Goal: Information Seeking & Learning: Learn about a topic

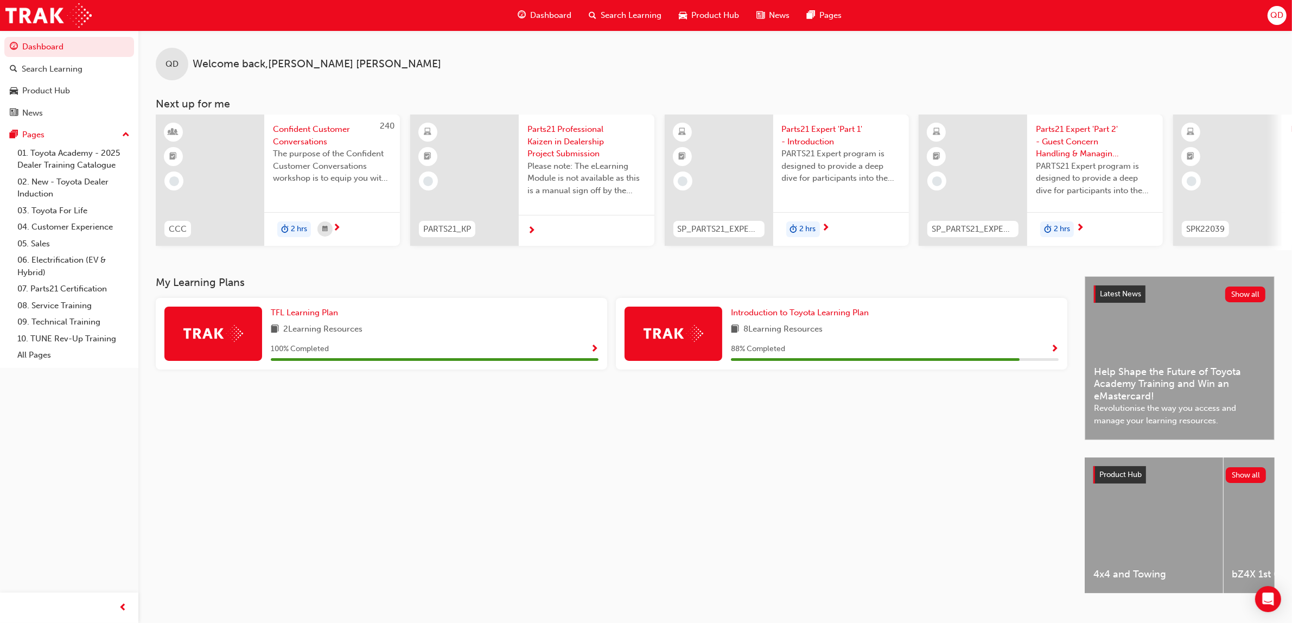
click at [556, 15] on span "Dashboard" at bounding box center [550, 15] width 41 height 12
click at [638, 14] on span "Search Learning" at bounding box center [631, 15] width 61 height 12
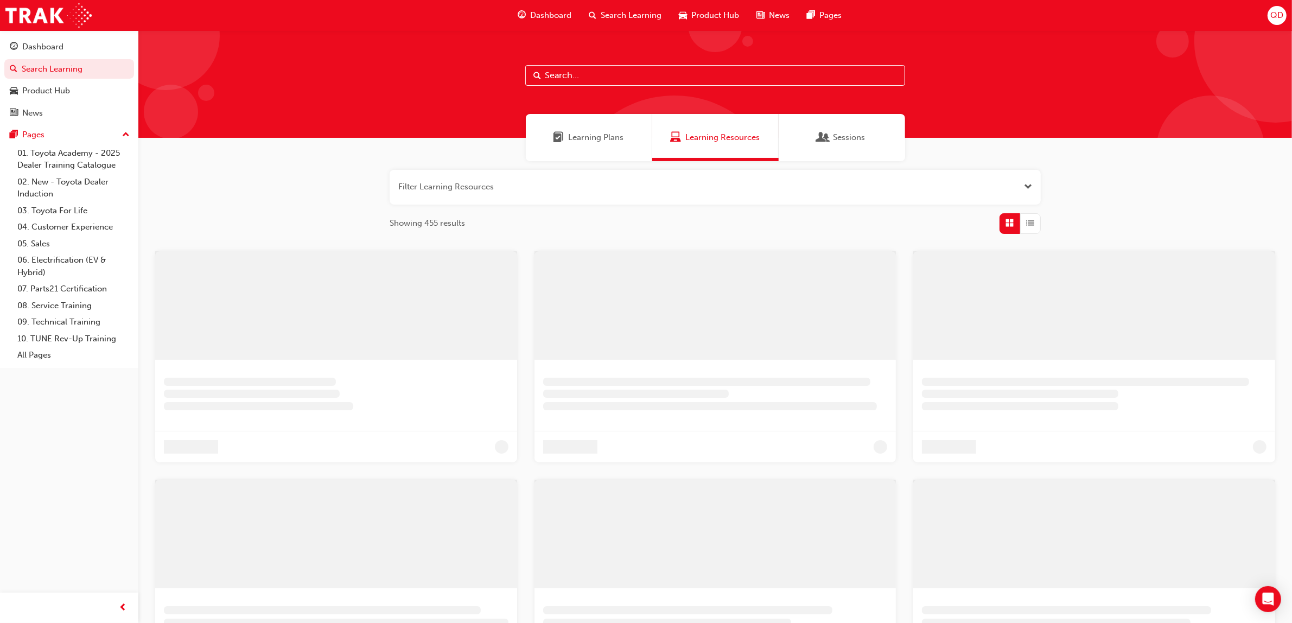
click at [571, 156] on div "Learning Plans" at bounding box center [589, 137] width 126 height 47
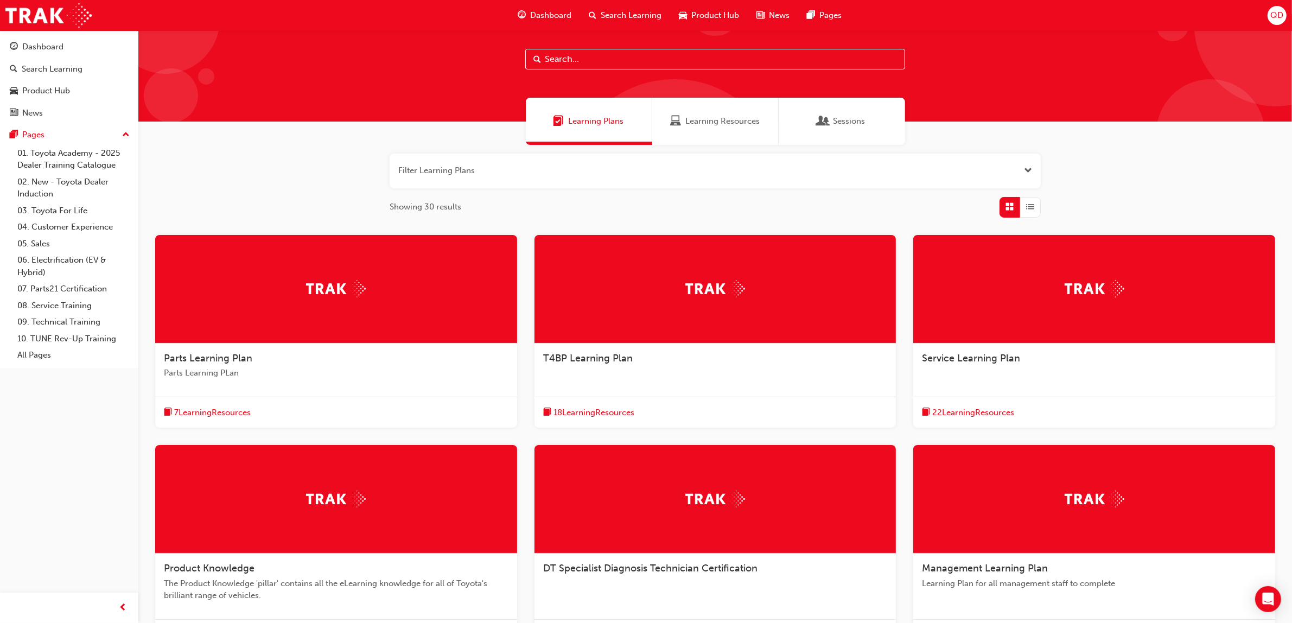
scroll to position [68, 0]
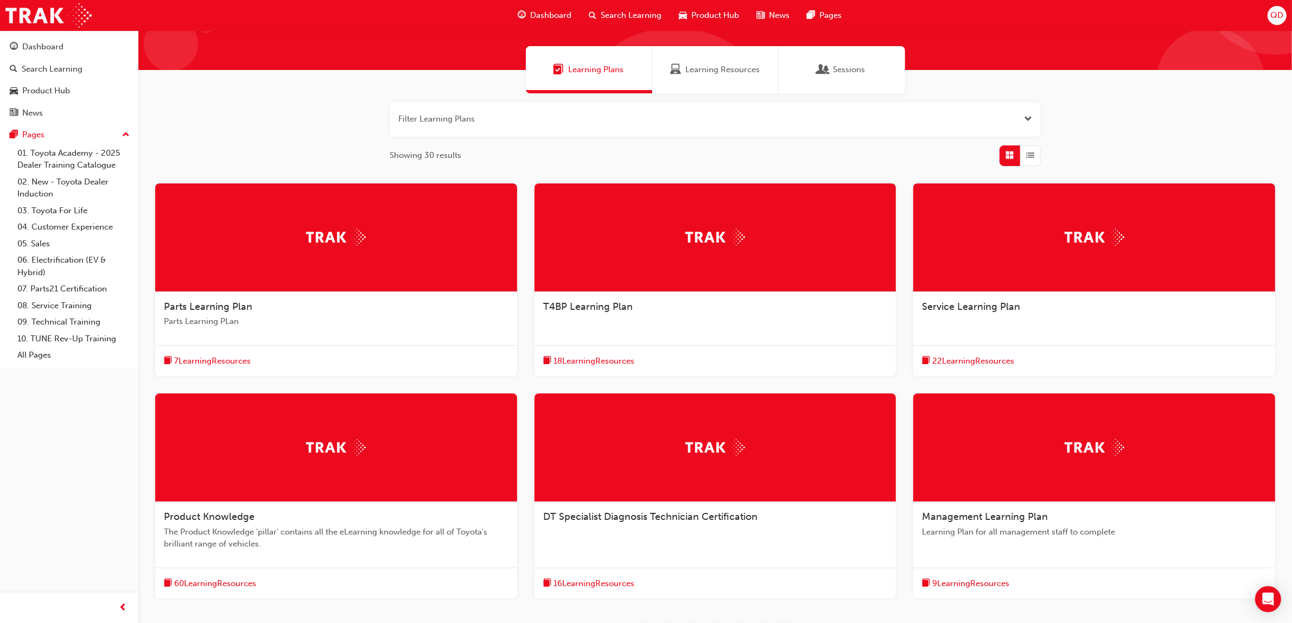
click at [254, 533] on span "The Product Knowledge 'pillar' contains all the eLearning knowledge for all of …" at bounding box center [336, 538] width 344 height 24
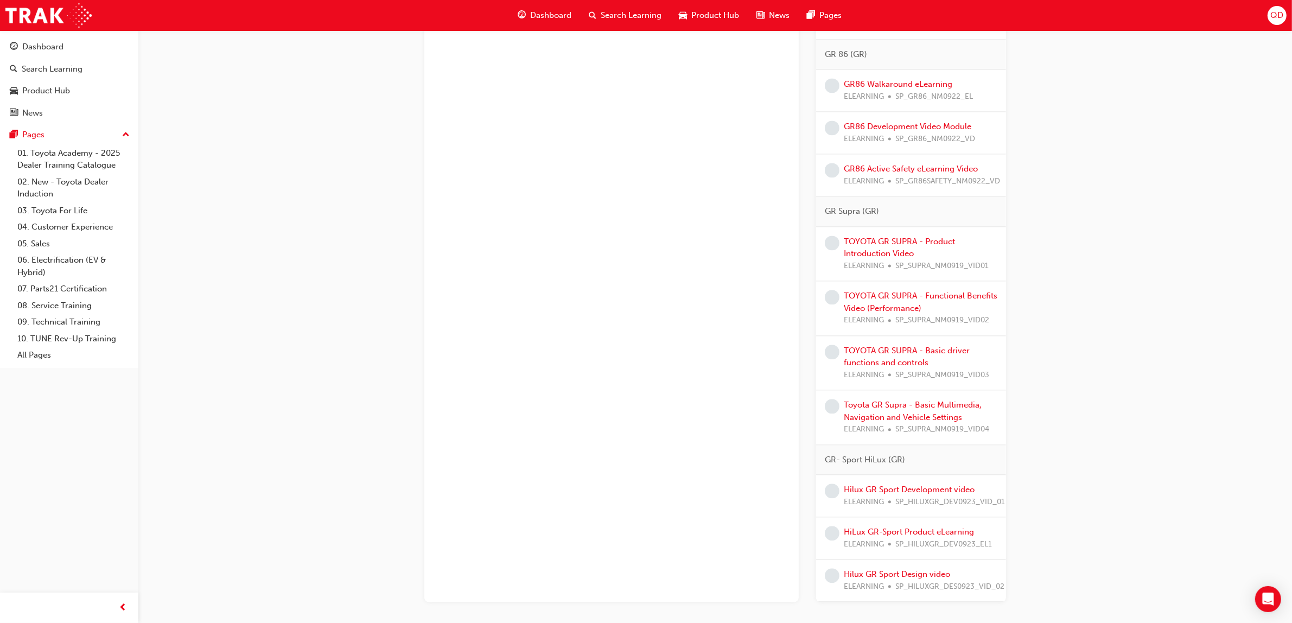
scroll to position [3035, 0]
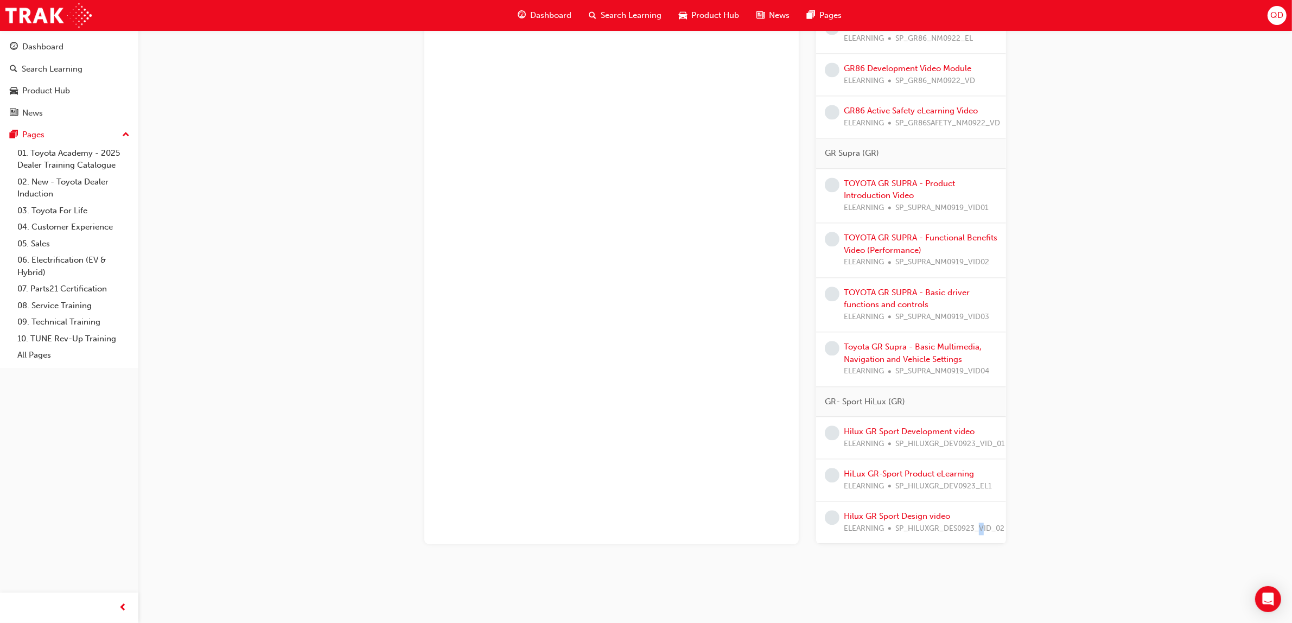
drag, startPoint x: 979, startPoint y: 530, endPoint x: 956, endPoint y: 560, distance: 37.5
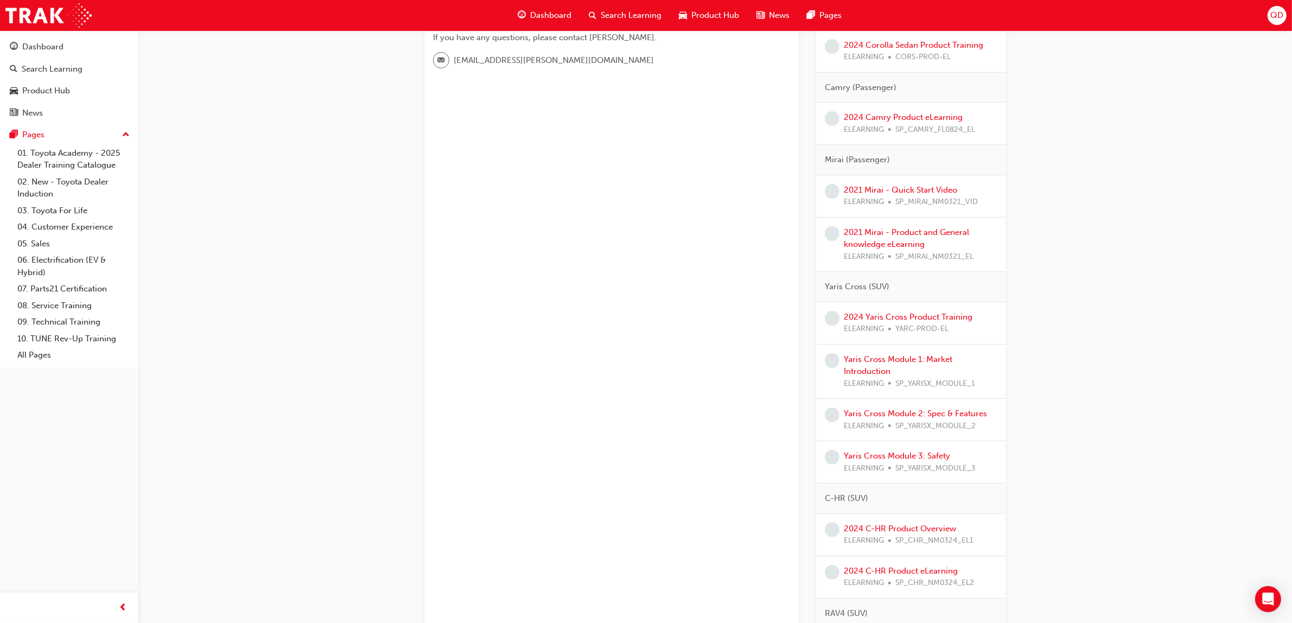
scroll to position [0, 0]
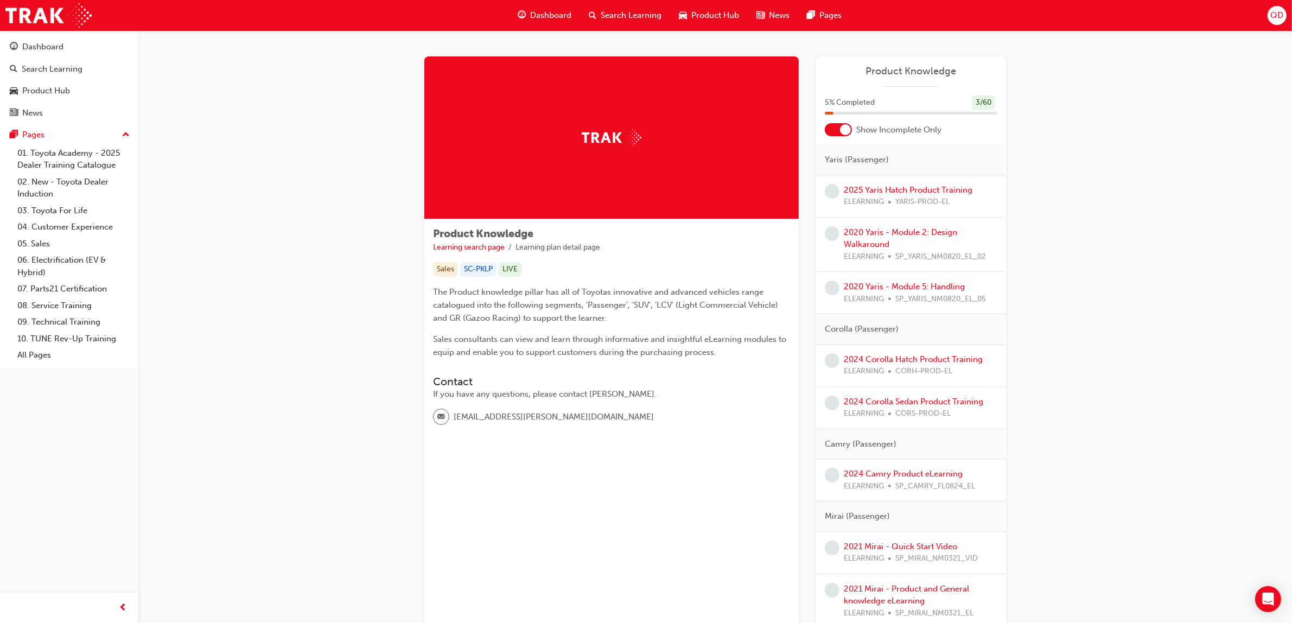
click at [635, 22] on div "Search Learning" at bounding box center [625, 15] width 90 height 22
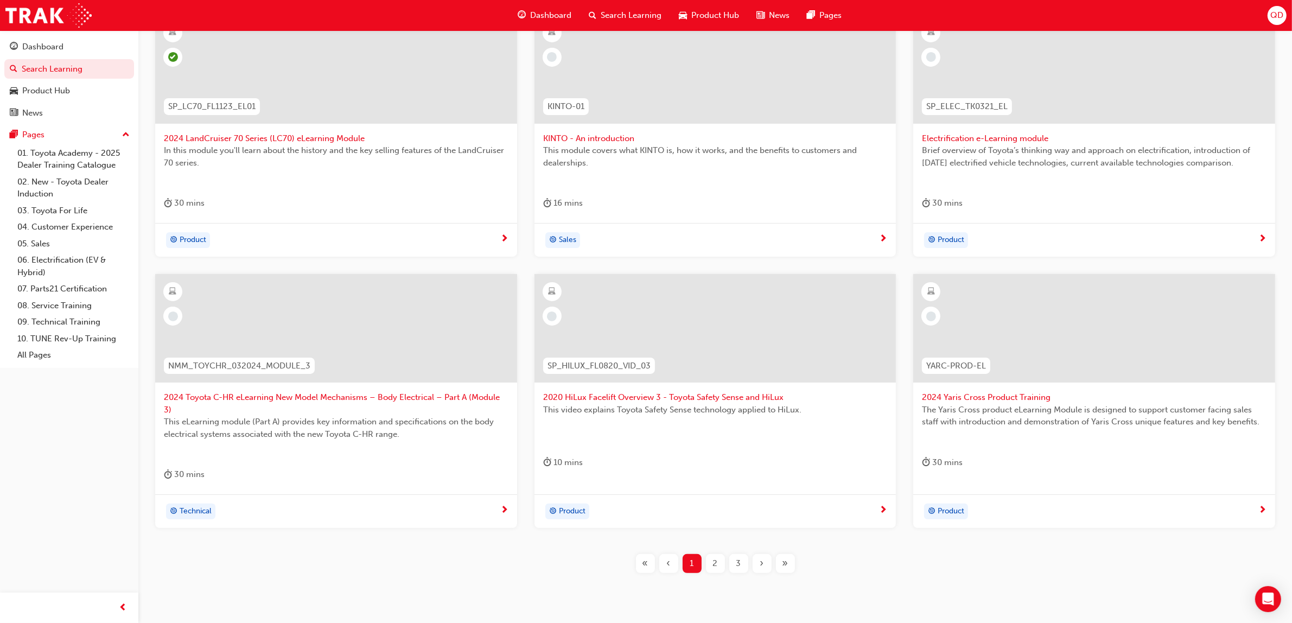
scroll to position [260, 0]
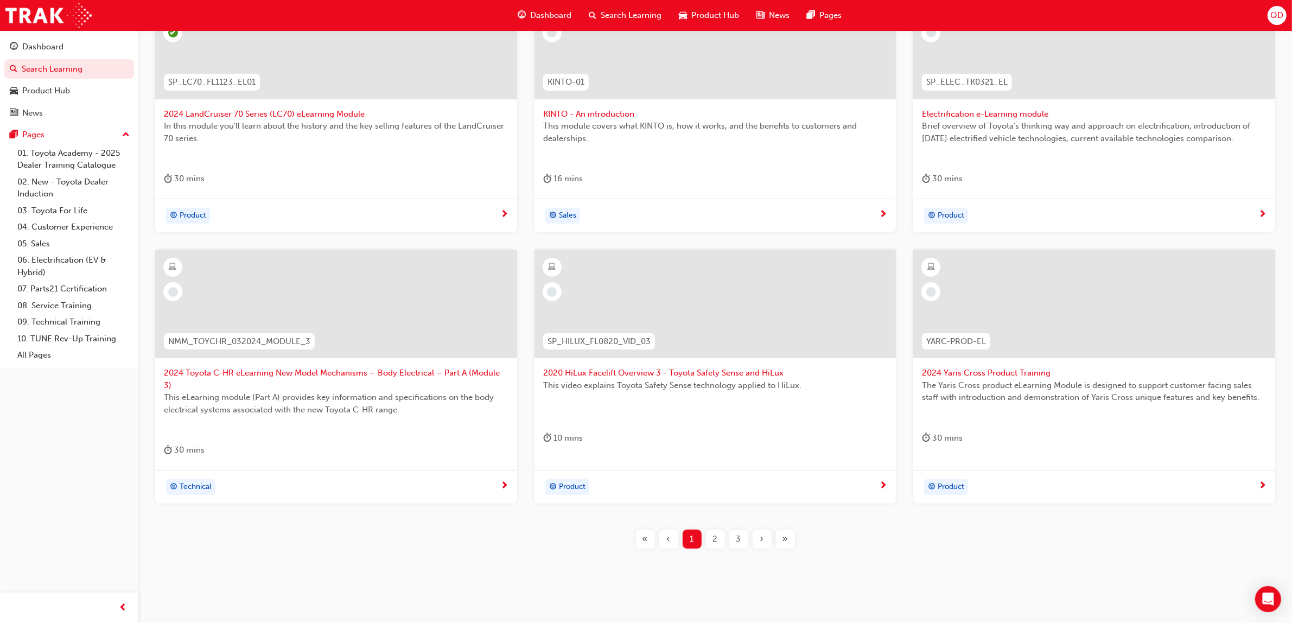
click at [717, 533] on span "2" at bounding box center [715, 539] width 5 height 12
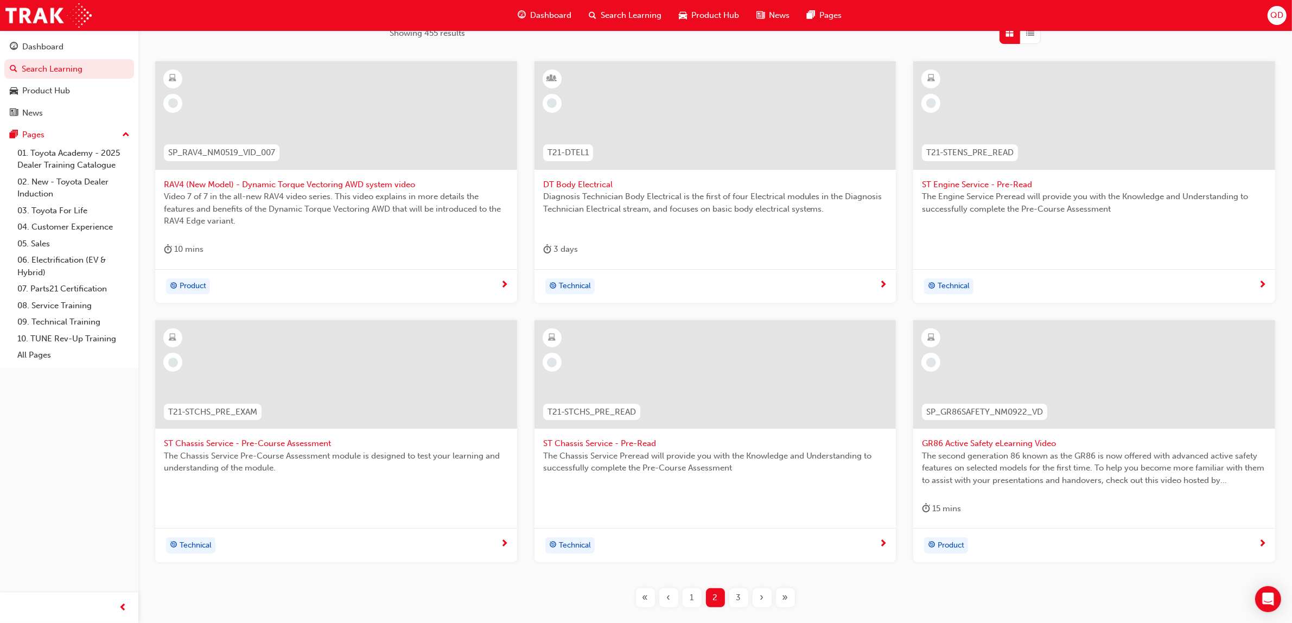
scroll to position [260, 0]
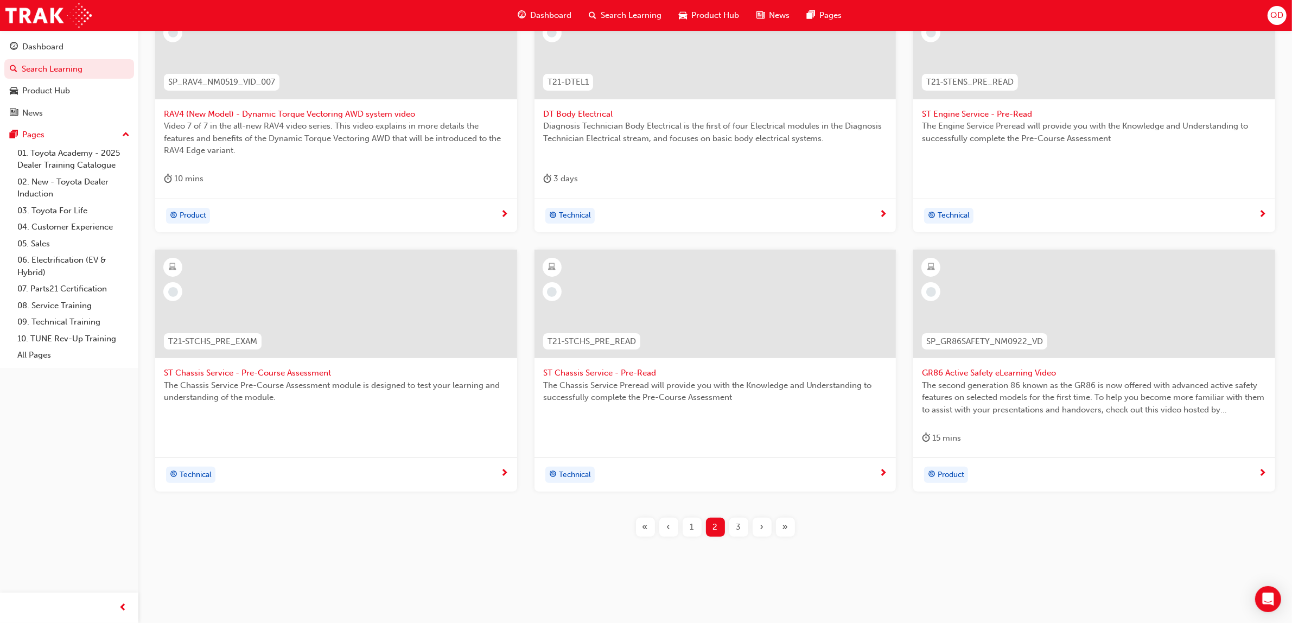
click at [691, 532] on div "1" at bounding box center [691, 527] width 19 height 19
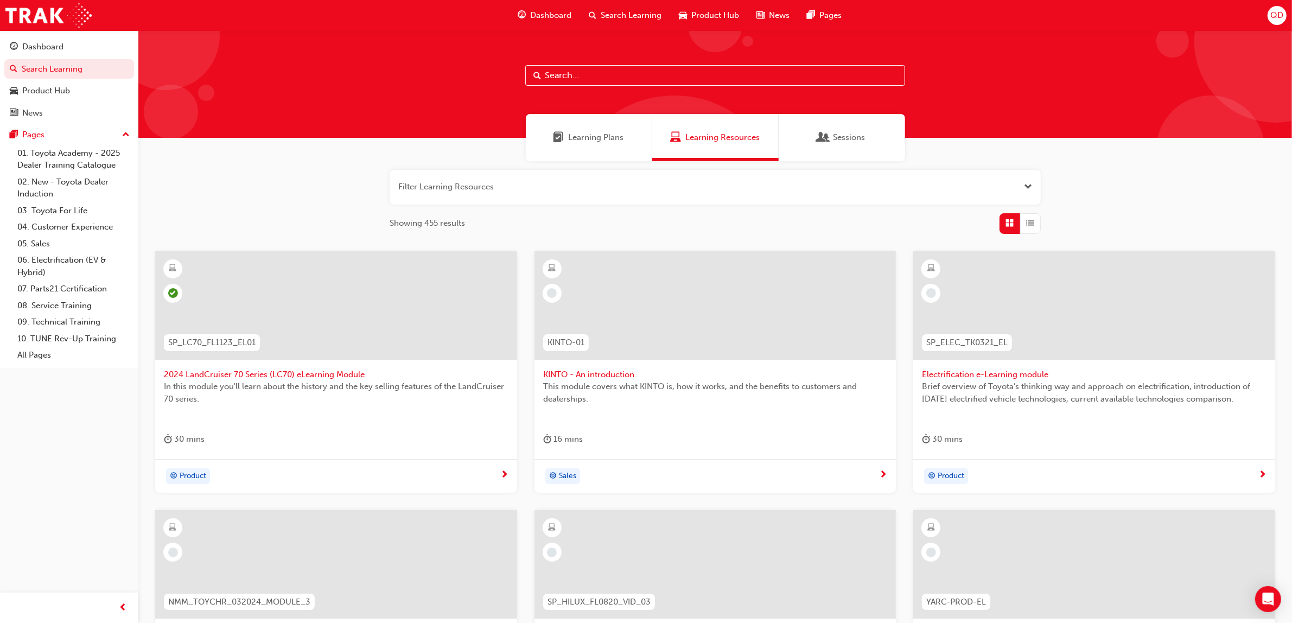
click at [592, 138] on span "Learning Plans" at bounding box center [596, 137] width 55 height 12
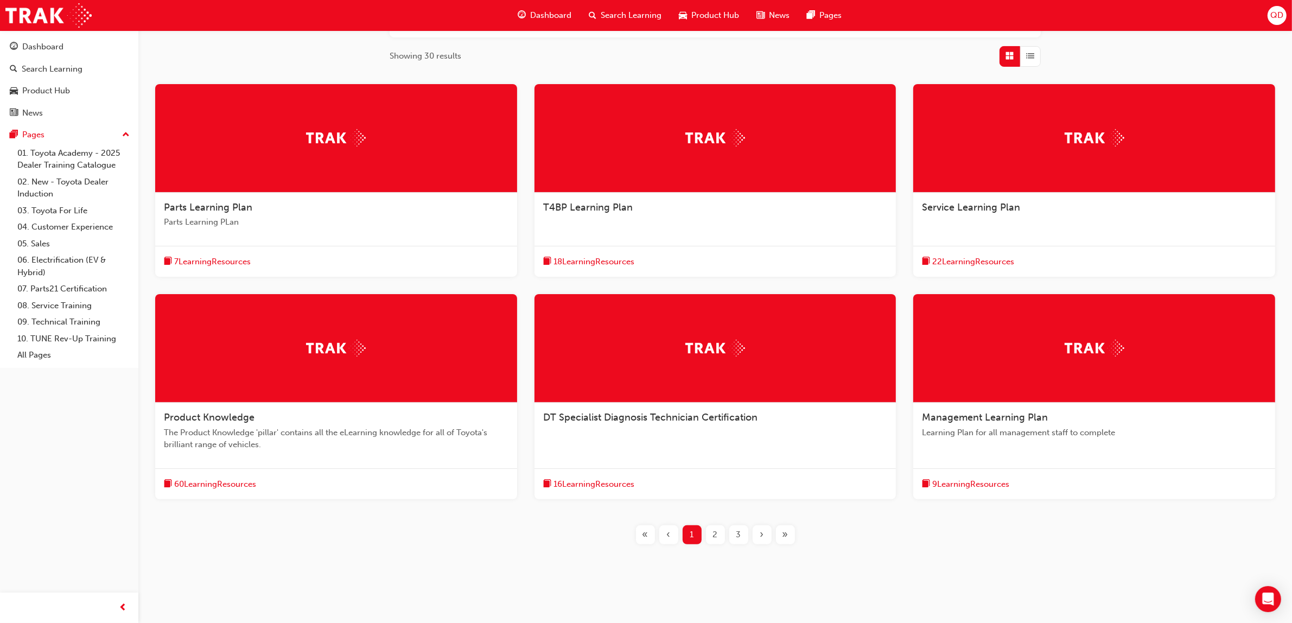
scroll to position [177, 0]
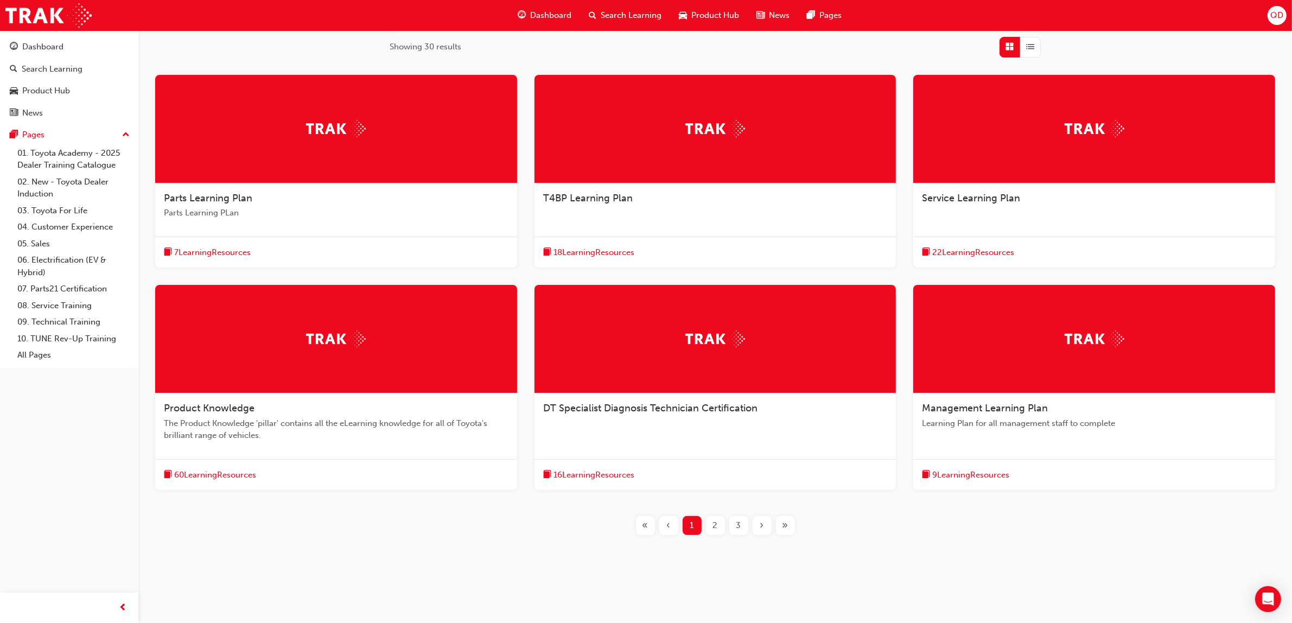
click at [706, 411] on span "DT Specialist Diagnosis Technician Certification" at bounding box center [650, 408] width 214 height 12
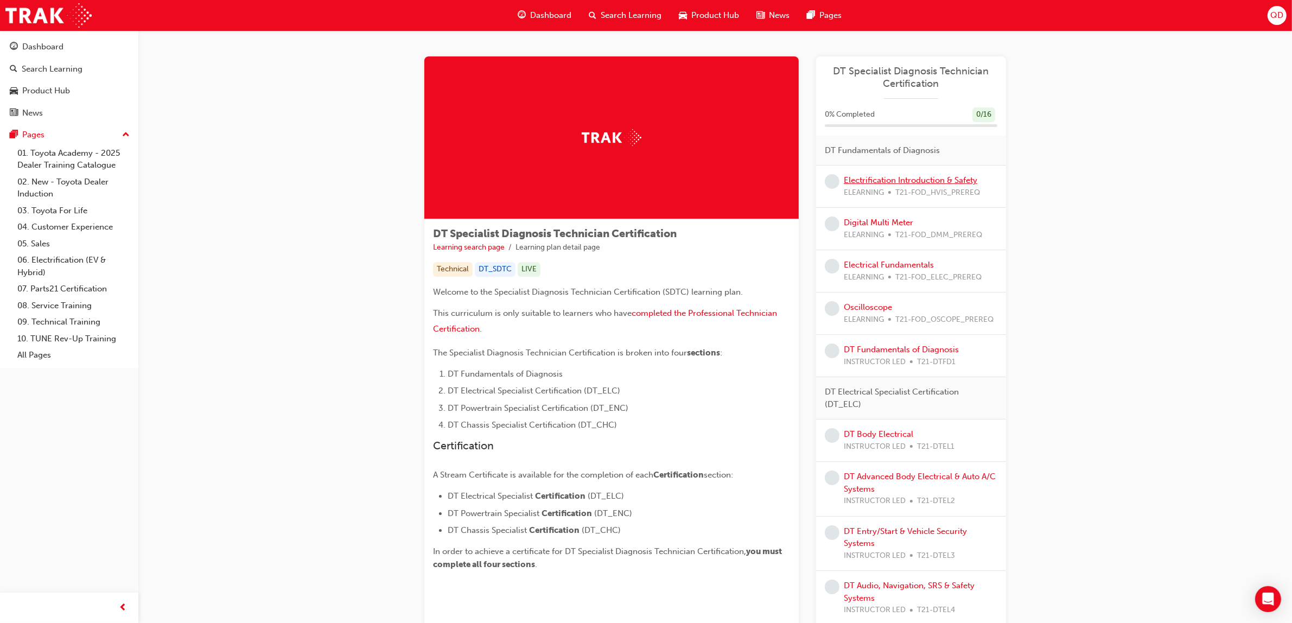
click at [898, 182] on link "Electrification Introduction & Safety" at bounding box center [910, 180] width 133 height 10
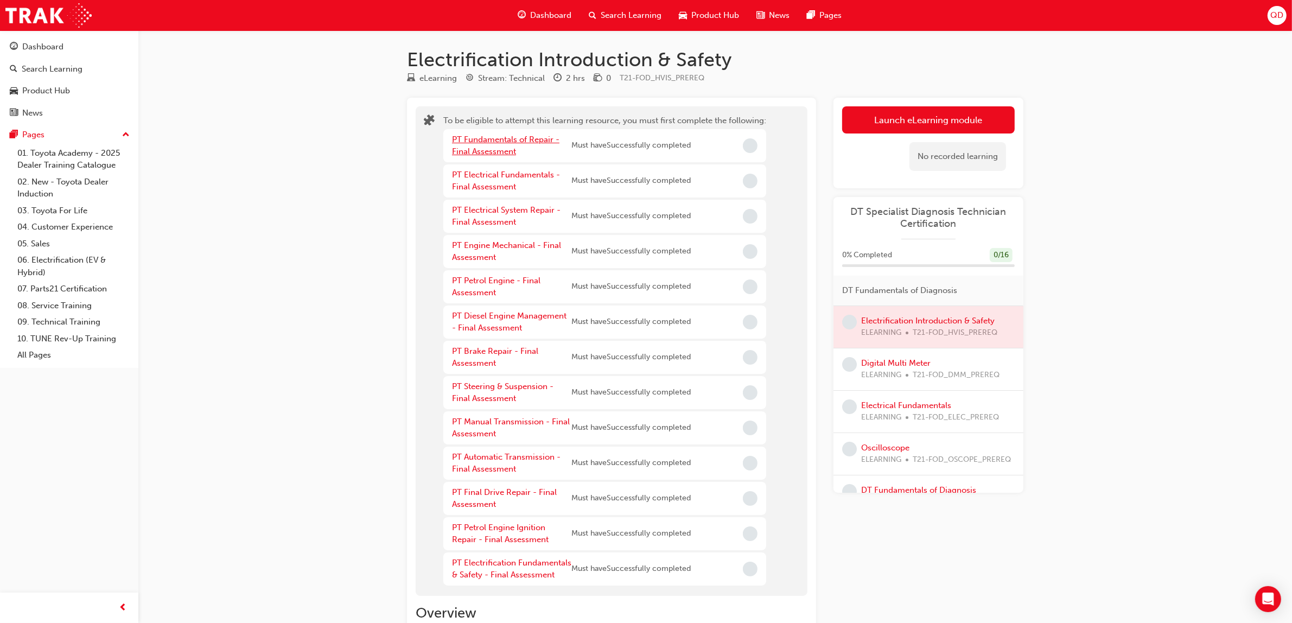
click at [492, 142] on link "PT Fundamentals of Repair - Final Assessment" at bounding box center [505, 146] width 107 height 22
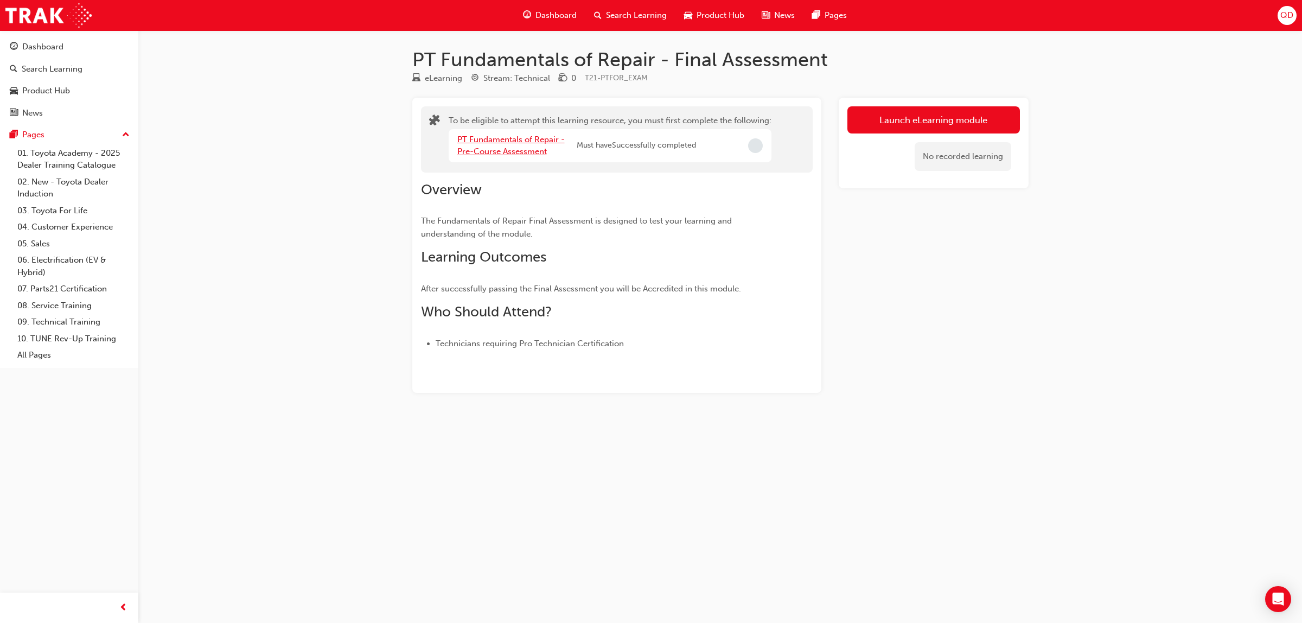
click at [544, 150] on link "PT Fundamentals of Repair - Pre-Course Assessment" at bounding box center [510, 146] width 107 height 22
click at [514, 142] on link "PT Fundamentals of Repair - Pre-Read" at bounding box center [510, 146] width 107 height 22
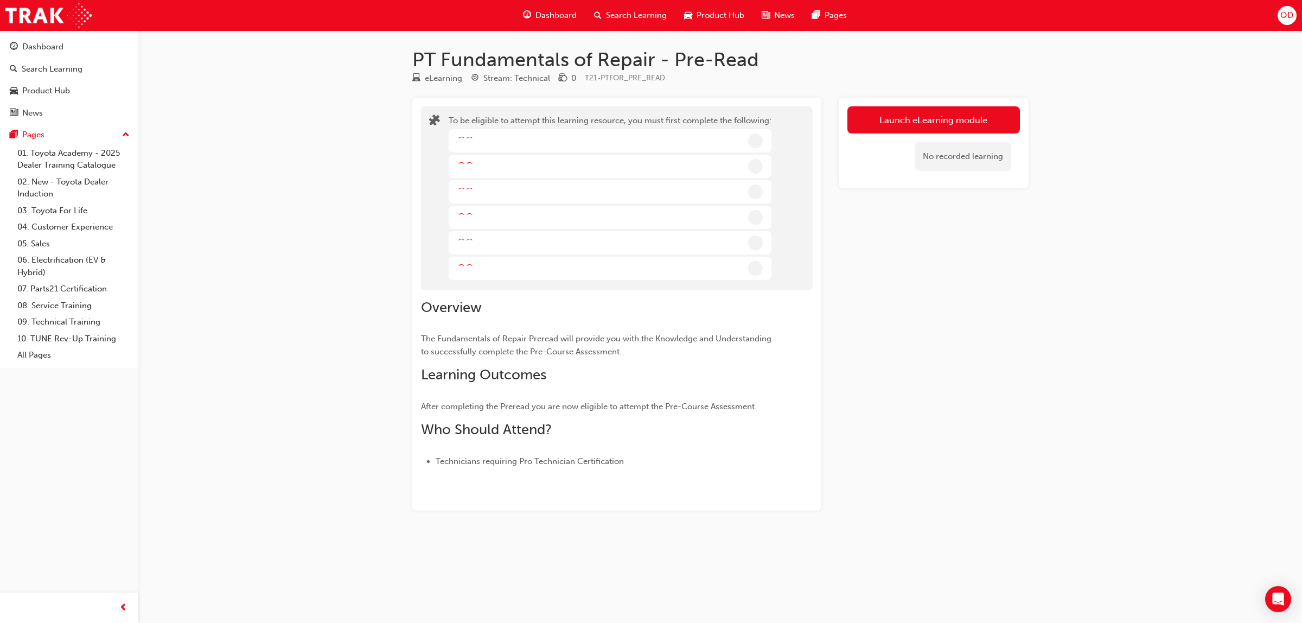
click at [518, 147] on div at bounding box center [610, 140] width 323 height 23
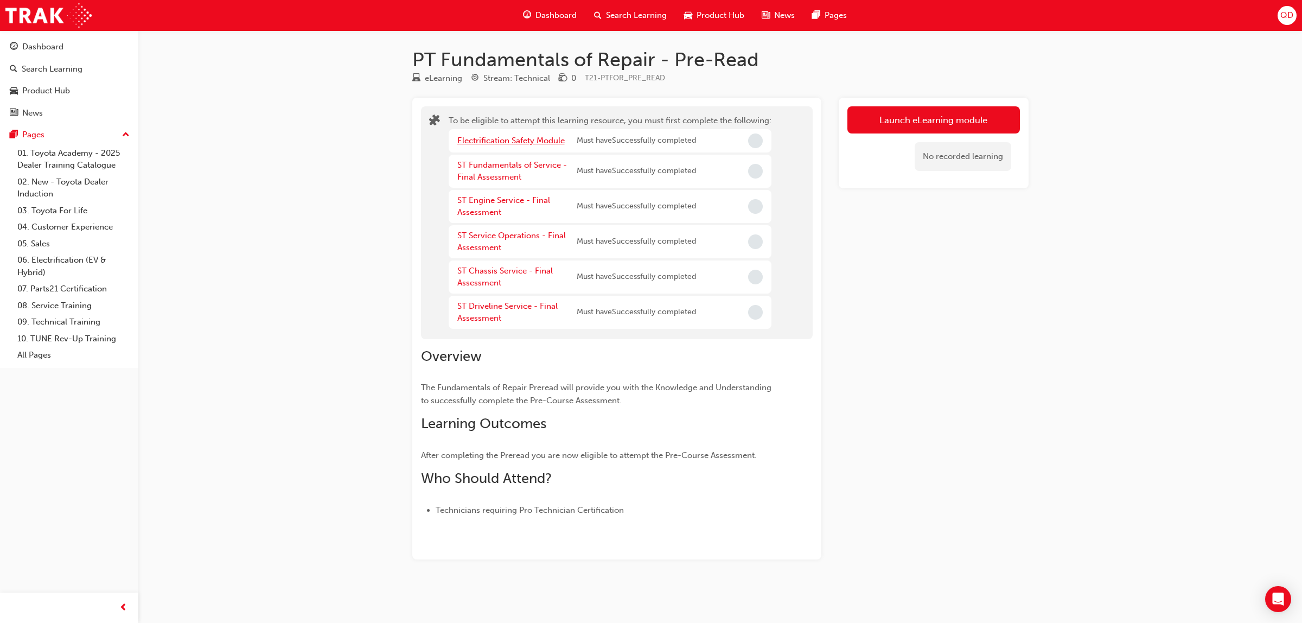
click at [527, 142] on link "Electrification Safety Module" at bounding box center [510, 141] width 107 height 10
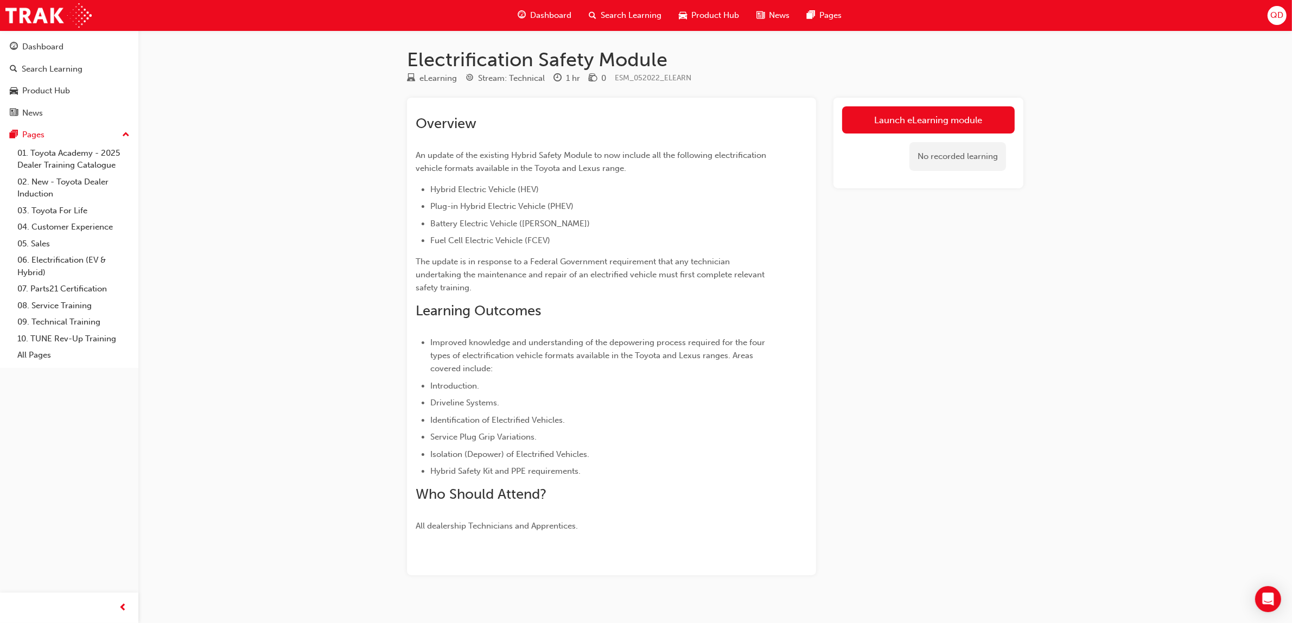
click at [543, 14] on span "Dashboard" at bounding box center [550, 15] width 41 height 12
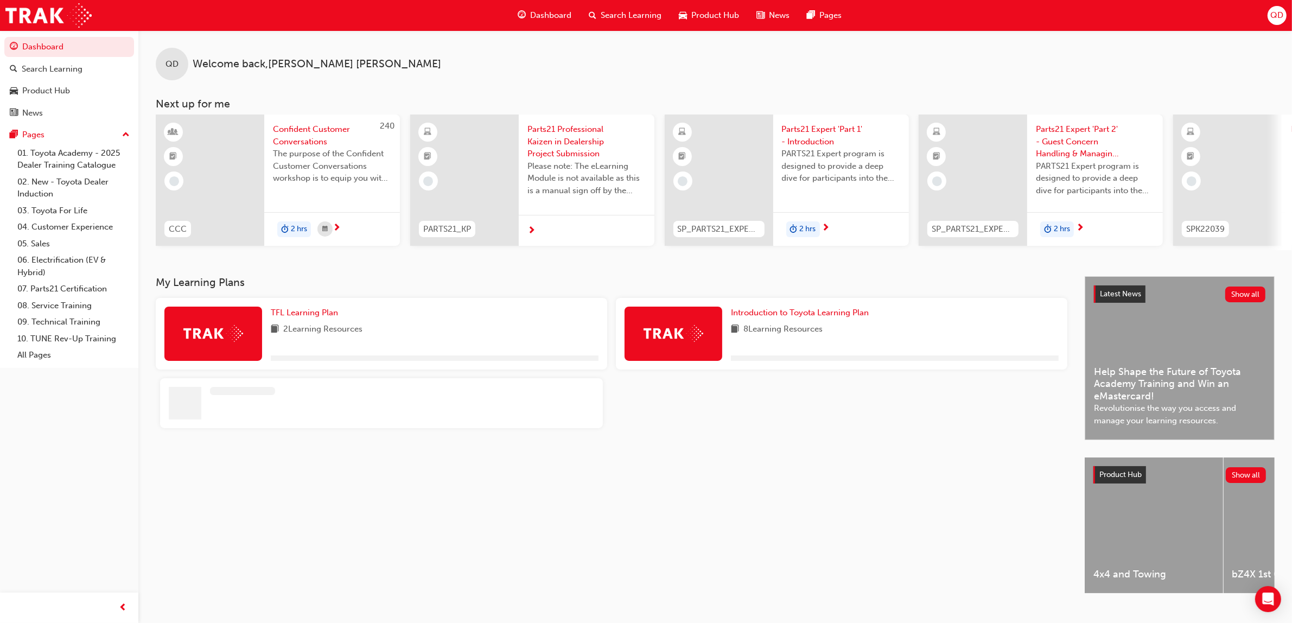
click at [639, 14] on span "Search Learning" at bounding box center [631, 15] width 61 height 12
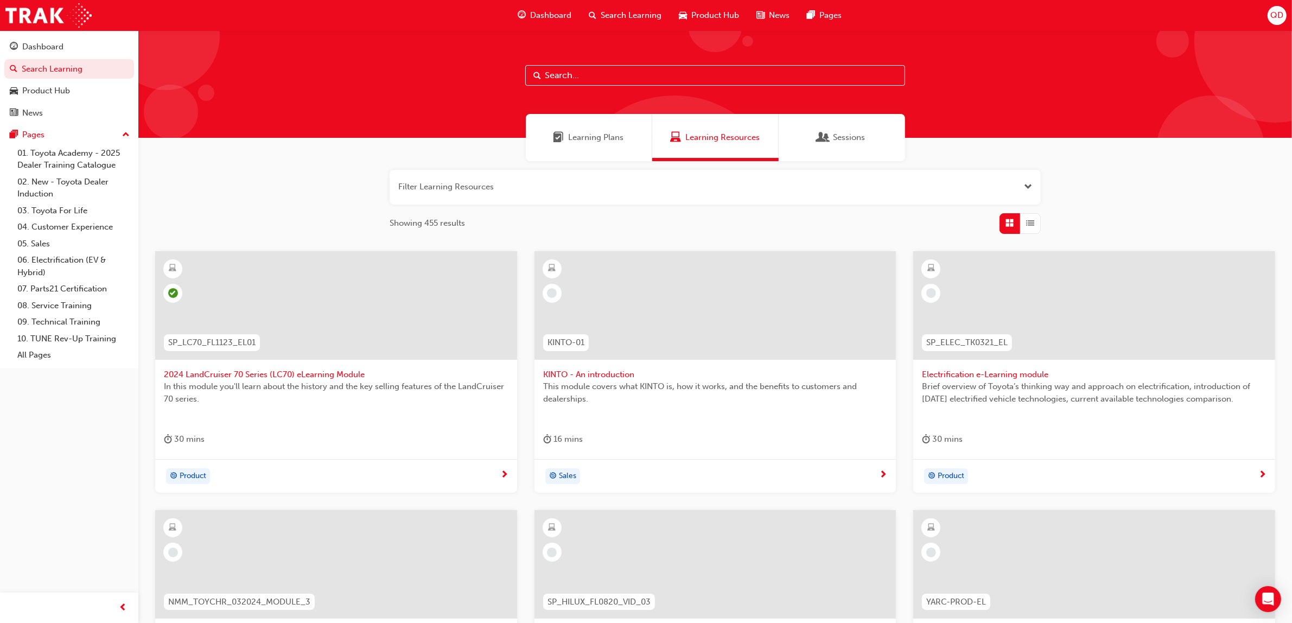
click at [591, 144] on div "Learning Plans" at bounding box center [589, 137] width 126 height 47
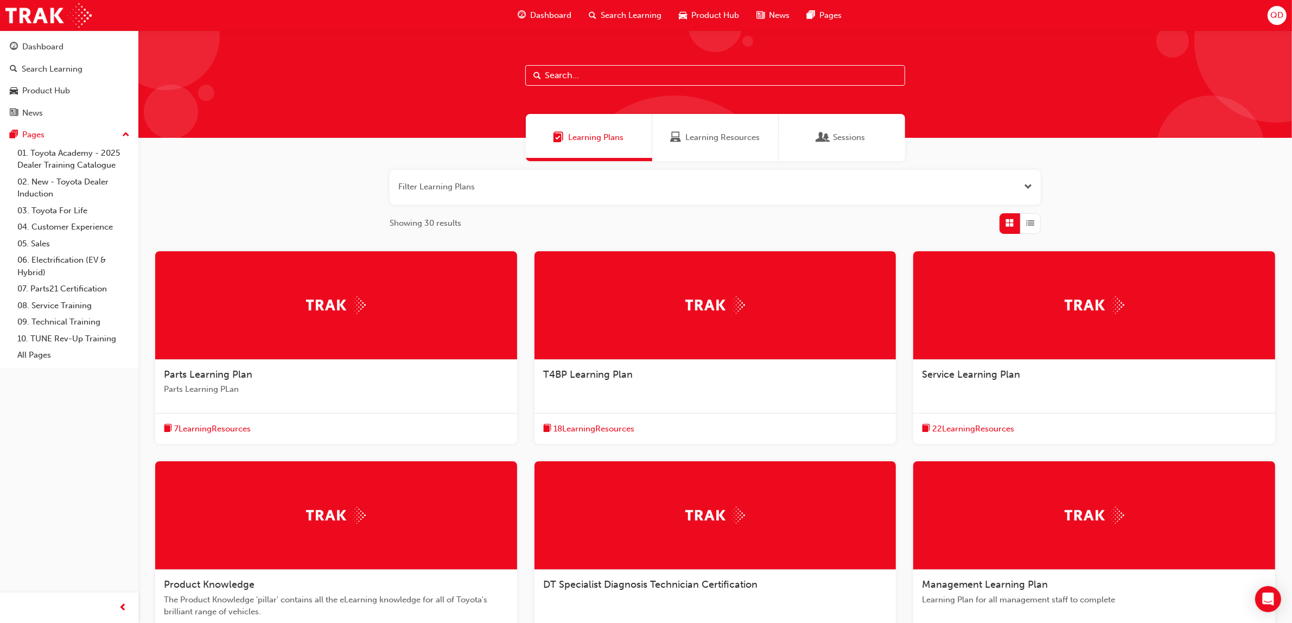
scroll to position [177, 0]
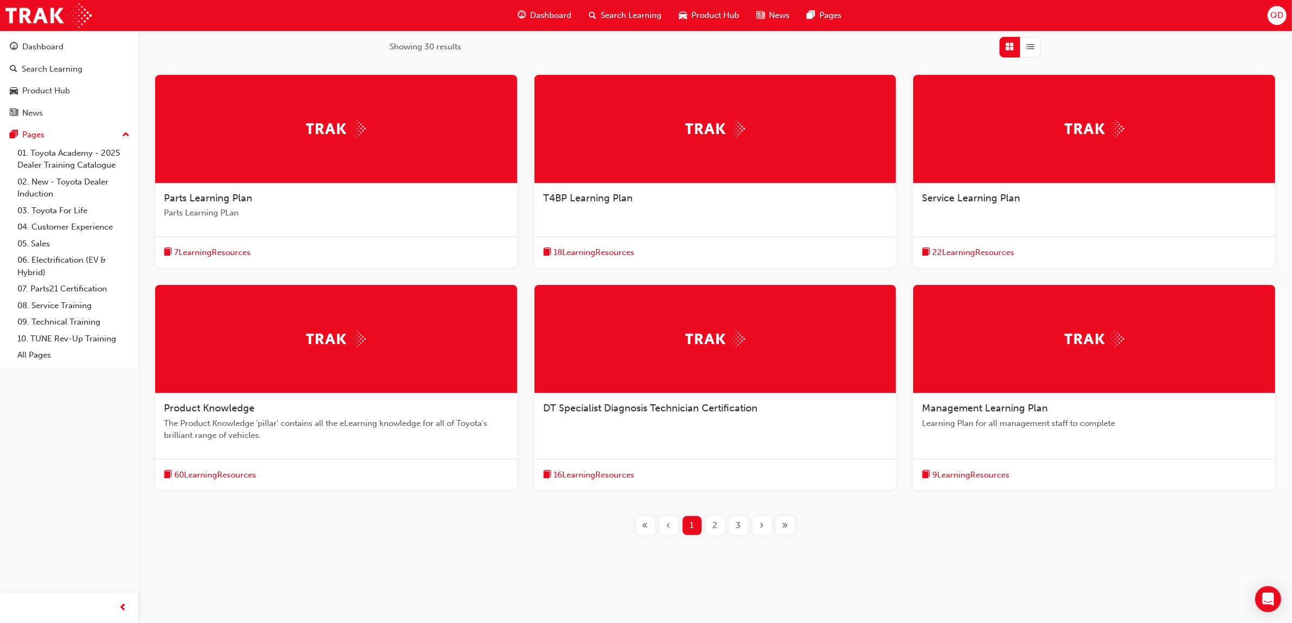
click at [710, 530] on div "2" at bounding box center [715, 525] width 19 height 19
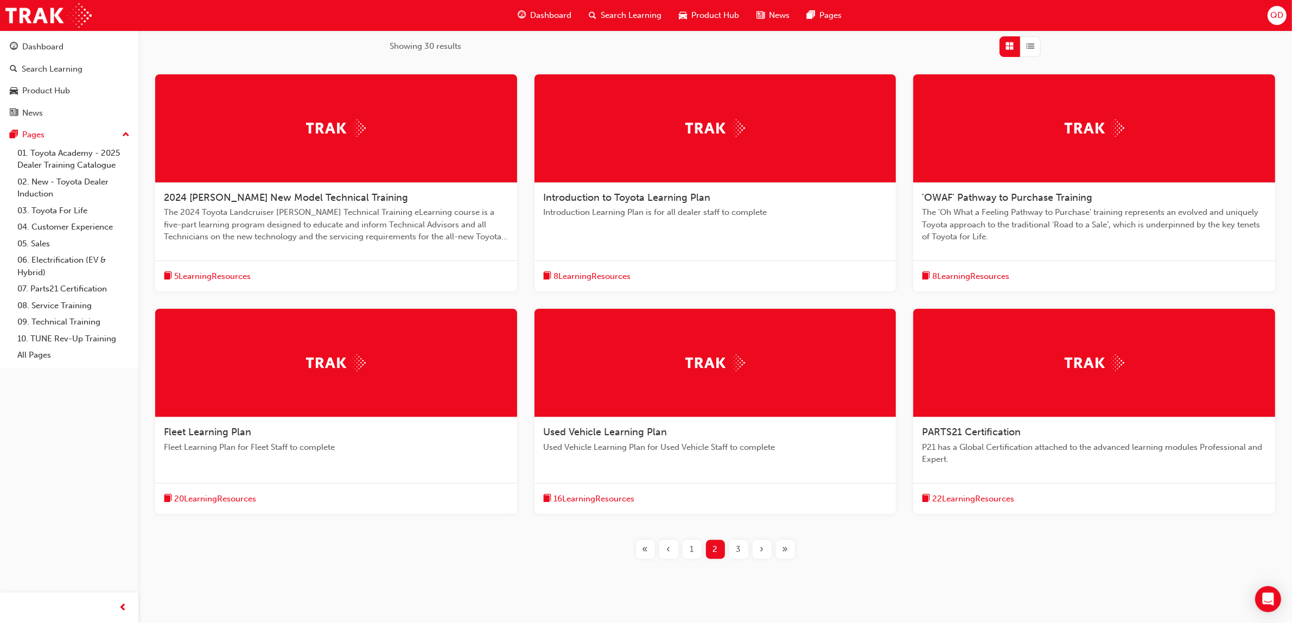
click at [738, 543] on div "3" at bounding box center [738, 549] width 19 height 19
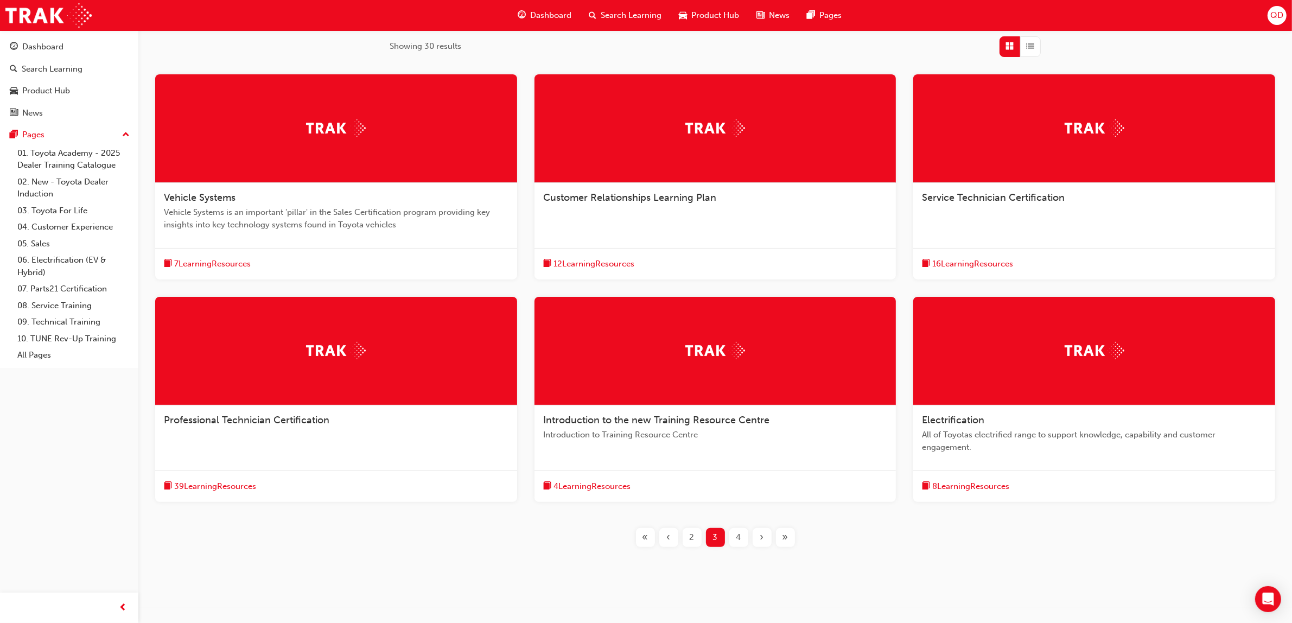
click at [676, 237] on div "Customer Relationships Learning Plan 12 Learning Resources" at bounding box center [715, 176] width 362 height 205
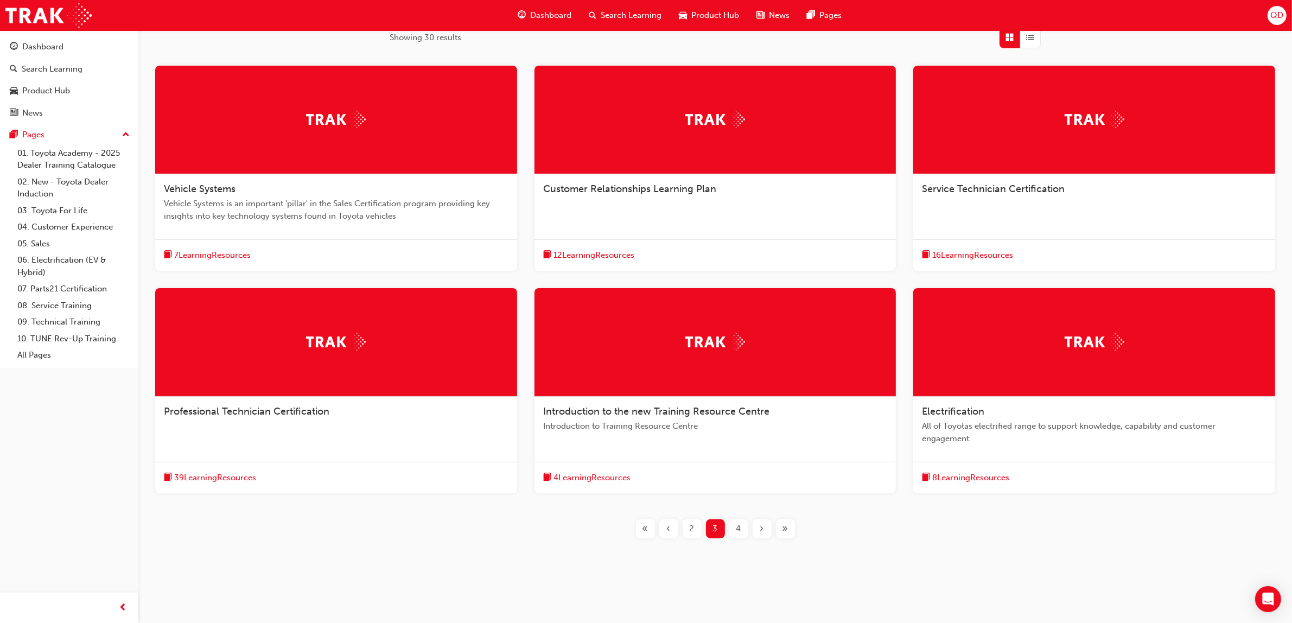
scroll to position [189, 0]
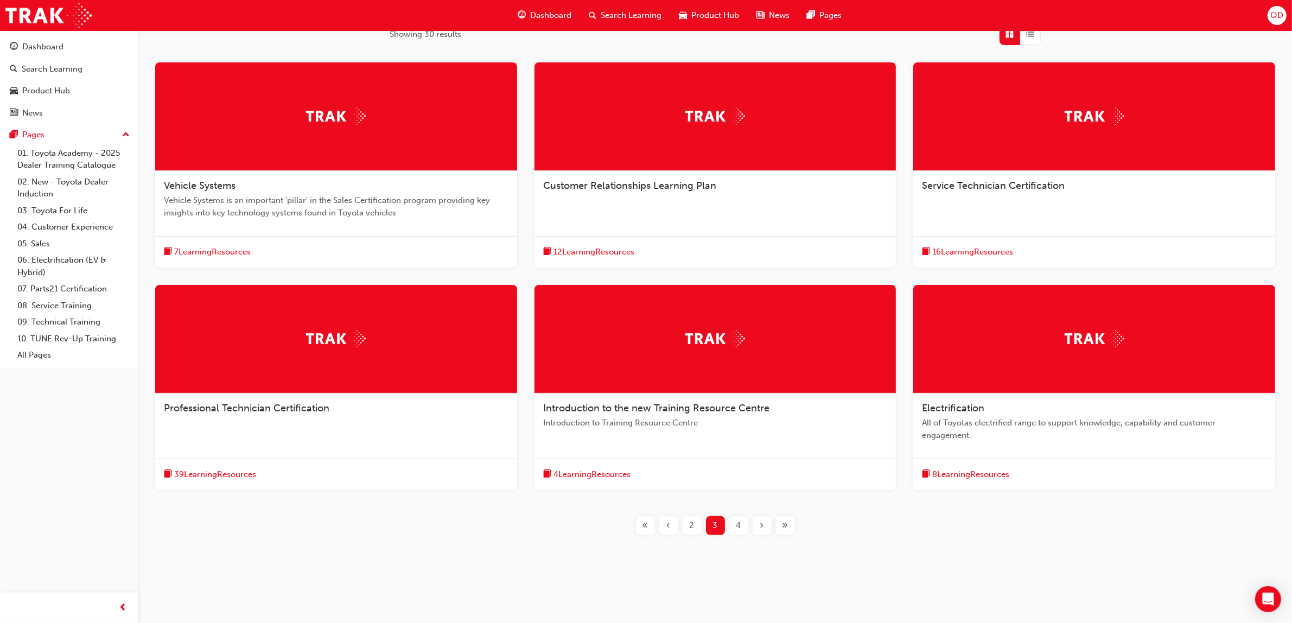
click at [1005, 237] on div "16 Learning Resources" at bounding box center [1094, 251] width 362 height 31
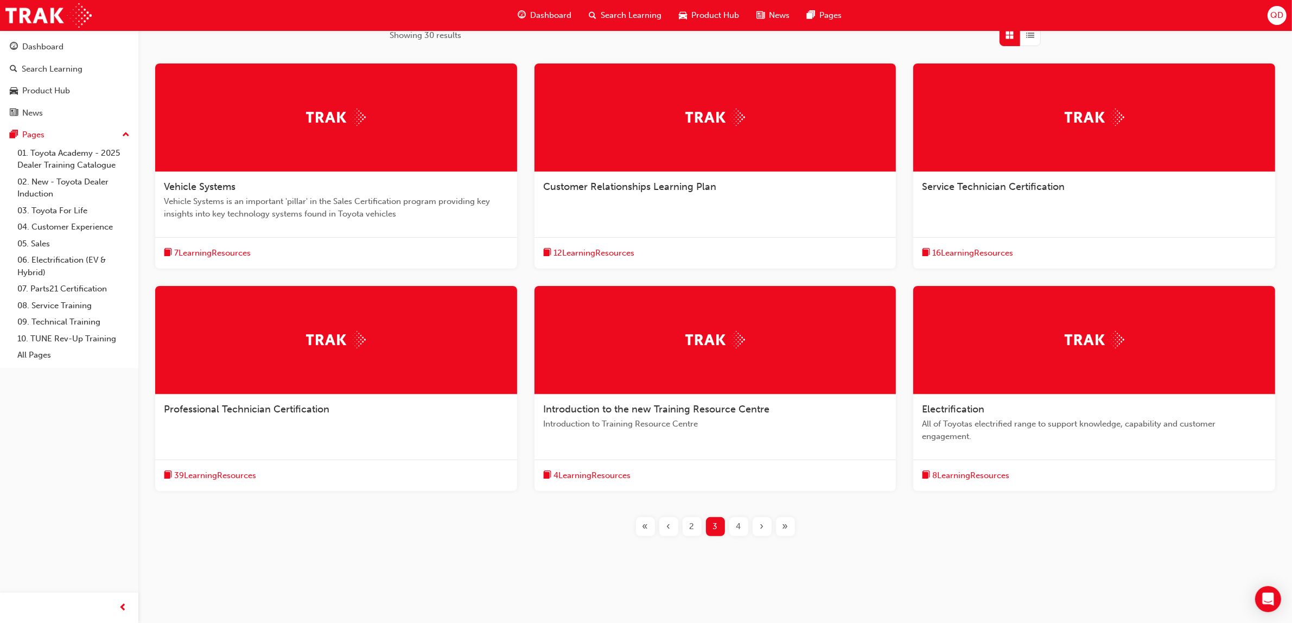
scroll to position [189, 0]
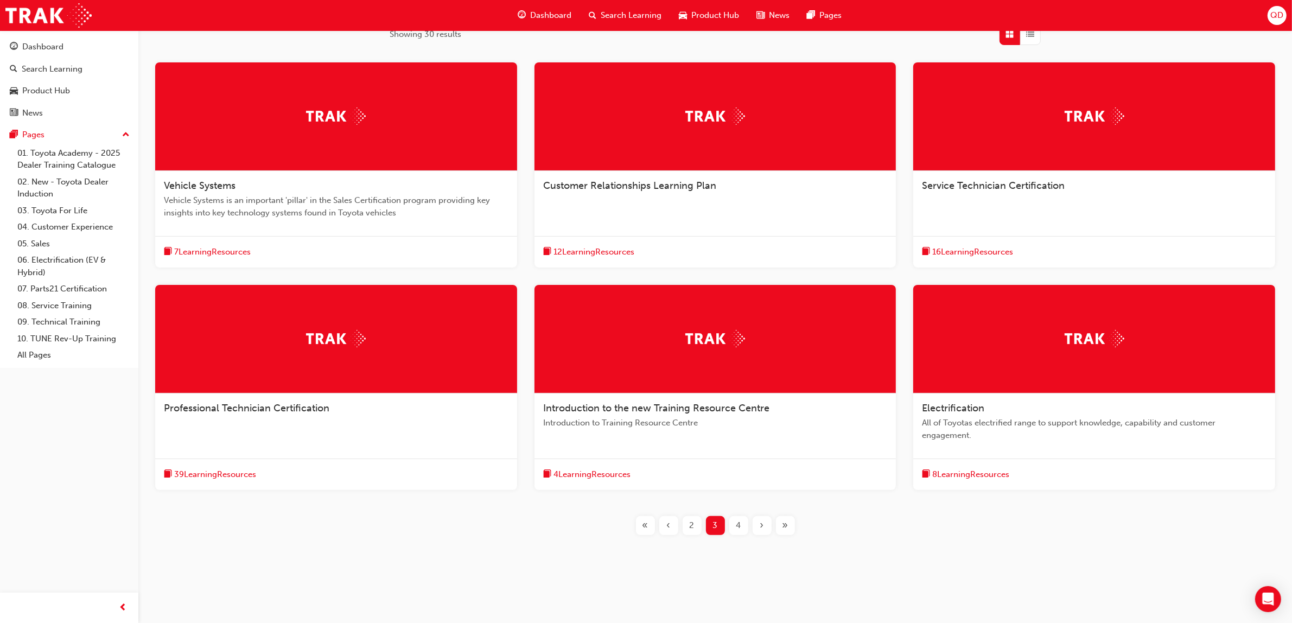
click at [389, 210] on span "Vehicle Systems is an important 'pillar' in the Sales Certification program pro…" at bounding box center [336, 206] width 344 height 24
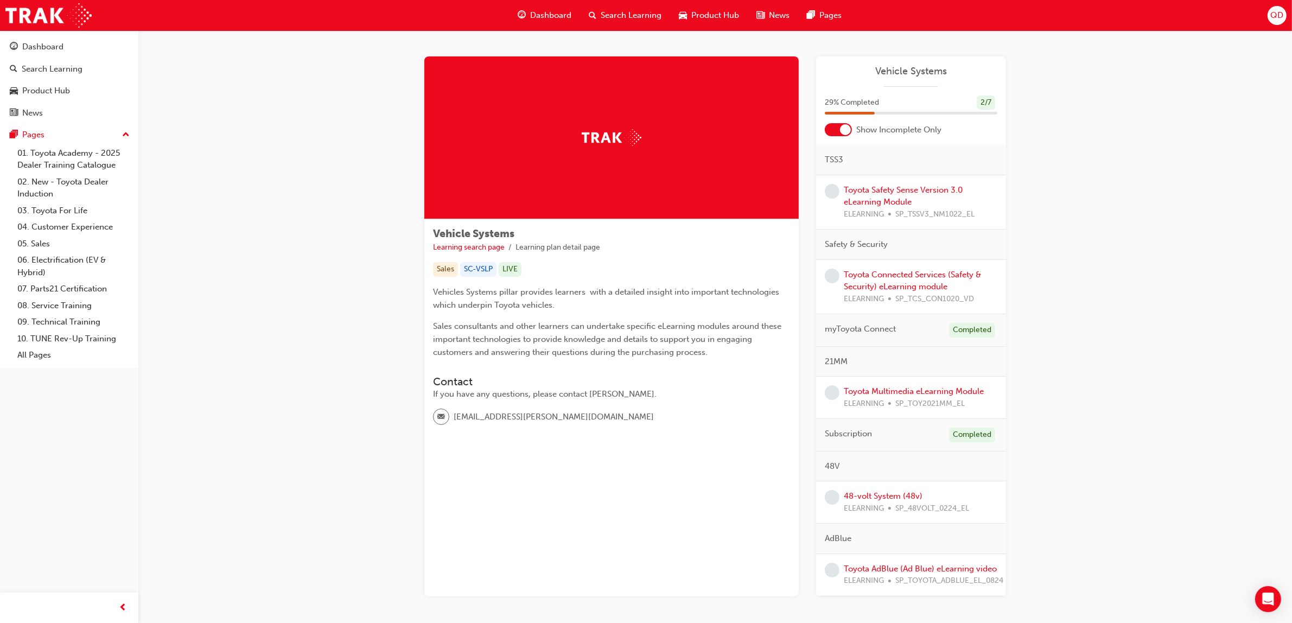
click at [838, 132] on div at bounding box center [838, 129] width 27 height 13
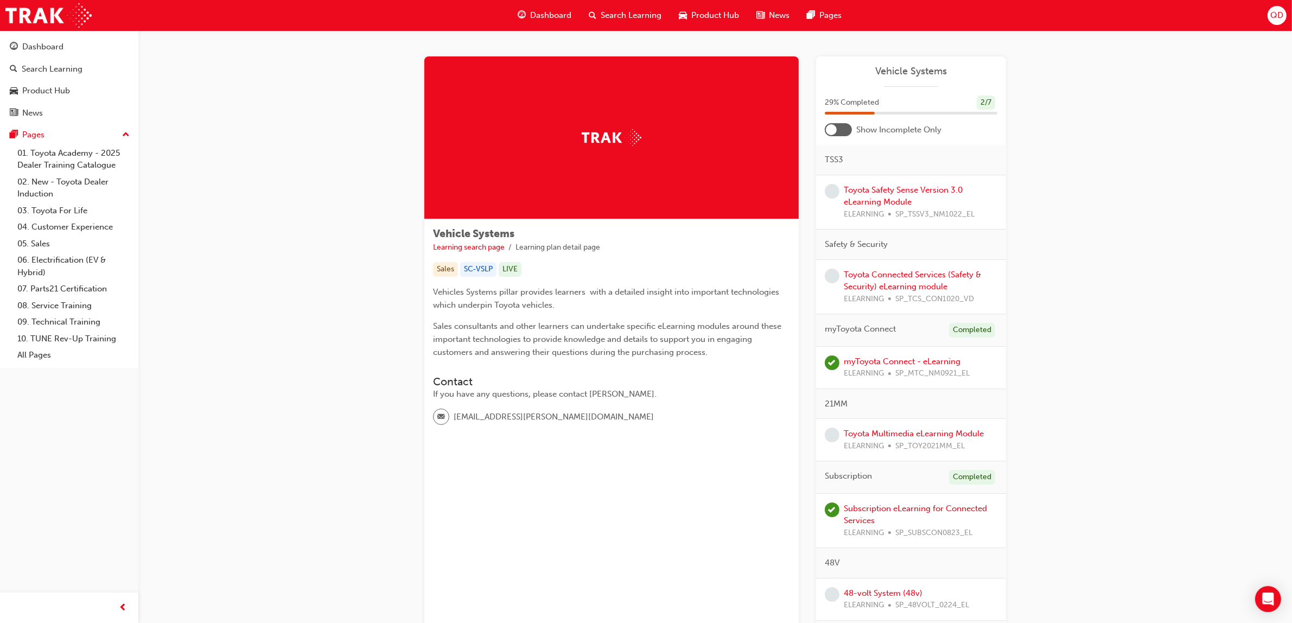
click at [838, 132] on div at bounding box center [838, 129] width 27 height 13
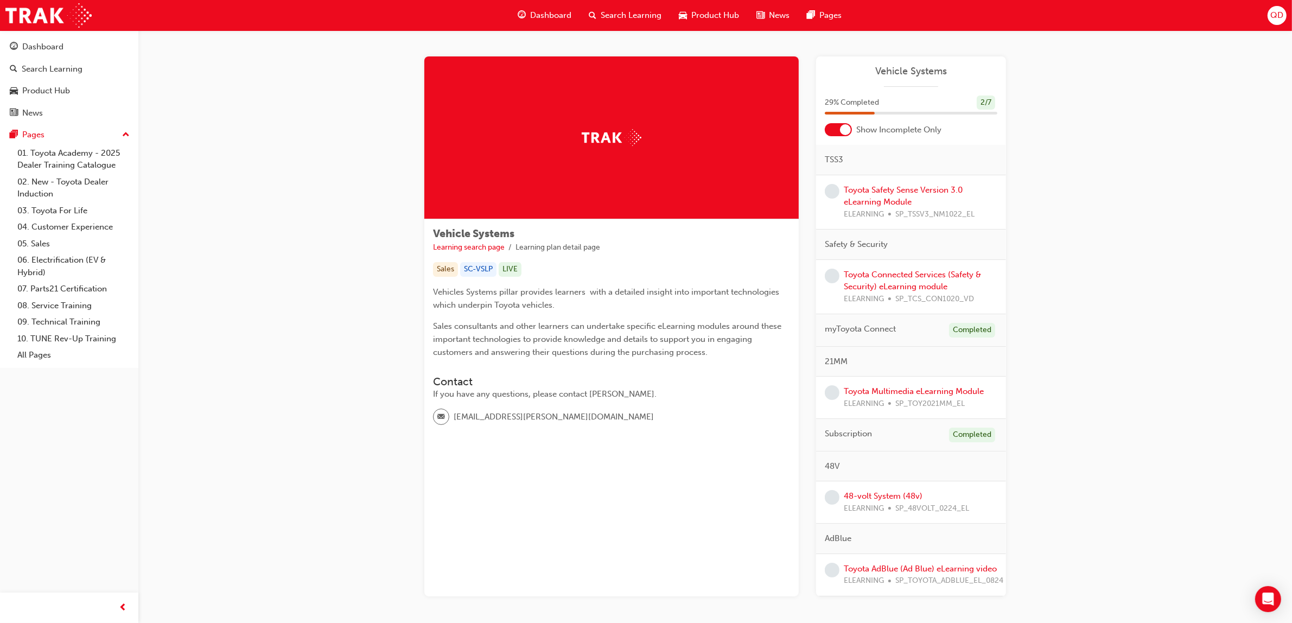
click at [838, 132] on div at bounding box center [838, 129] width 27 height 13
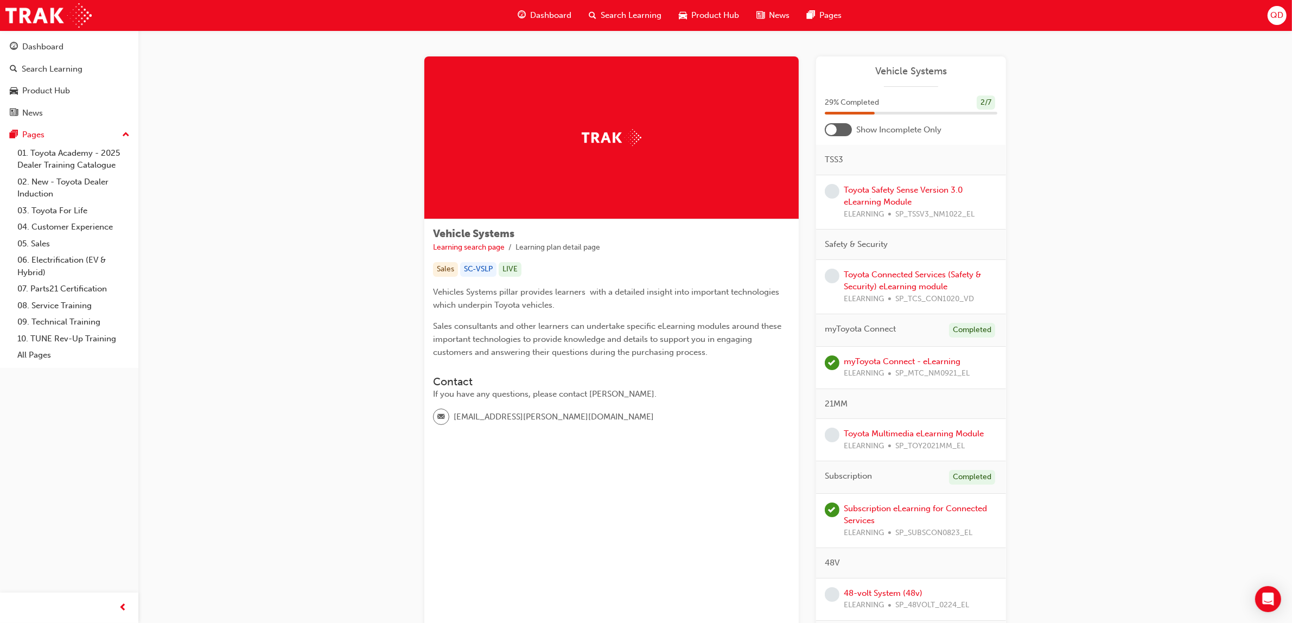
click at [839, 131] on div at bounding box center [838, 129] width 27 height 13
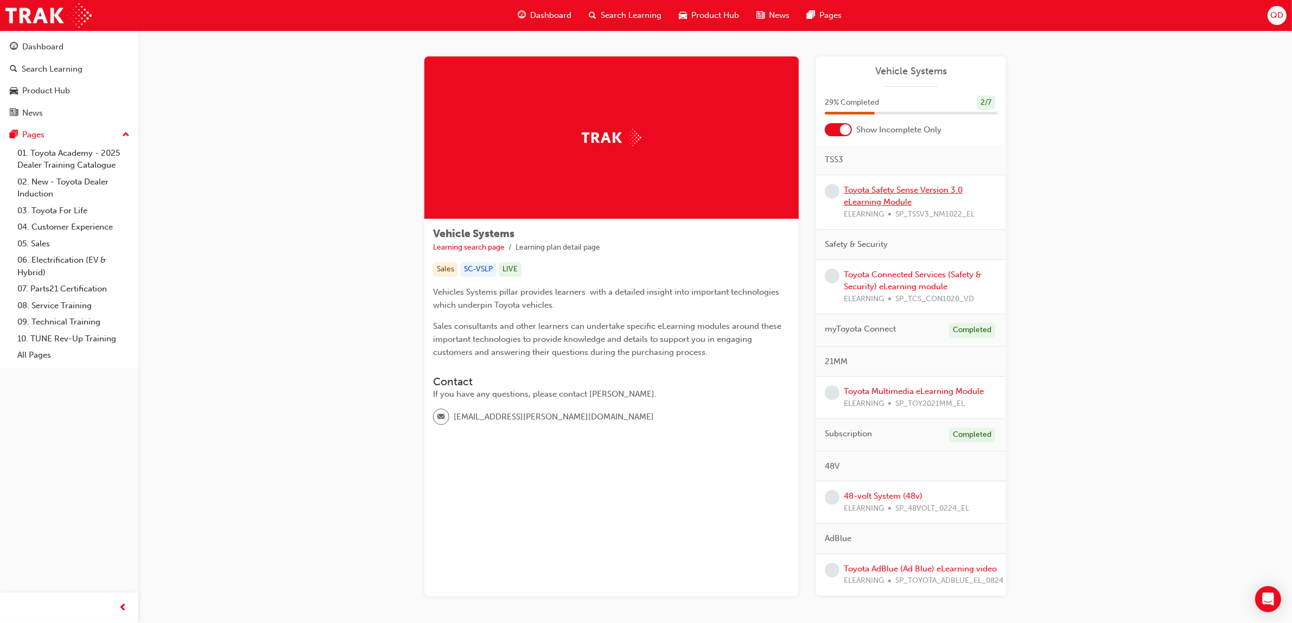
click at [873, 202] on link "Toyota Safety Sense Version 3.0 eLearning Module" at bounding box center [903, 196] width 119 height 22
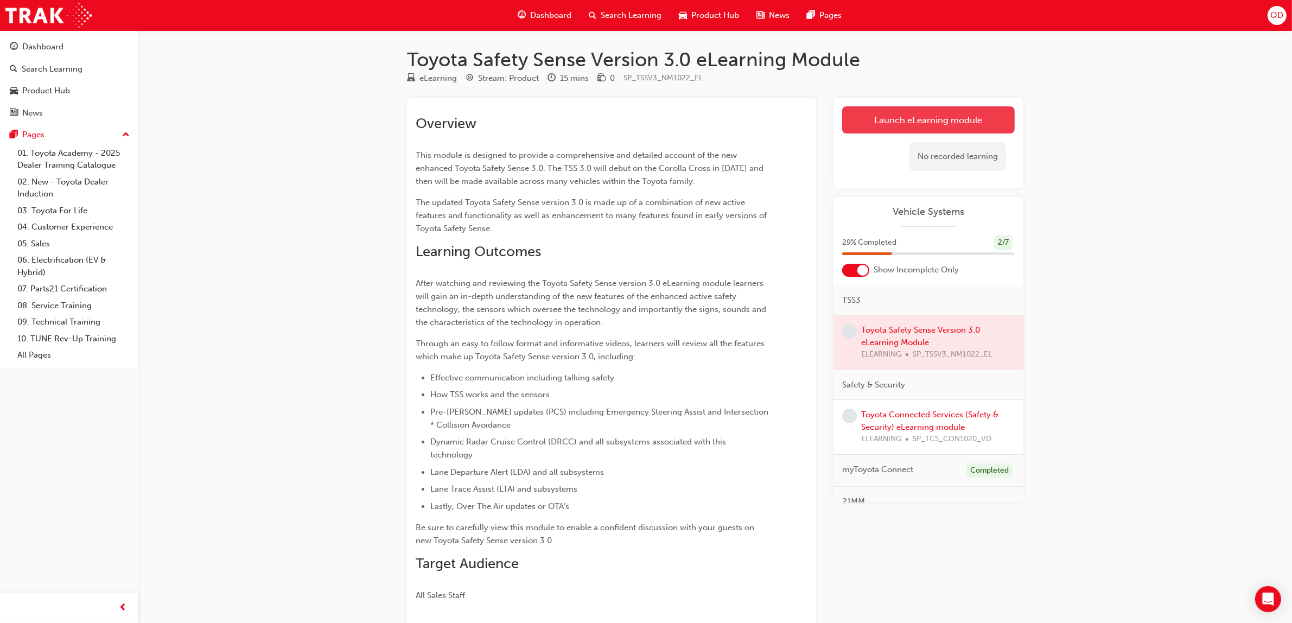
click at [937, 125] on link "Launch eLearning module" at bounding box center [928, 119] width 173 height 27
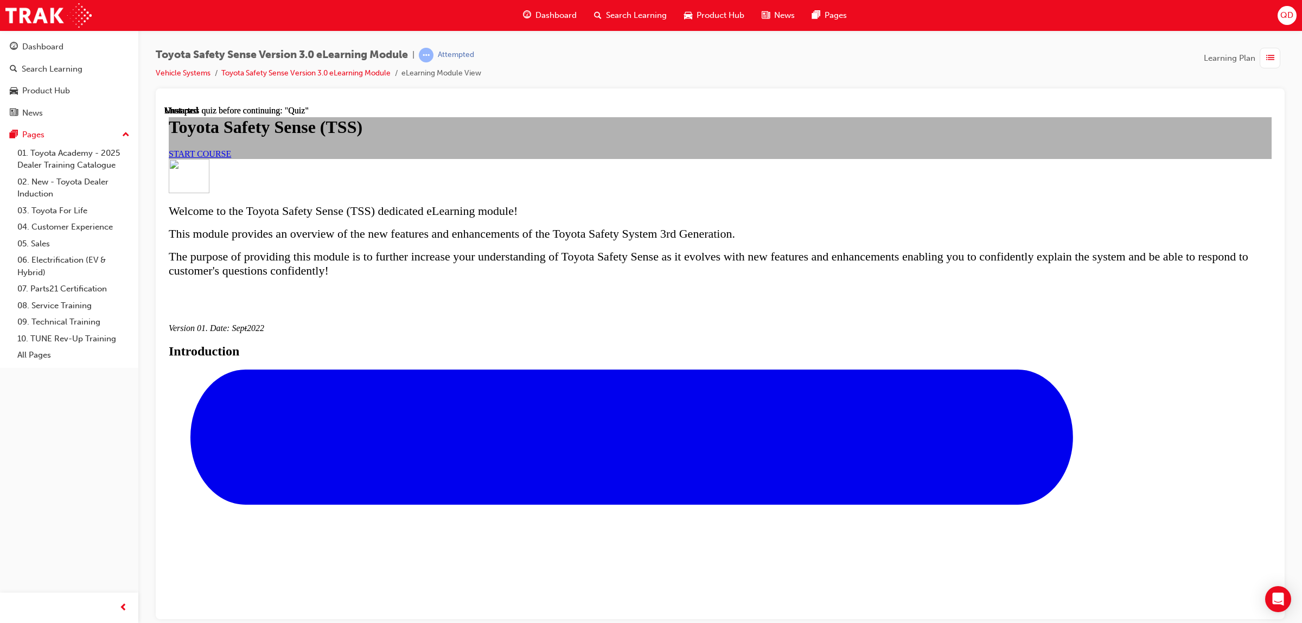
scroll to position [589, 0]
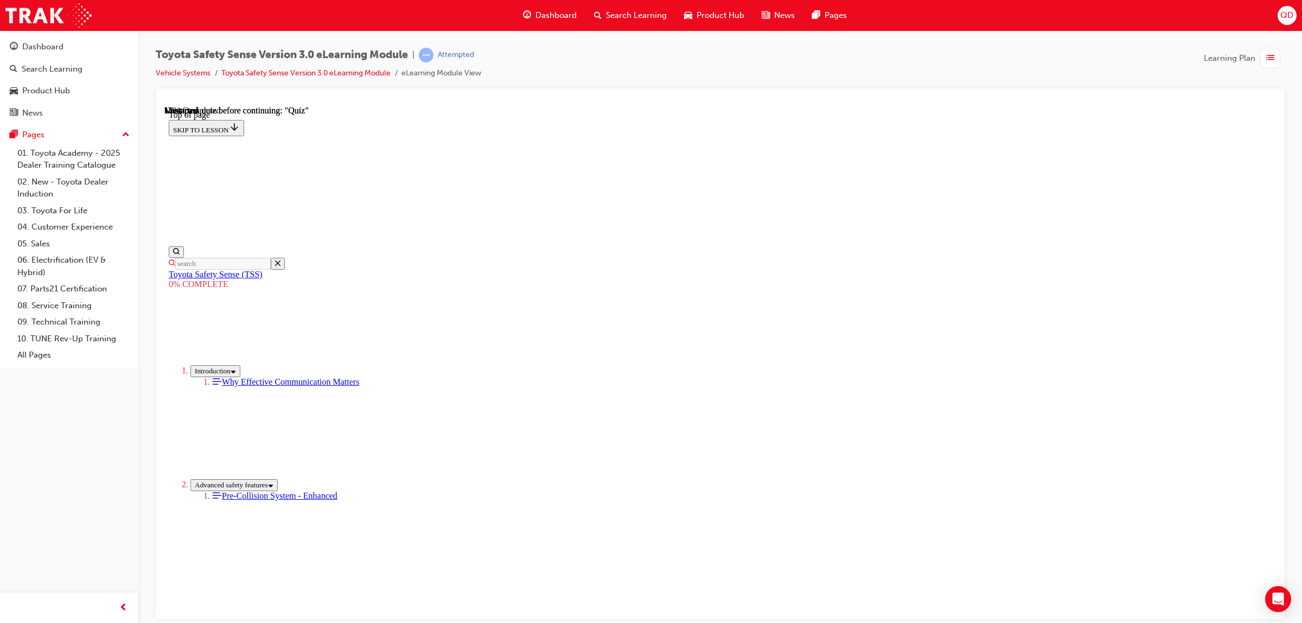
scroll to position [169, 0]
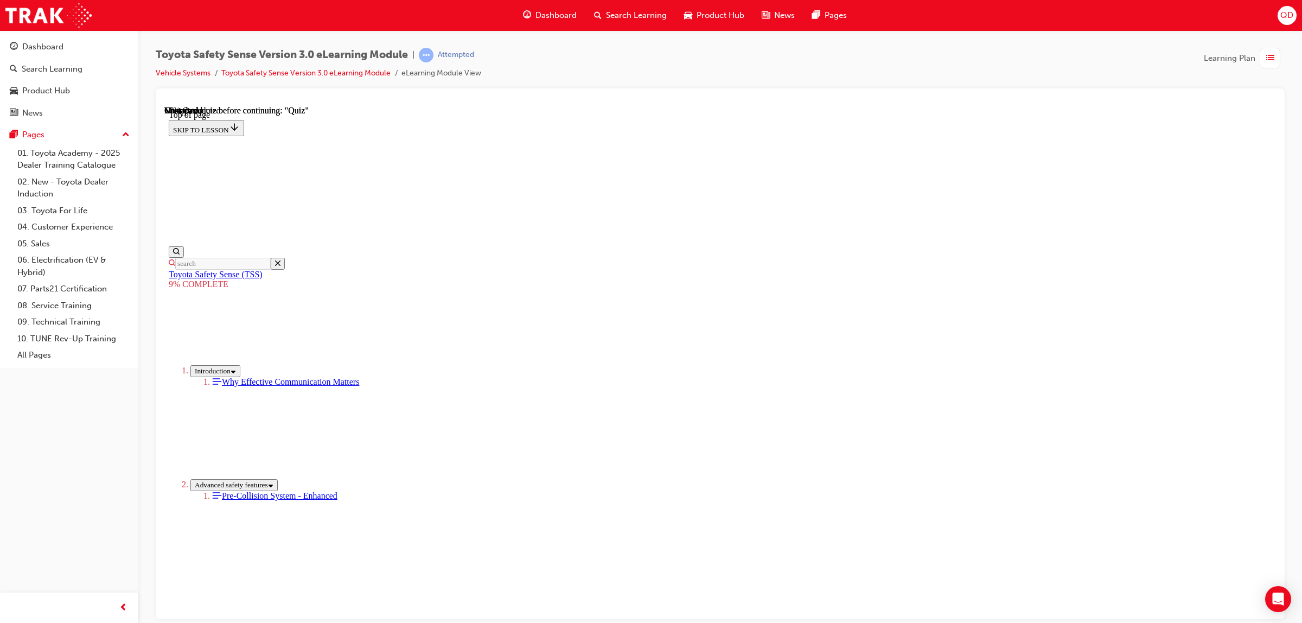
scroll to position [438, 0]
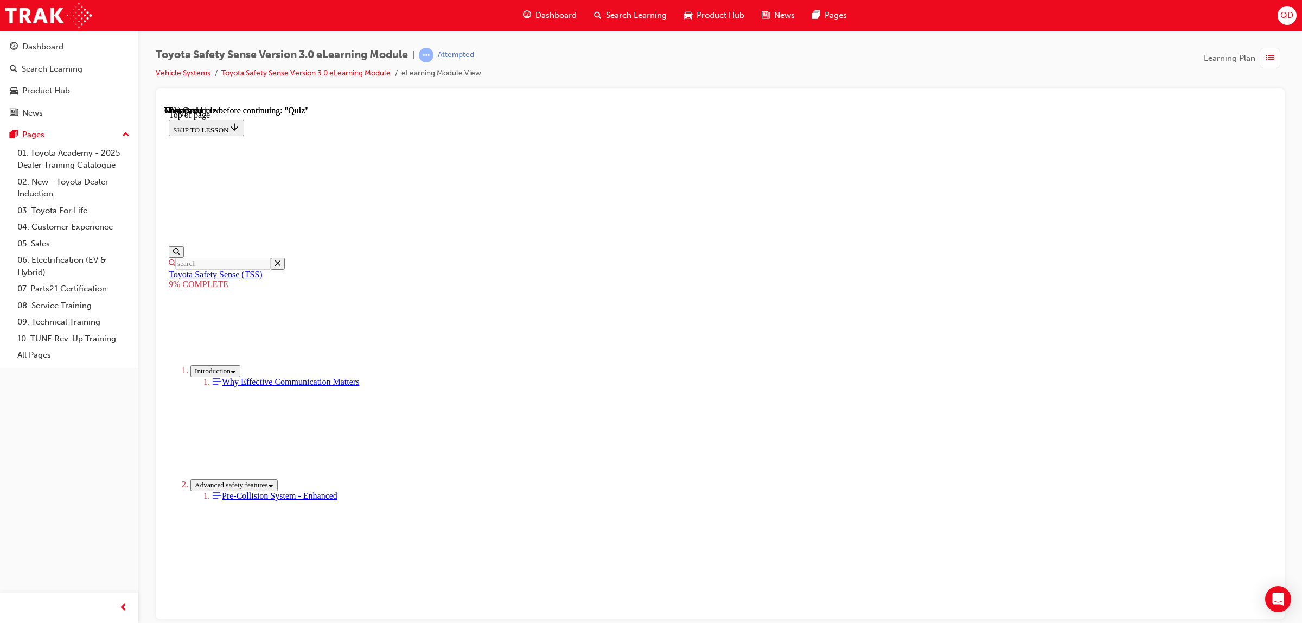
scroll to position [543, 0]
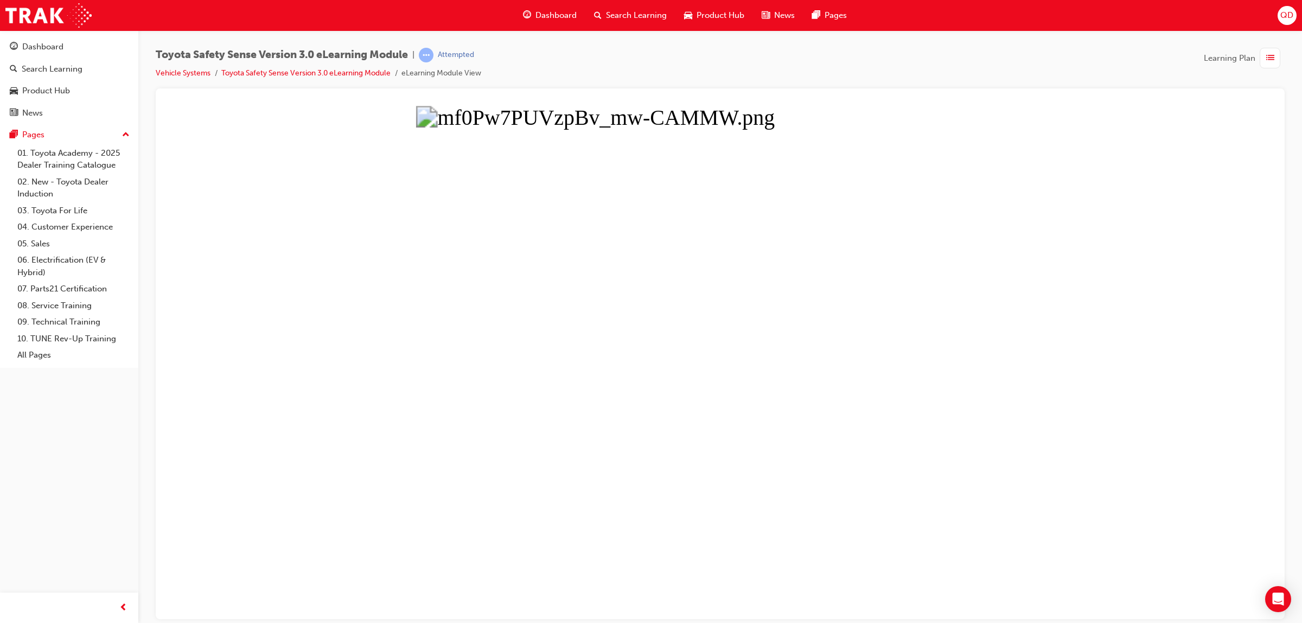
click at [894, 358] on button "Unzoom image" at bounding box center [720, 361] width 1112 height 513
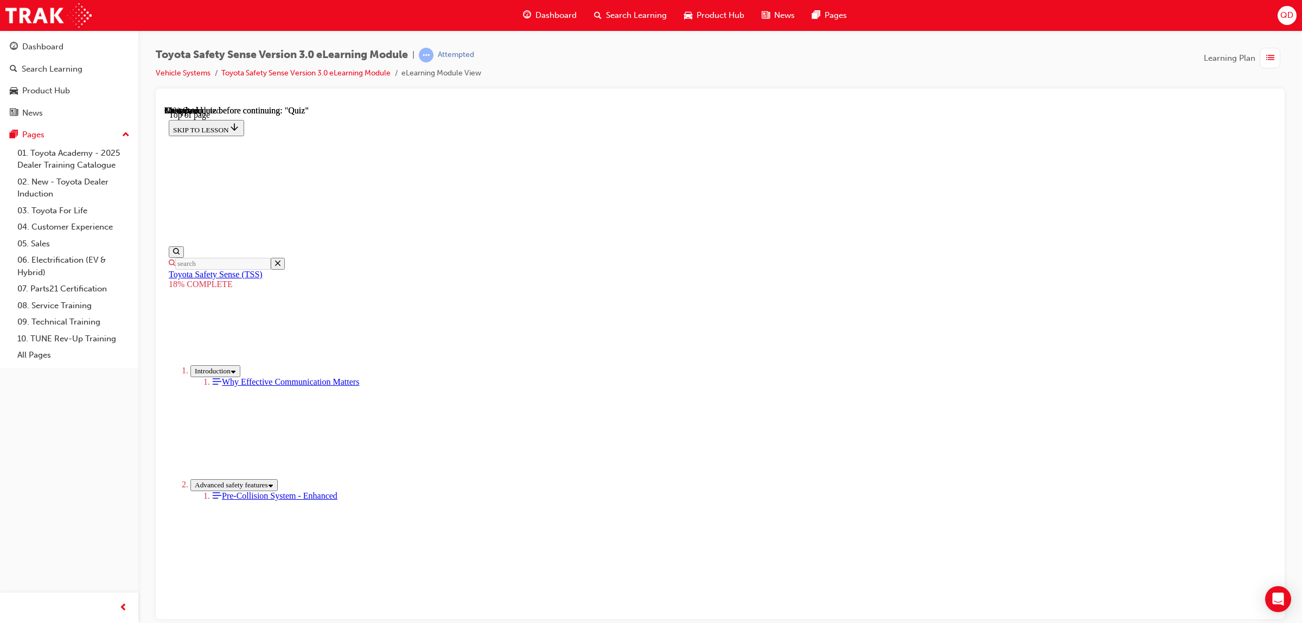
scroll to position [546, 0]
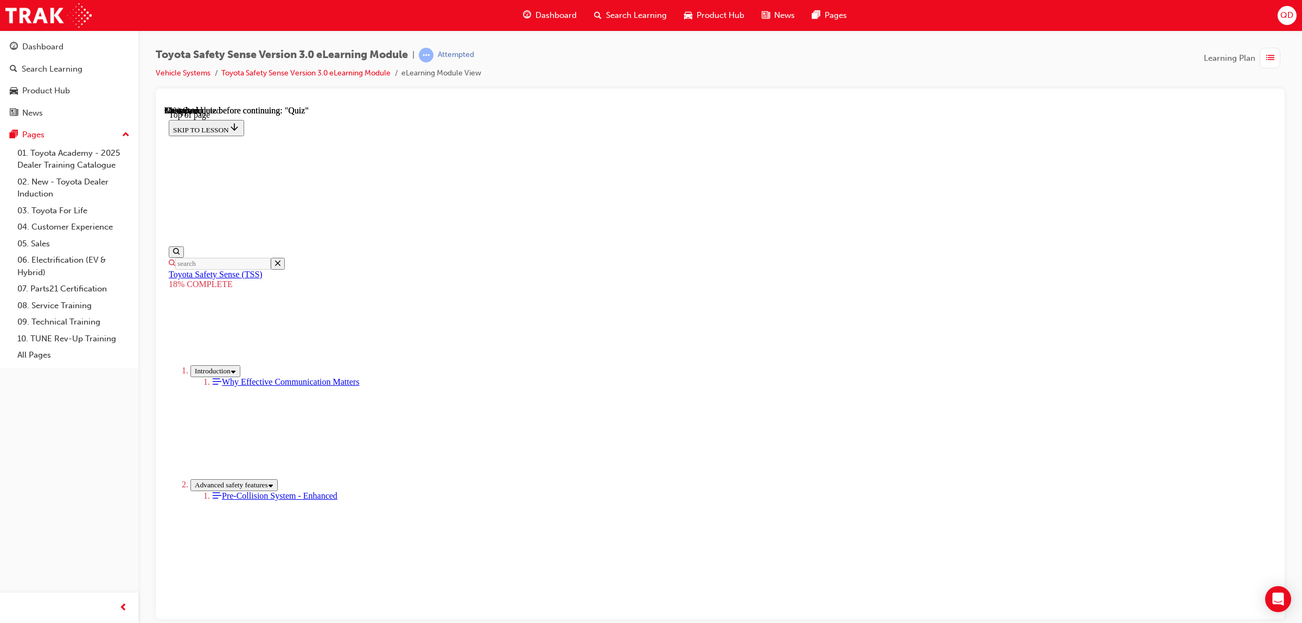
scroll to position [546, 0]
drag, startPoint x: 806, startPoint y: 329, endPoint x: 679, endPoint y: 475, distance: 193.8
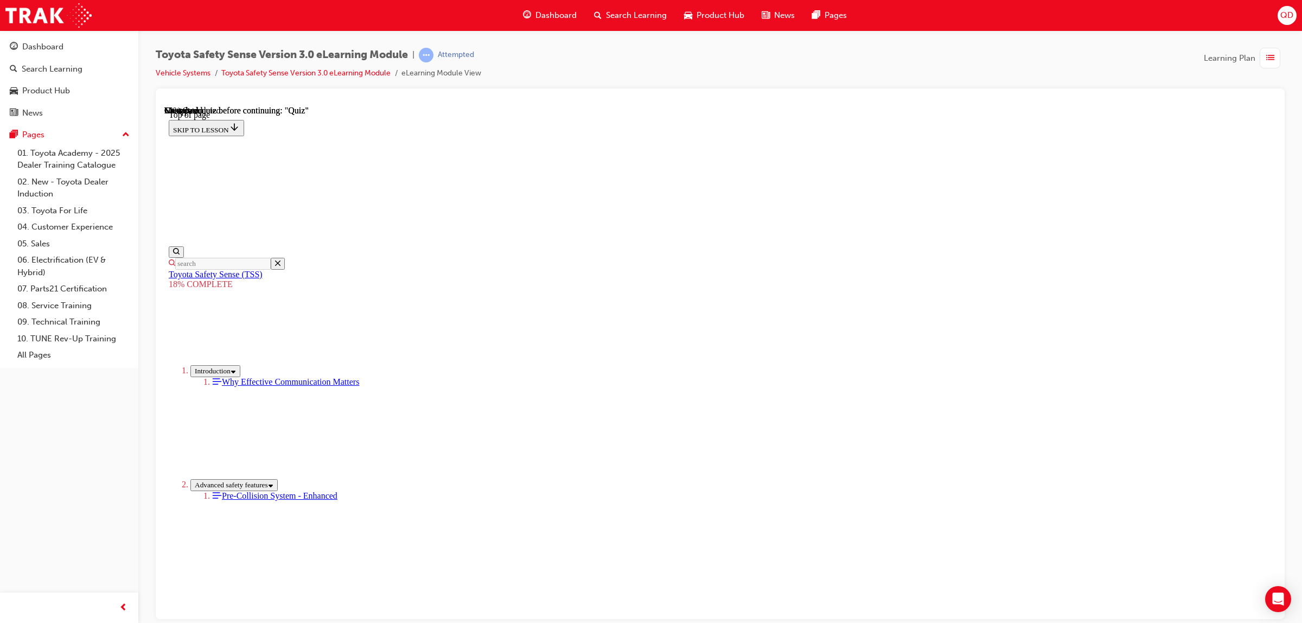
drag, startPoint x: 800, startPoint y: 331, endPoint x: 672, endPoint y: 484, distance: 200.3
drag, startPoint x: 799, startPoint y: 329, endPoint x: 661, endPoint y: 468, distance: 196.0
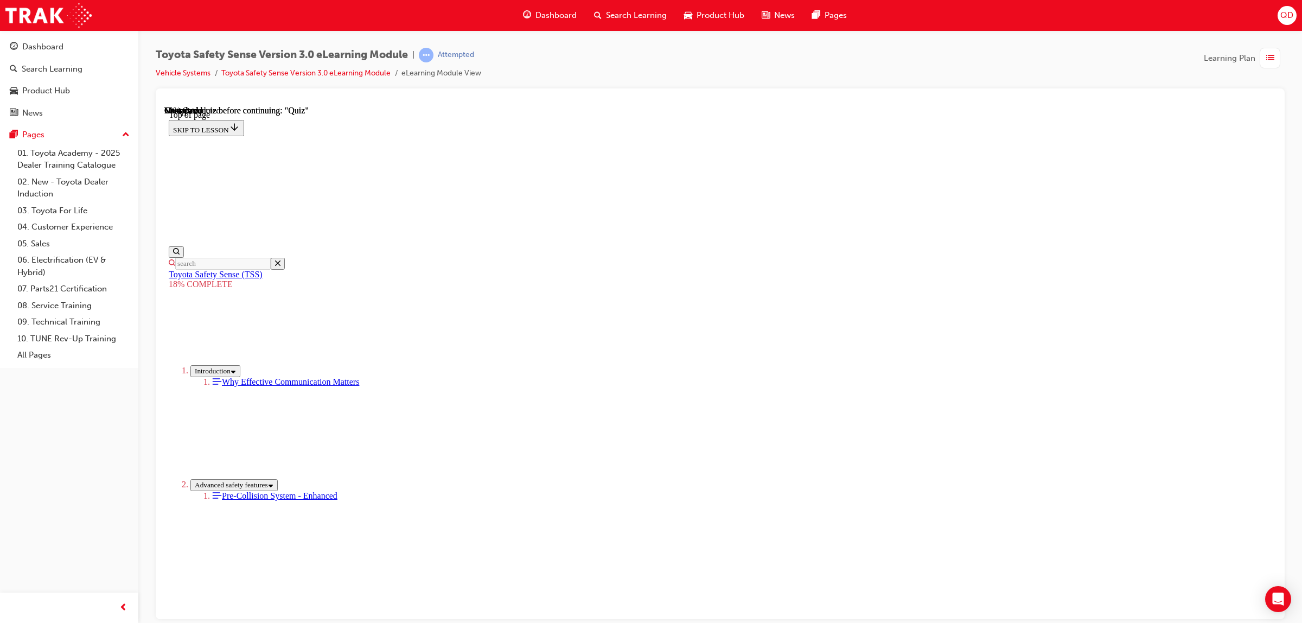
drag, startPoint x: 803, startPoint y: 333, endPoint x: 668, endPoint y: 480, distance: 199.3
drag, startPoint x: 807, startPoint y: 323, endPoint x: 658, endPoint y: 471, distance: 210.2
drag, startPoint x: 814, startPoint y: 333, endPoint x: 671, endPoint y: 486, distance: 209.2
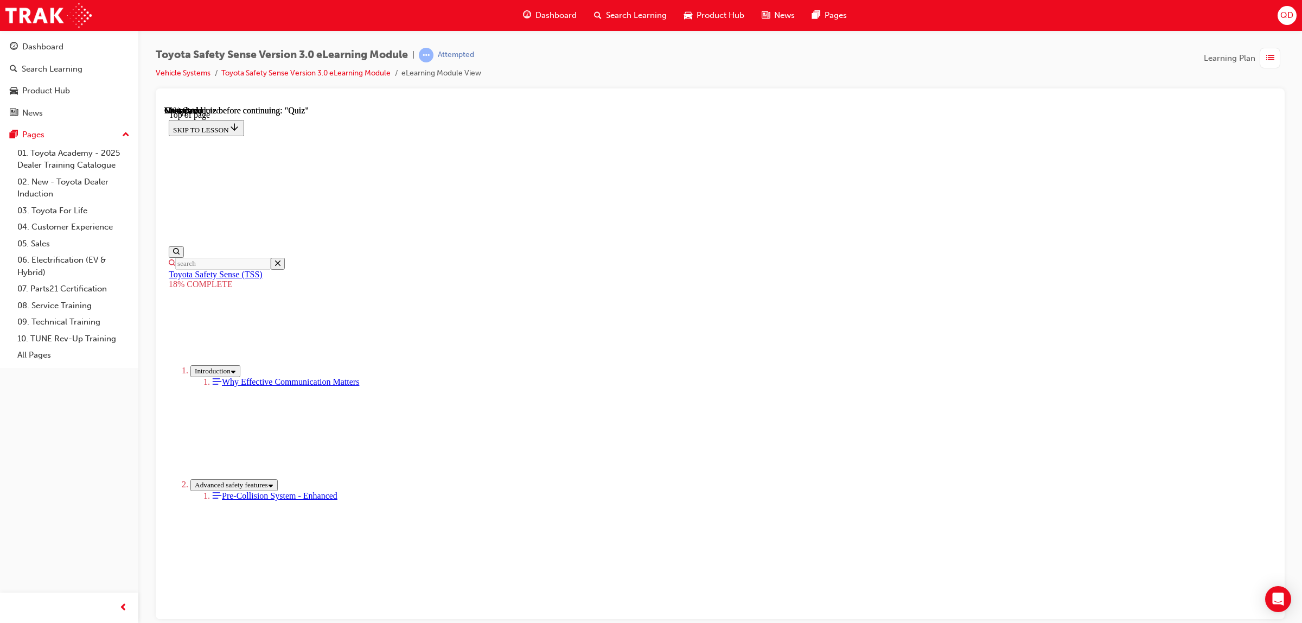
drag, startPoint x: 826, startPoint y: 335, endPoint x: 687, endPoint y: 482, distance: 201.9
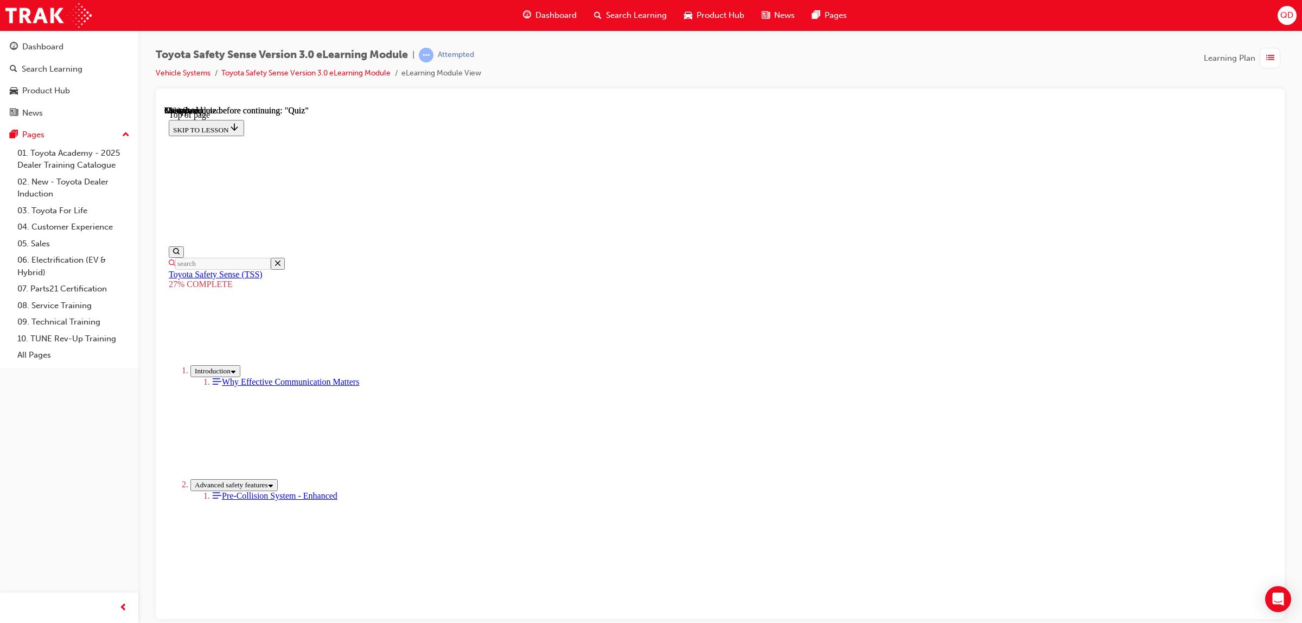
scroll to position [1186, 0]
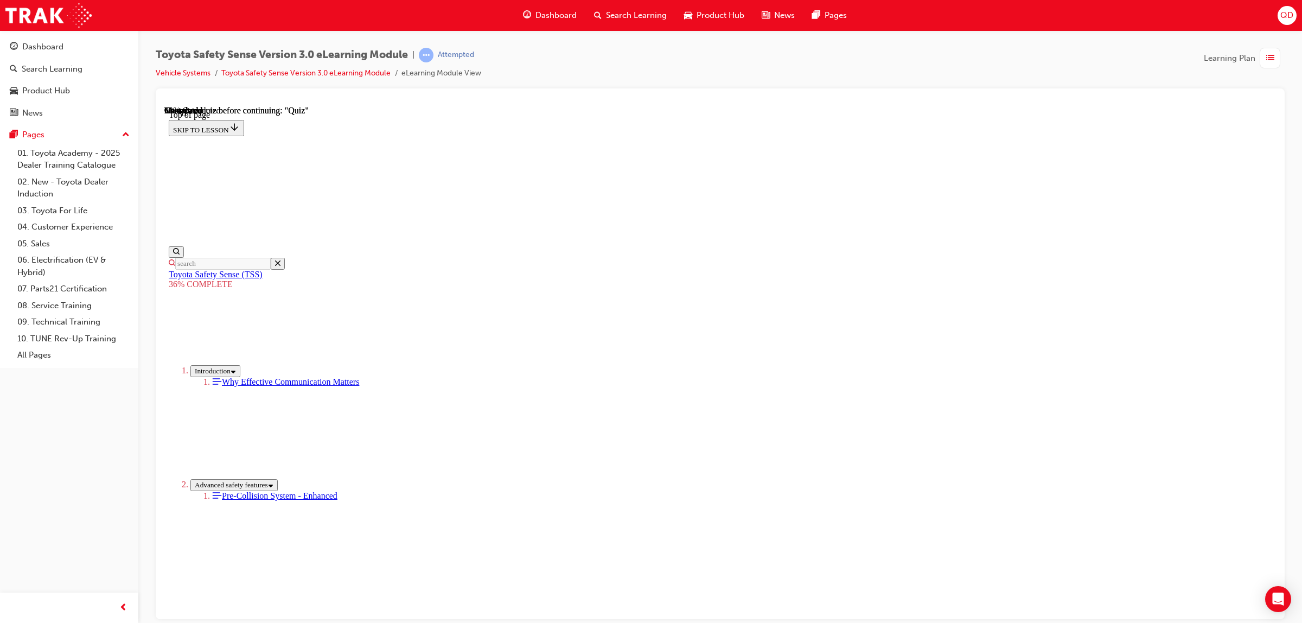
scroll to position [3936, 0]
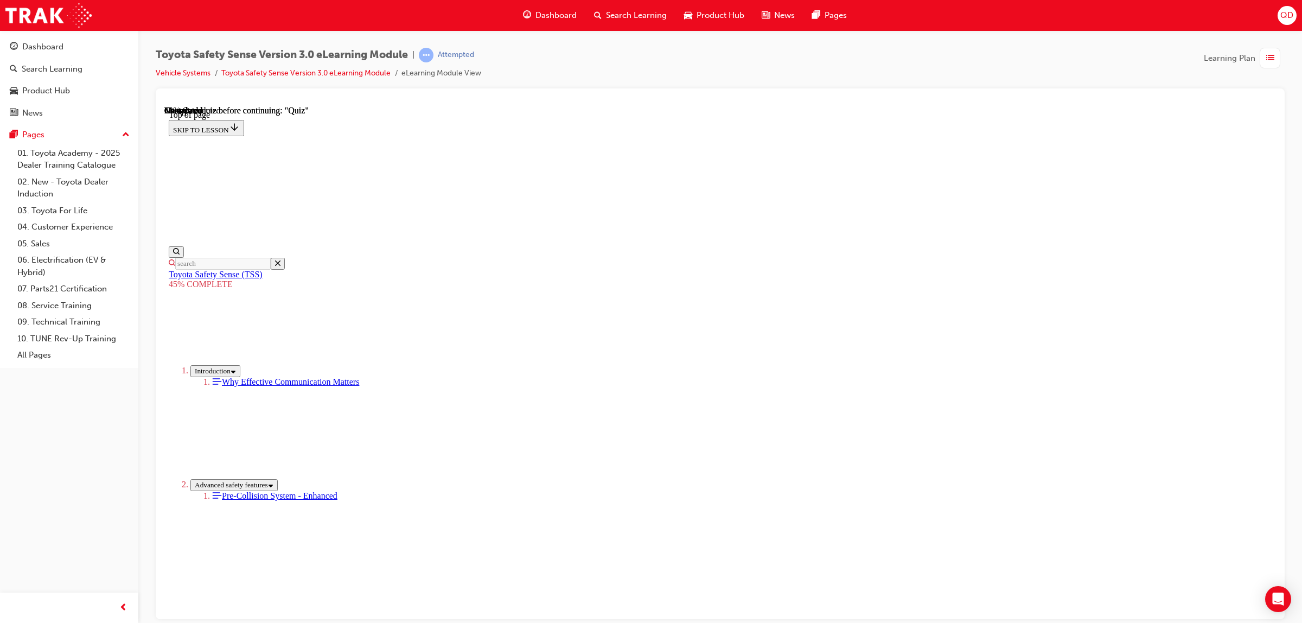
scroll to position [1093, 0]
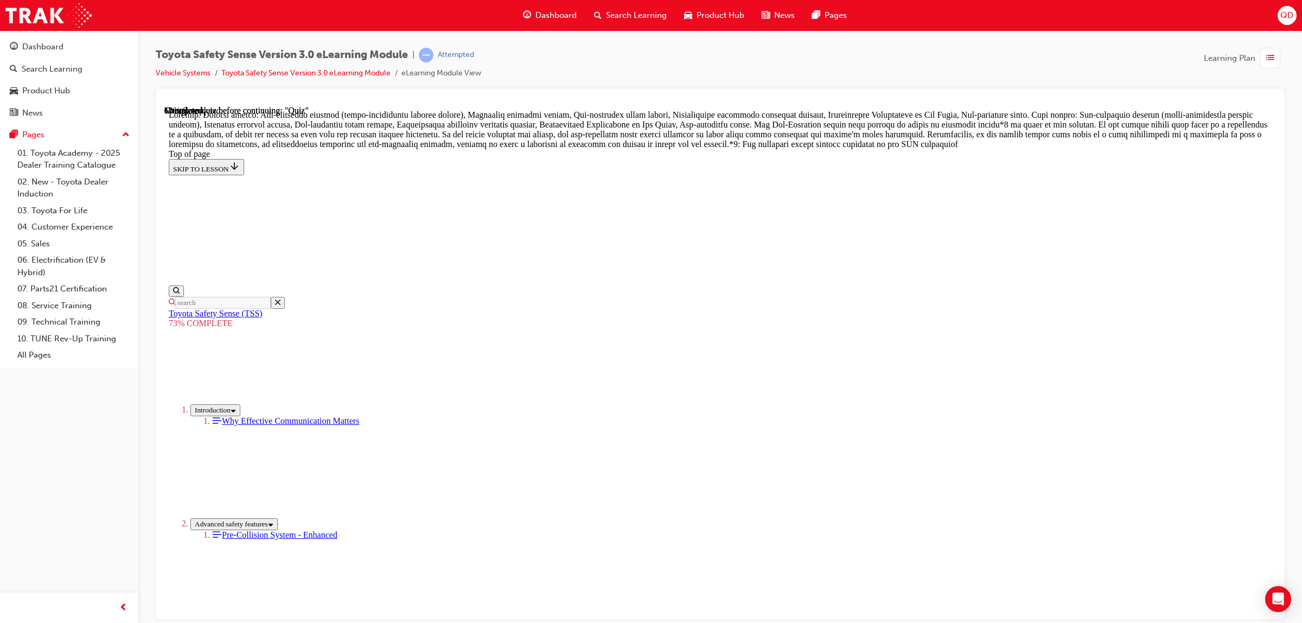
scroll to position [508, 0]
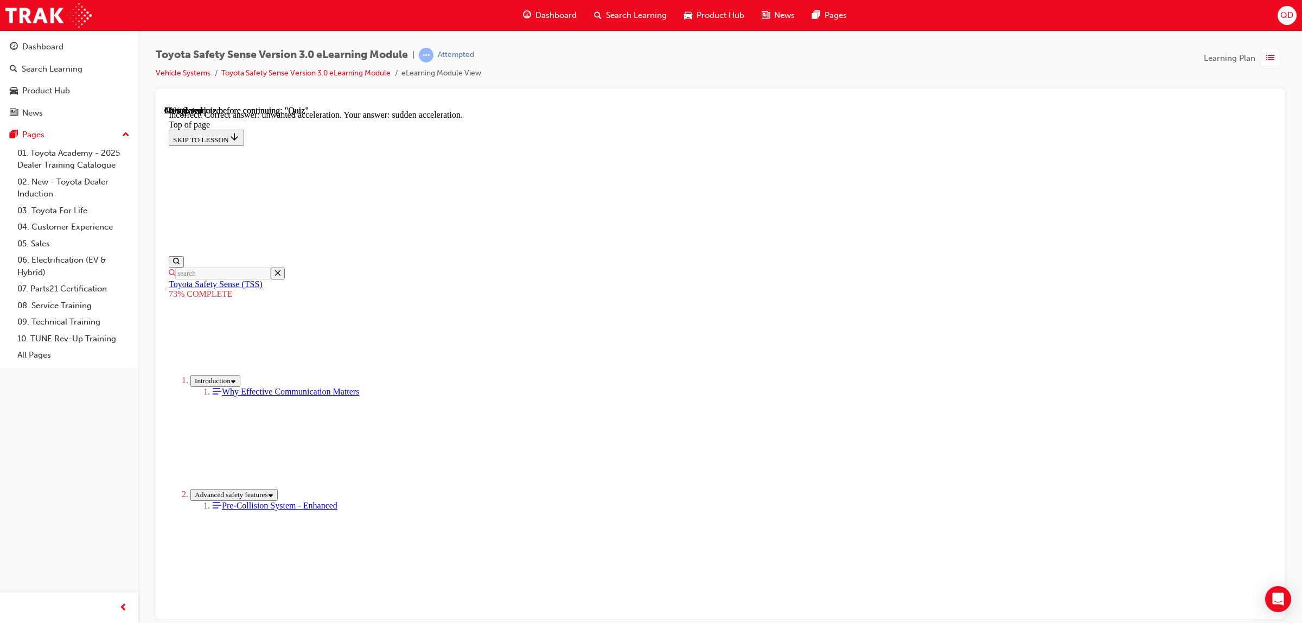
scroll to position [150, 0]
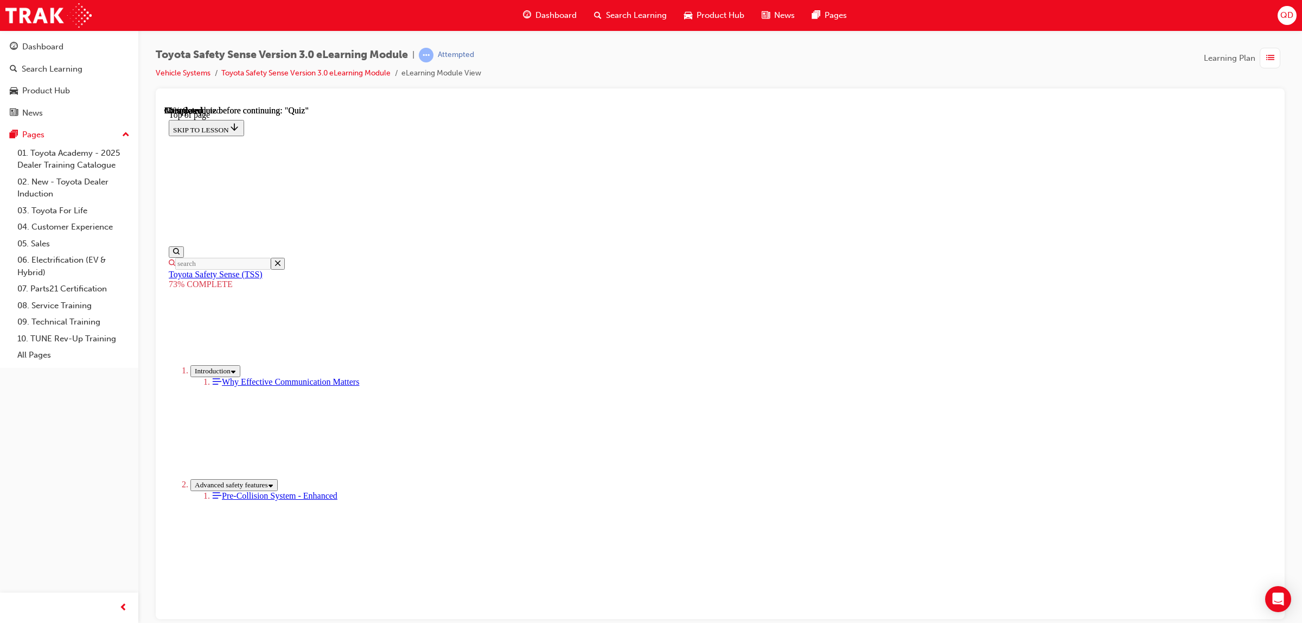
scroll to position [39, 0]
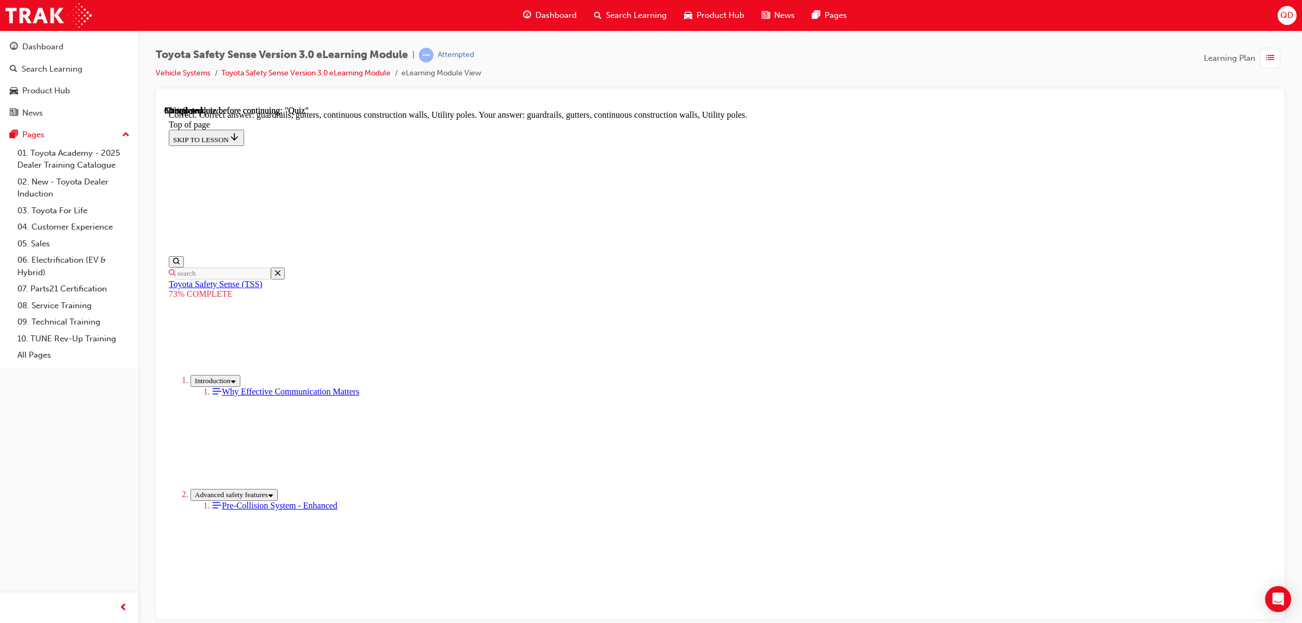
scroll to position [175, 0]
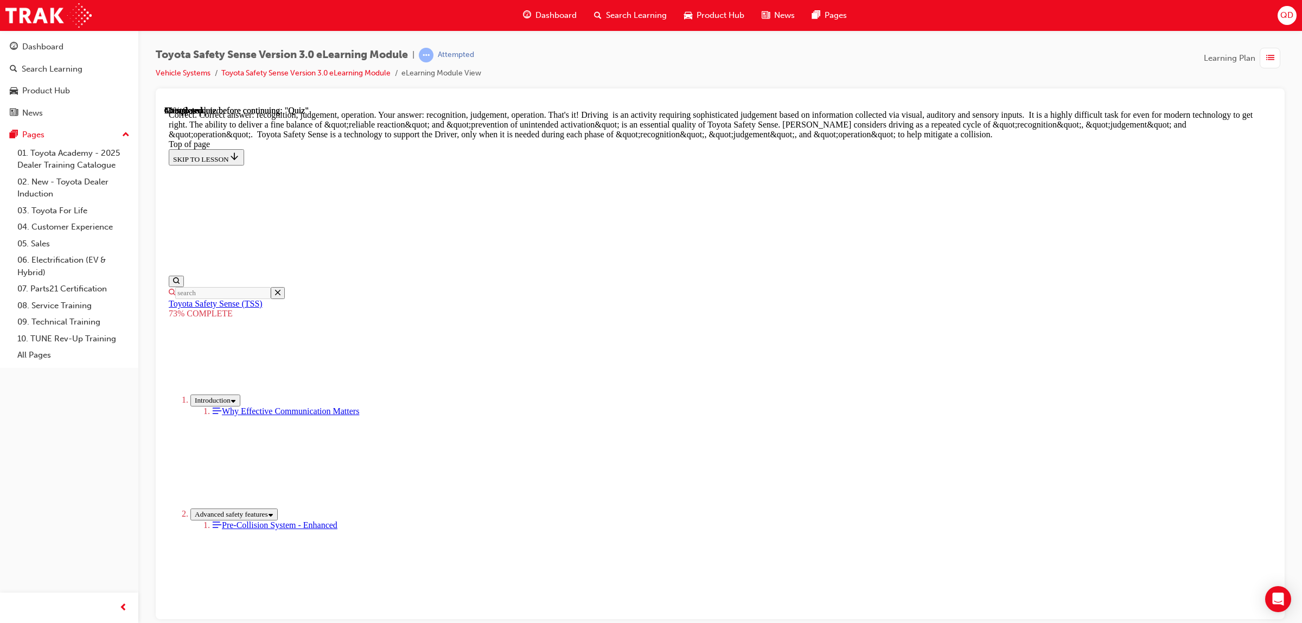
scroll to position [431, 0]
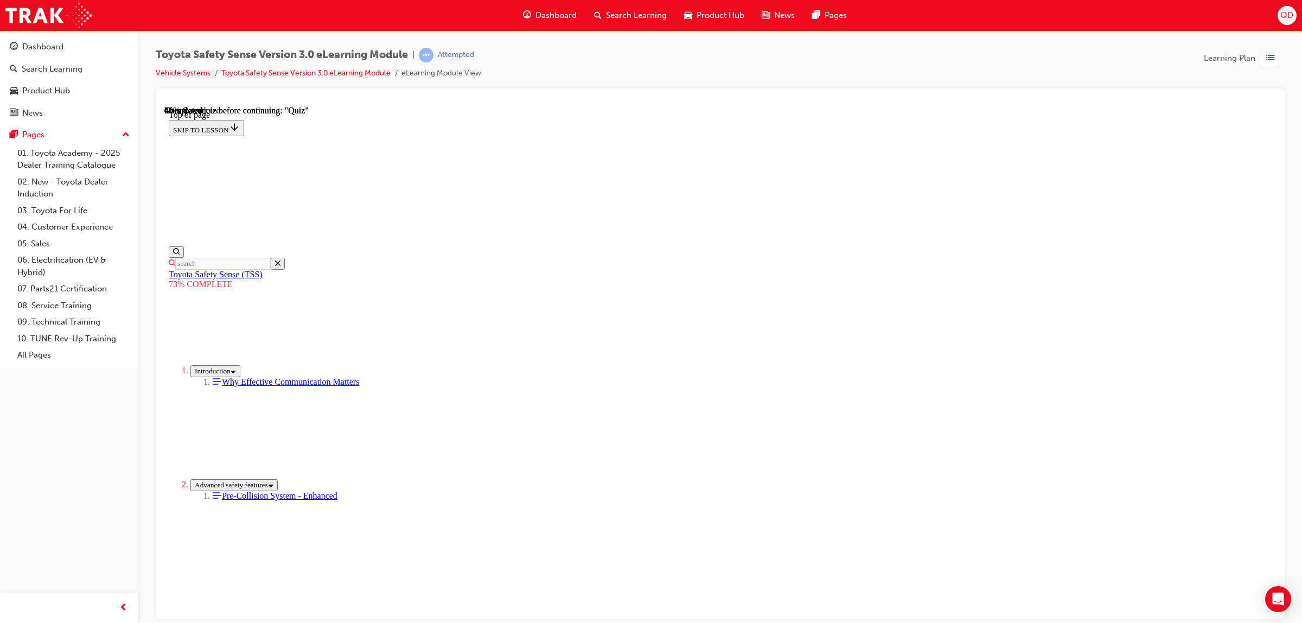
scroll to position [34, 0]
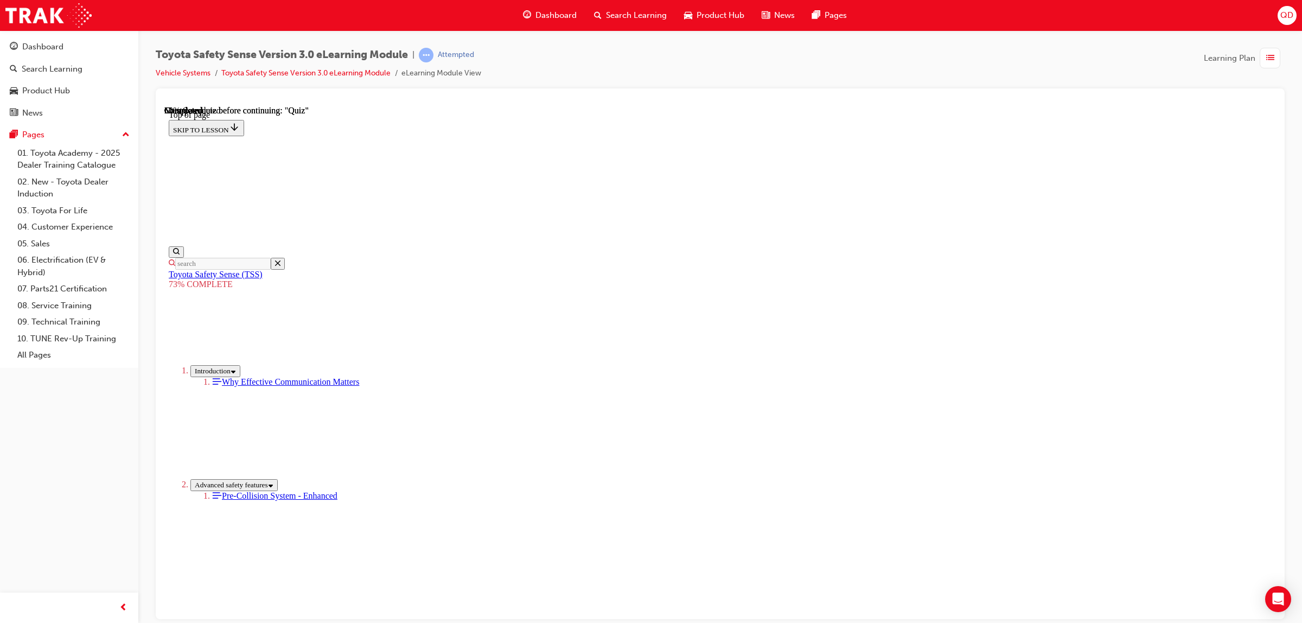
scroll to position [40, 0]
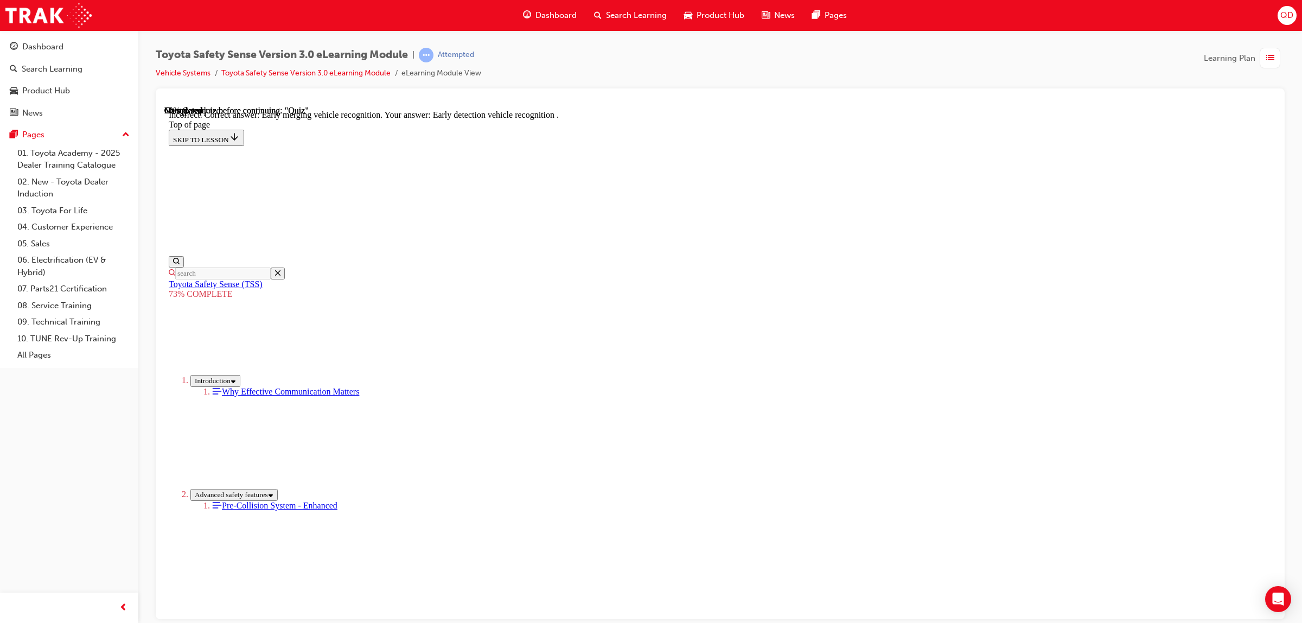
scroll to position [150, 0]
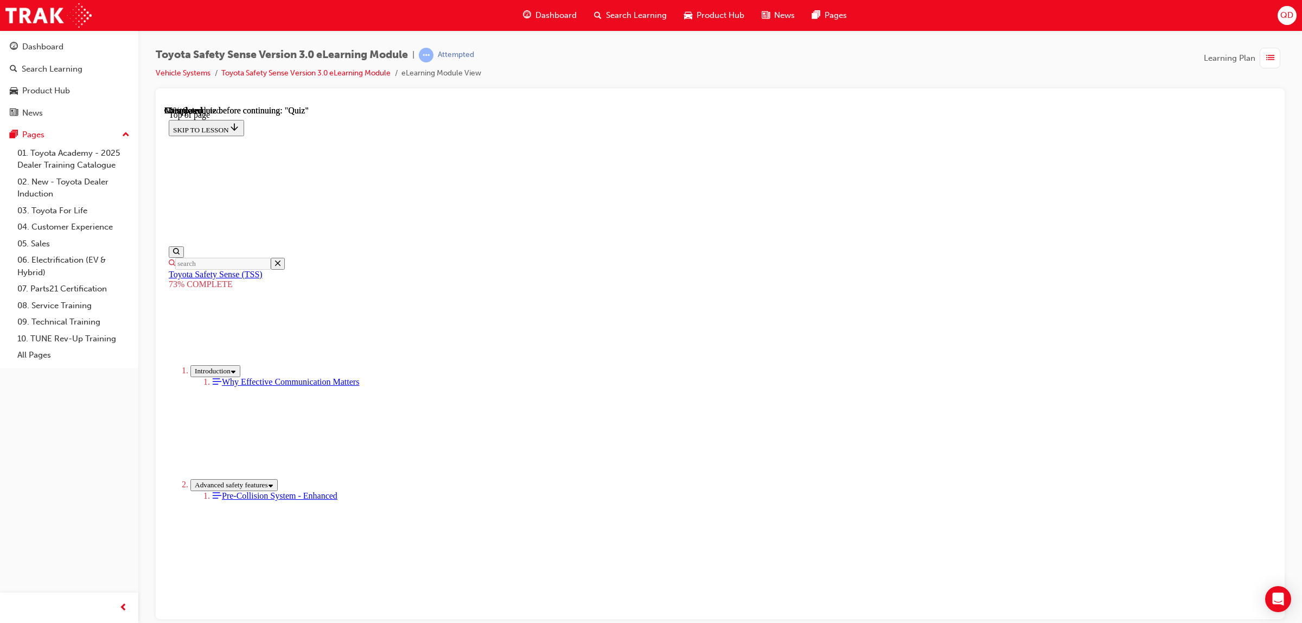
scroll to position [39, 0]
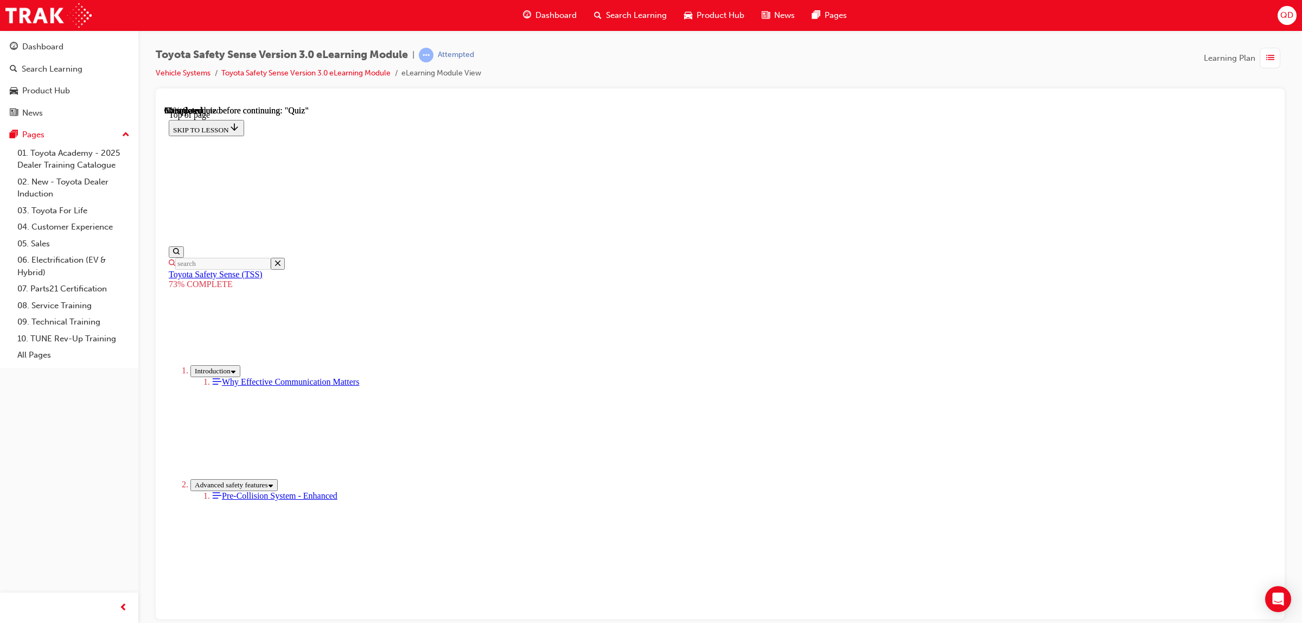
scroll to position [40, 0]
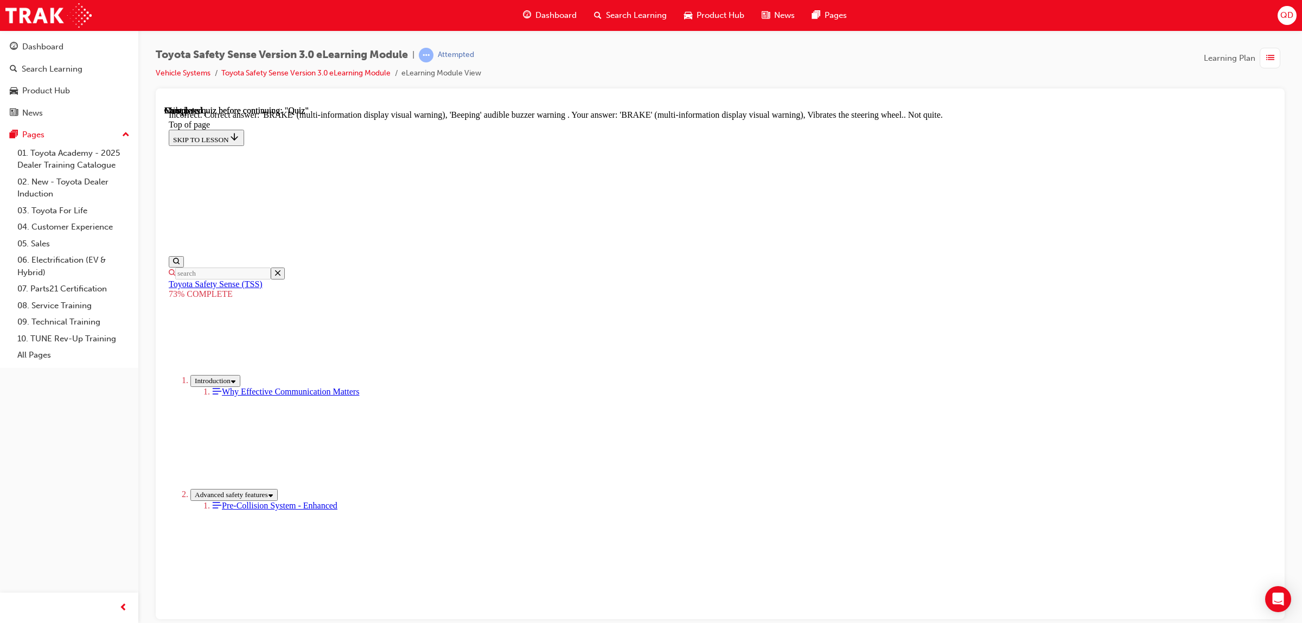
scroll to position [233, 0]
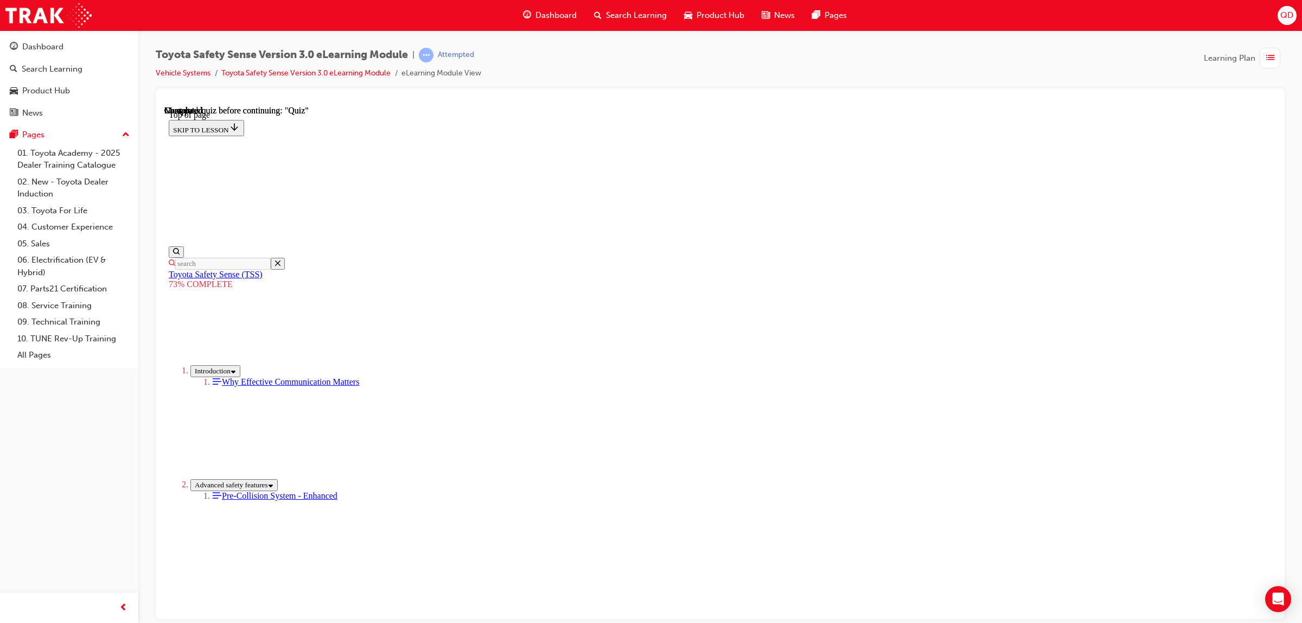
scroll to position [40, 0]
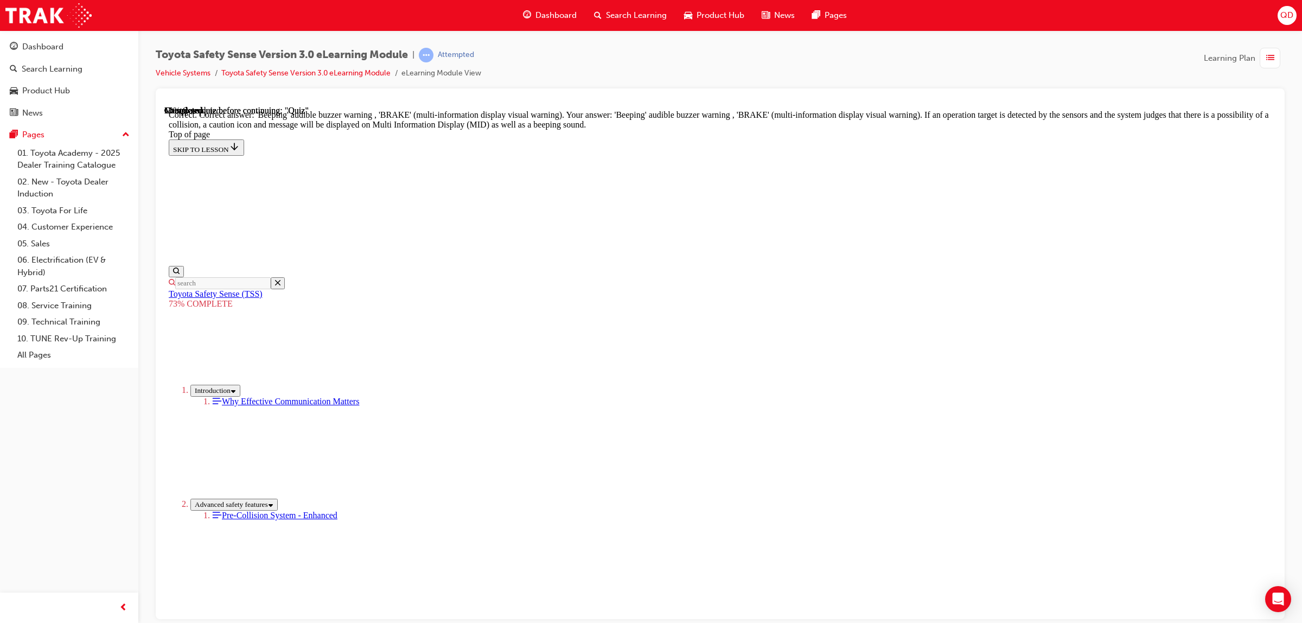
scroll to position [259, 0]
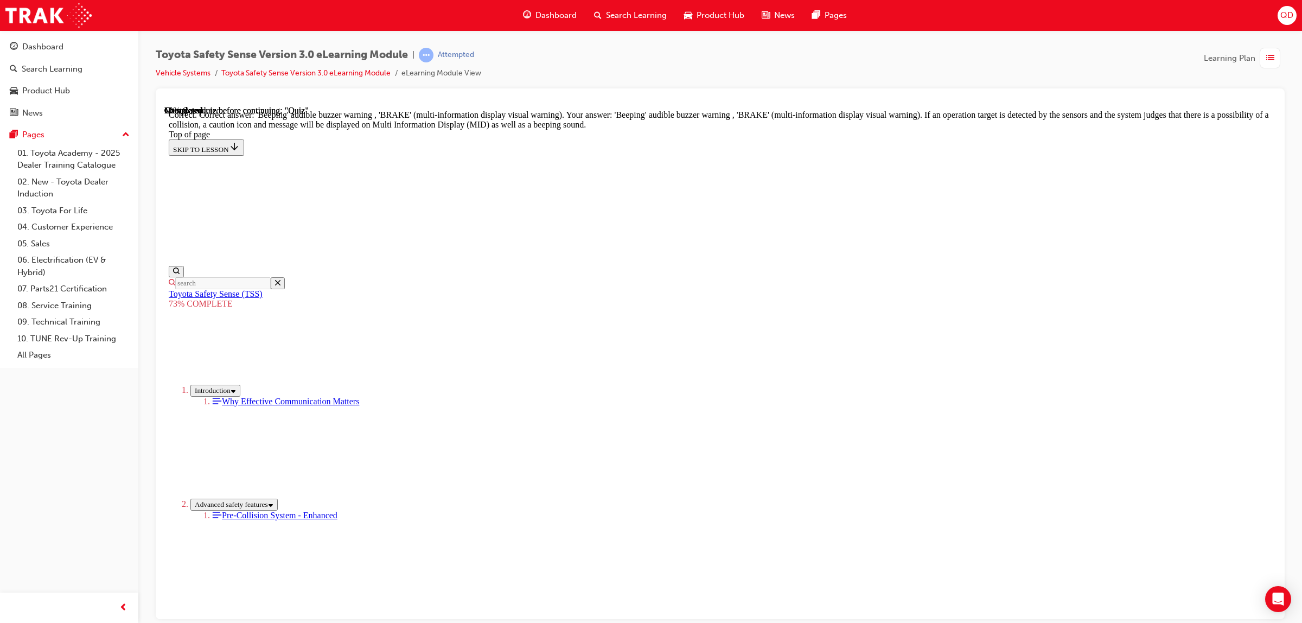
drag, startPoint x: 731, startPoint y: 495, endPoint x: 725, endPoint y: 532, distance: 36.8
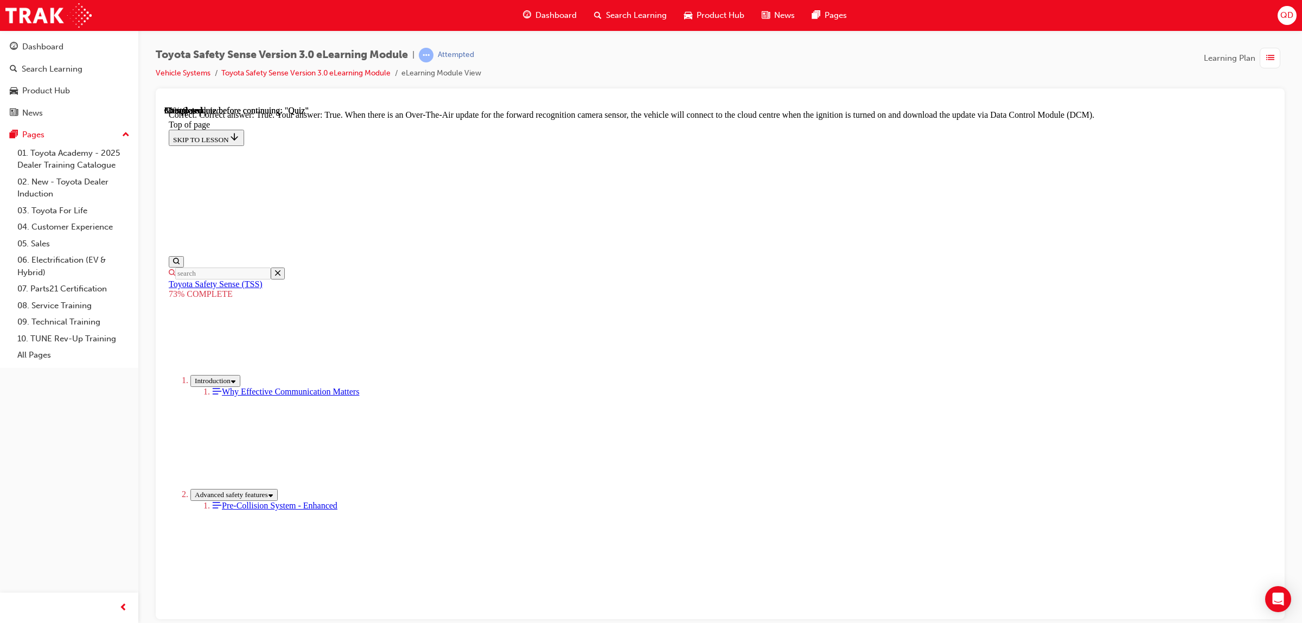
scroll to position [88, 0]
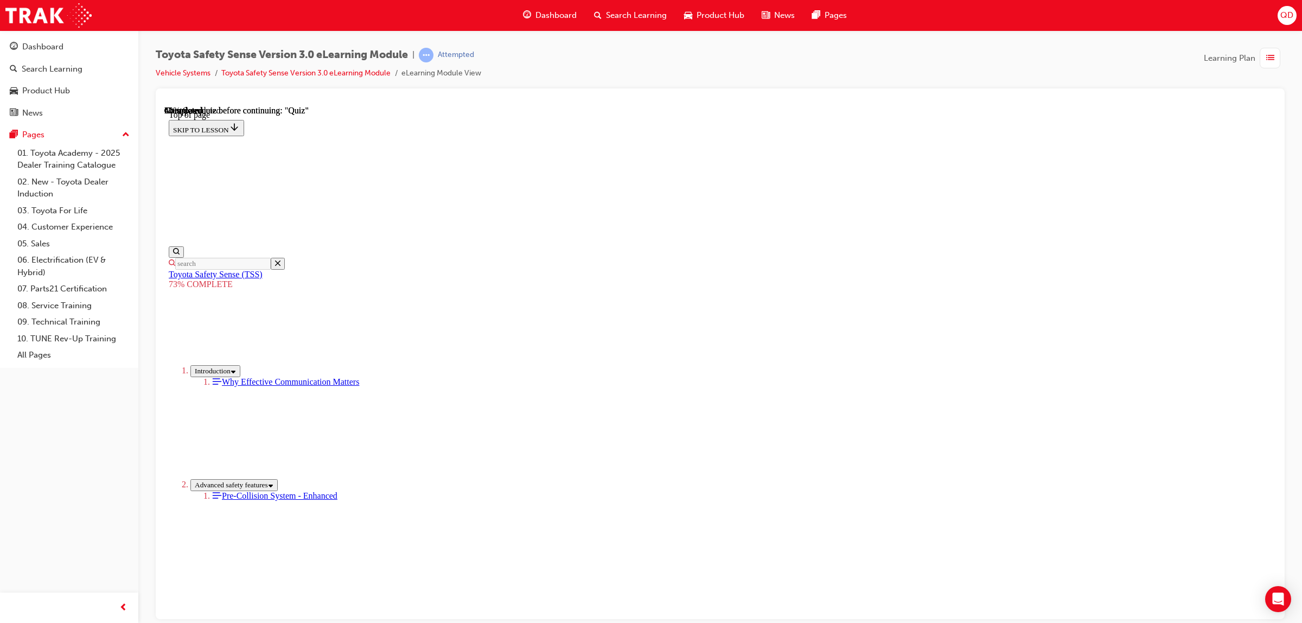
scroll to position [40, 0]
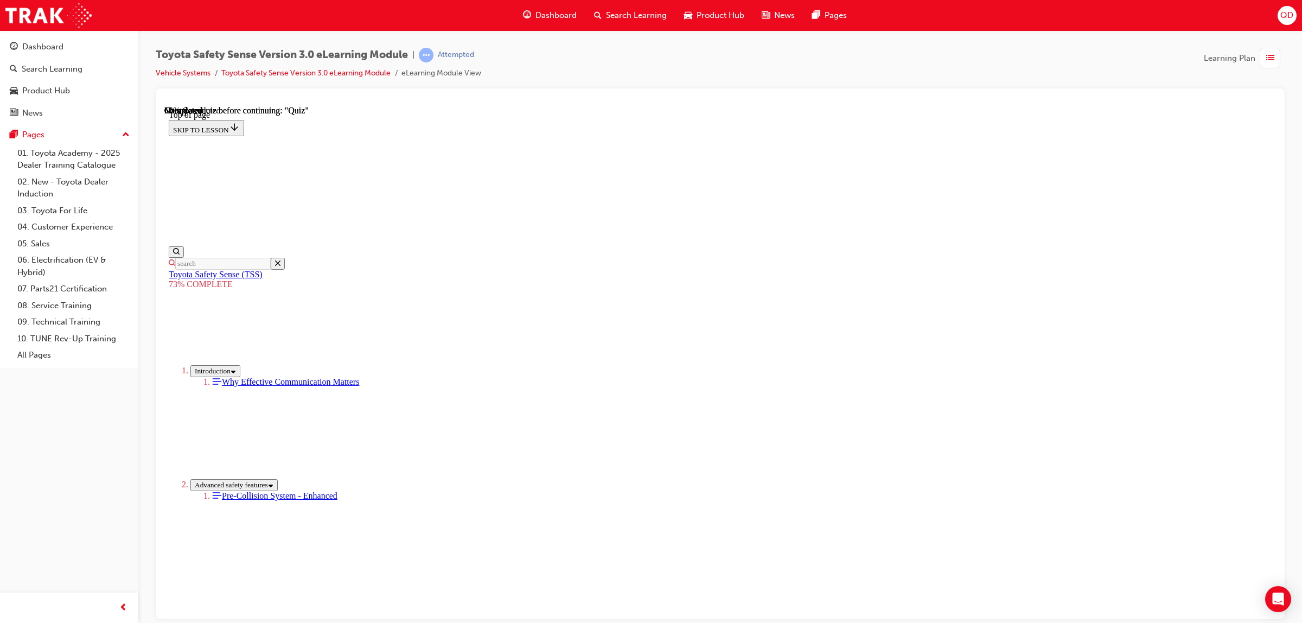
scroll to position [39, 0]
drag, startPoint x: 736, startPoint y: 444, endPoint x: 733, endPoint y: 485, distance: 40.8
drag, startPoint x: 714, startPoint y: 523, endPoint x: 704, endPoint y: 545, distance: 24.3
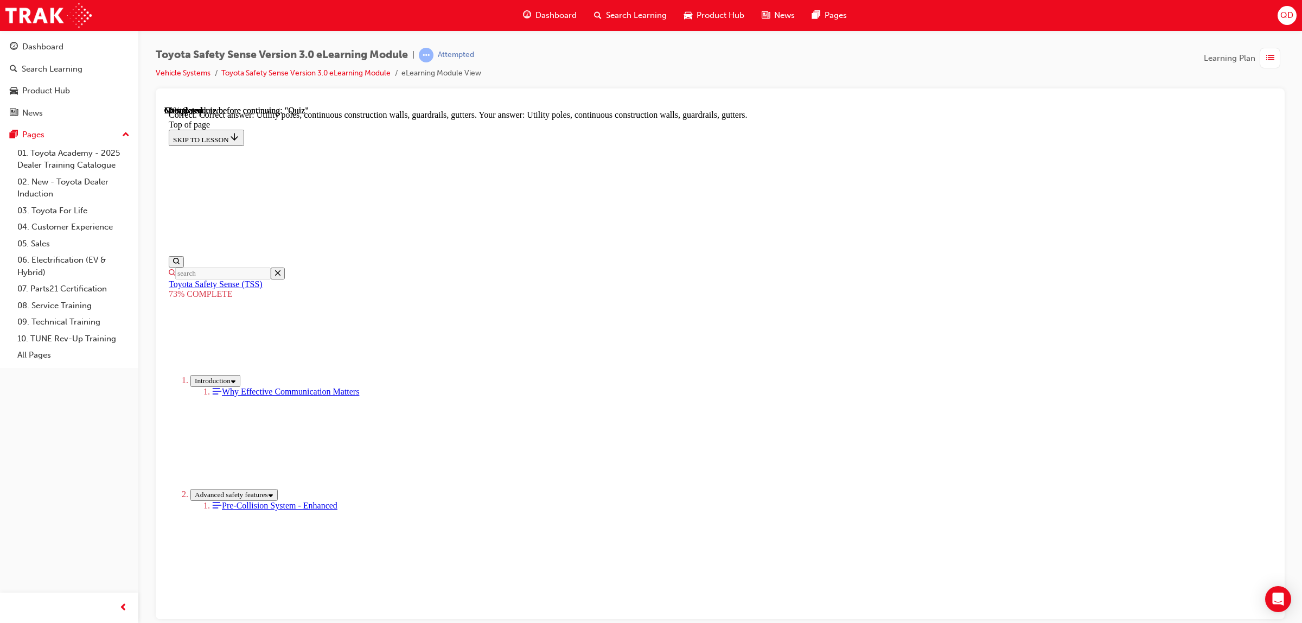
scroll to position [175, 0]
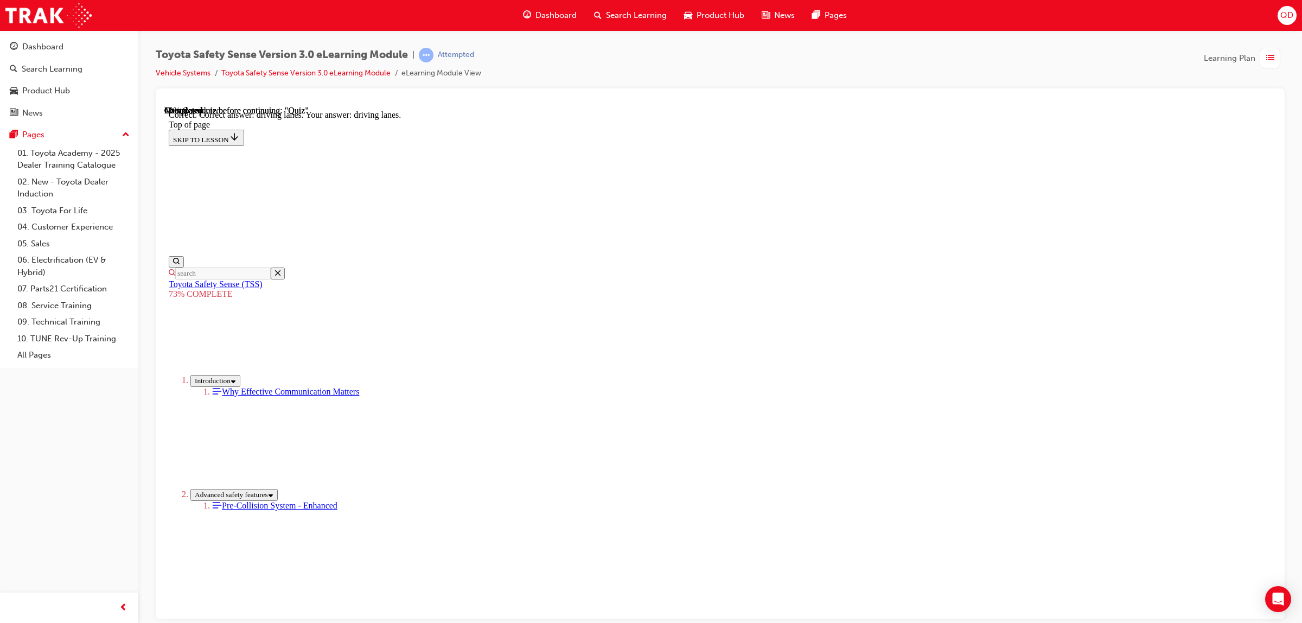
scroll to position [132, 0]
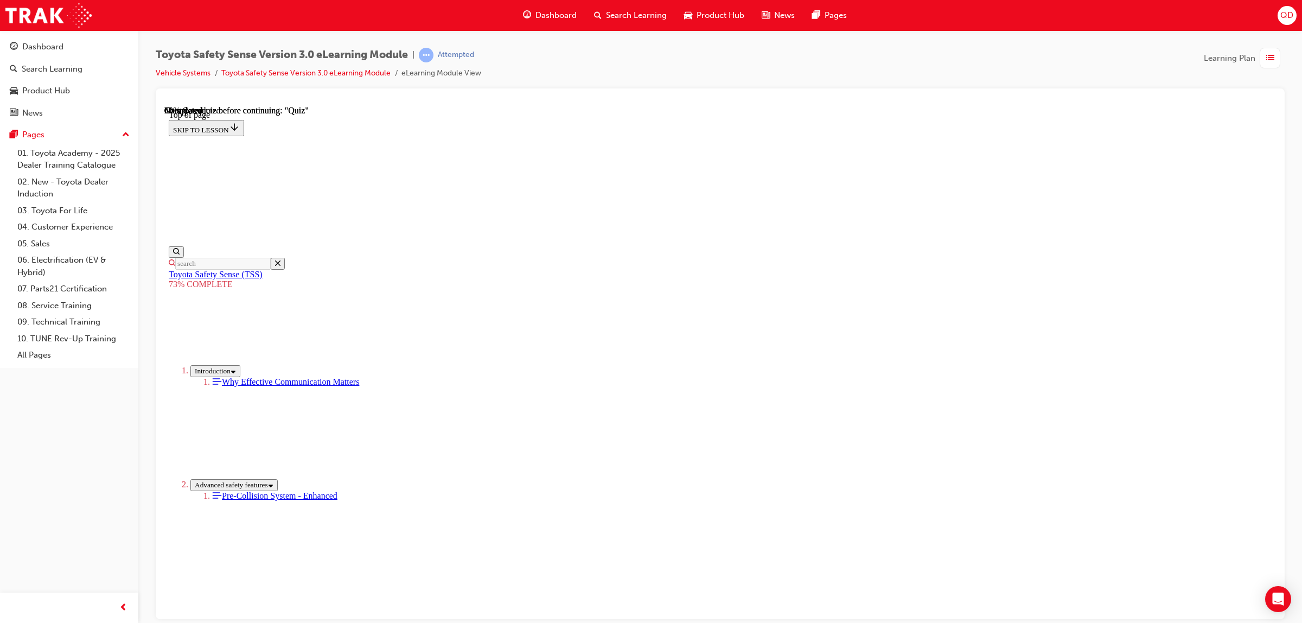
scroll to position [183, 0]
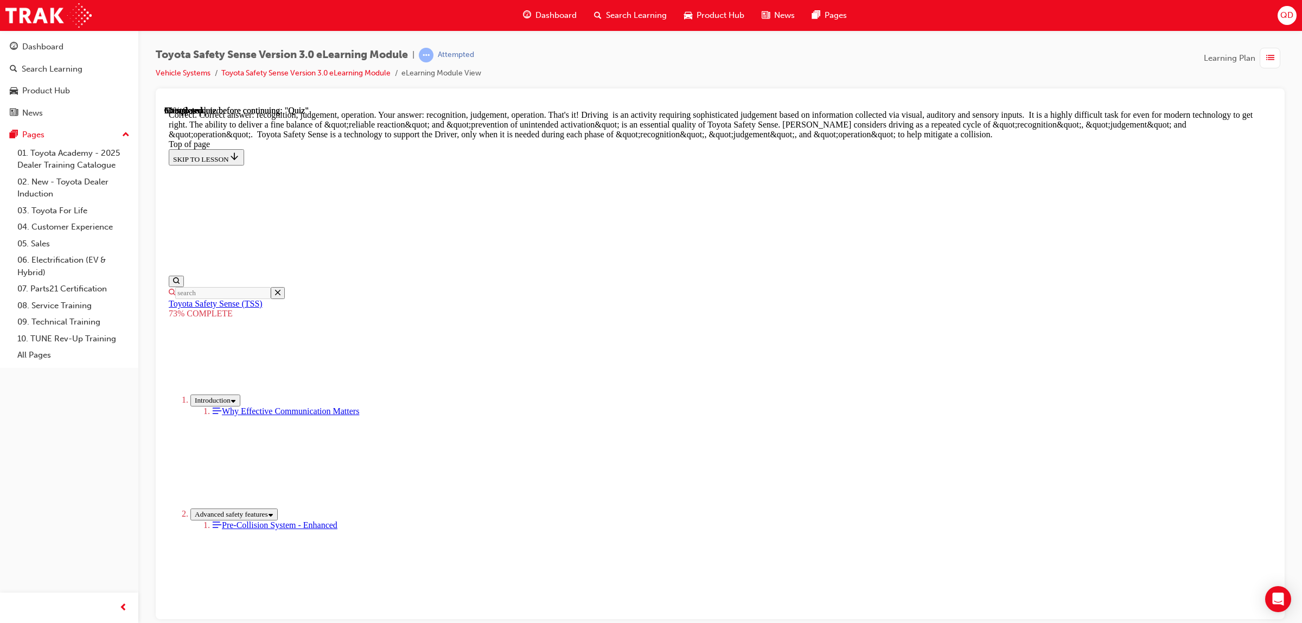
scroll to position [431, 0]
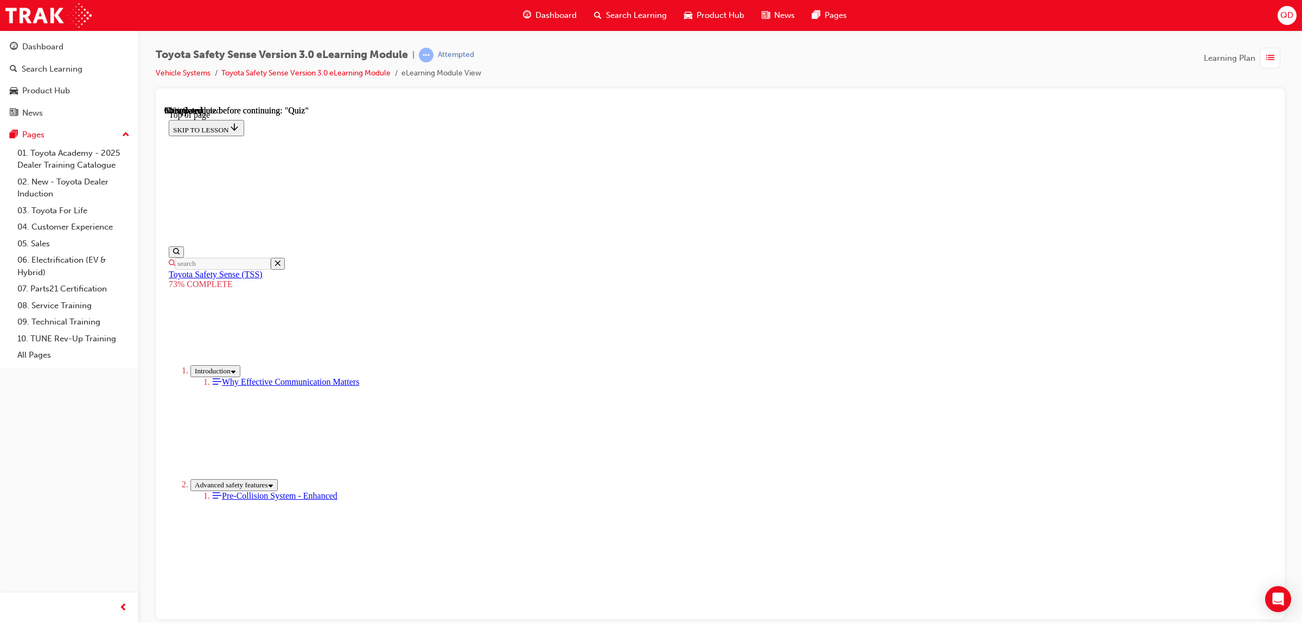
scroll to position [107, 0]
drag, startPoint x: 764, startPoint y: 552, endPoint x: 779, endPoint y: 564, distance: 19.0
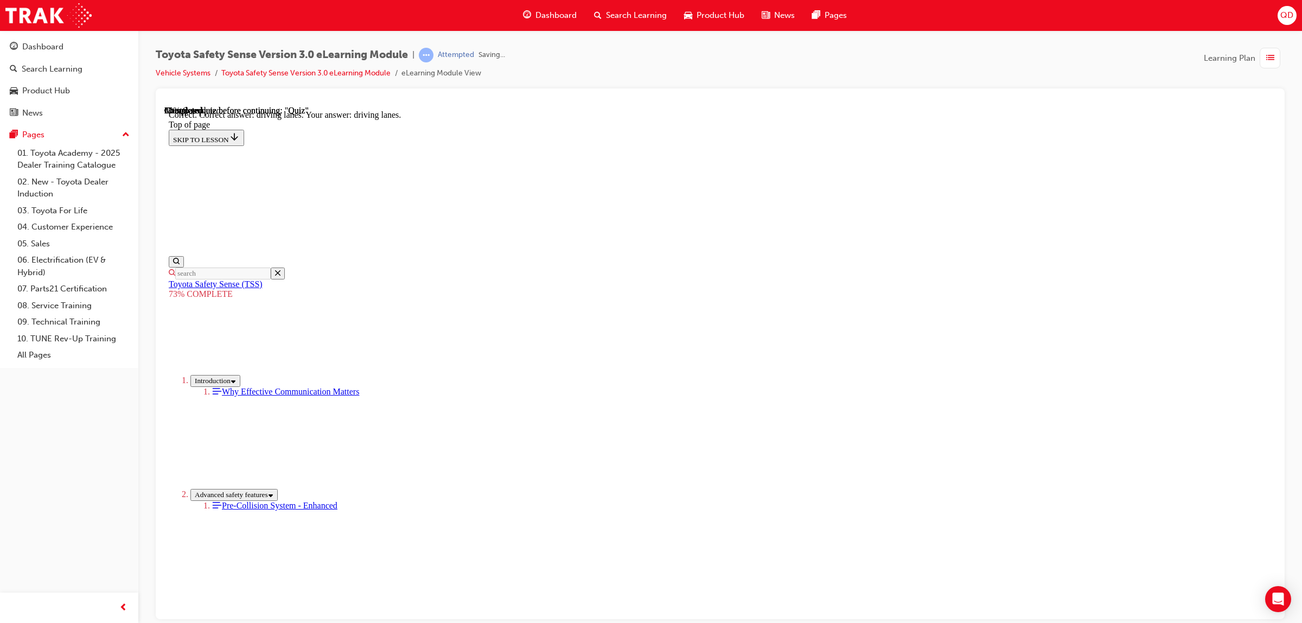
scroll to position [132, 0]
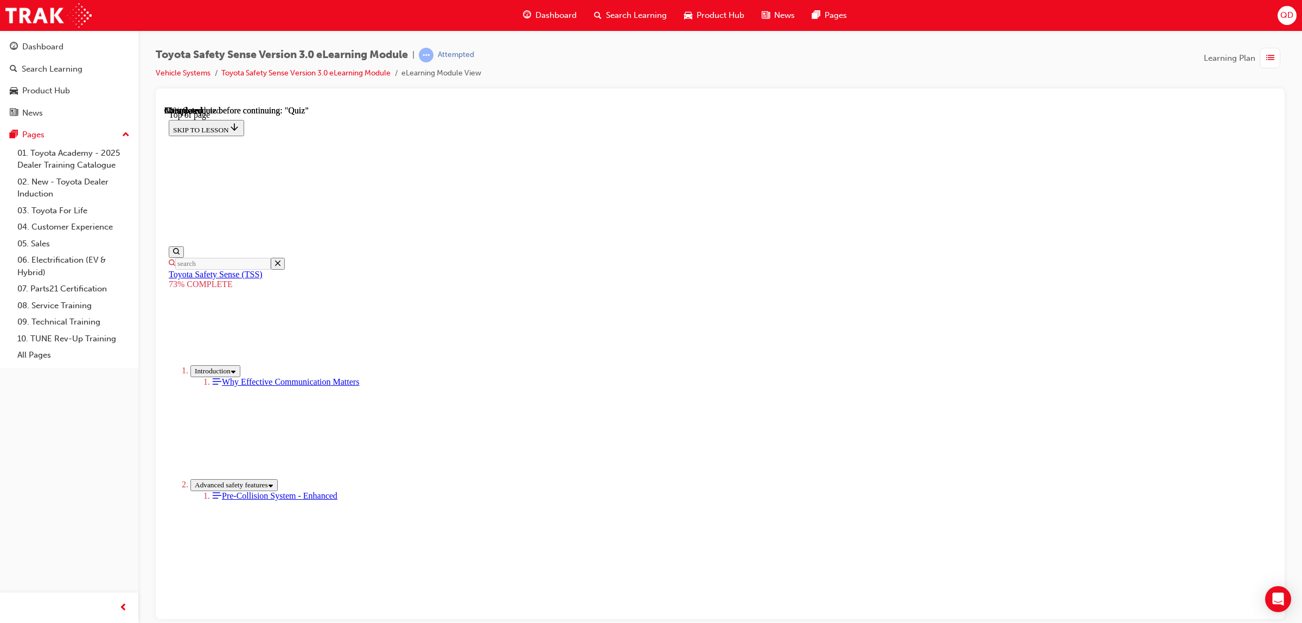
scroll to position [235, 0]
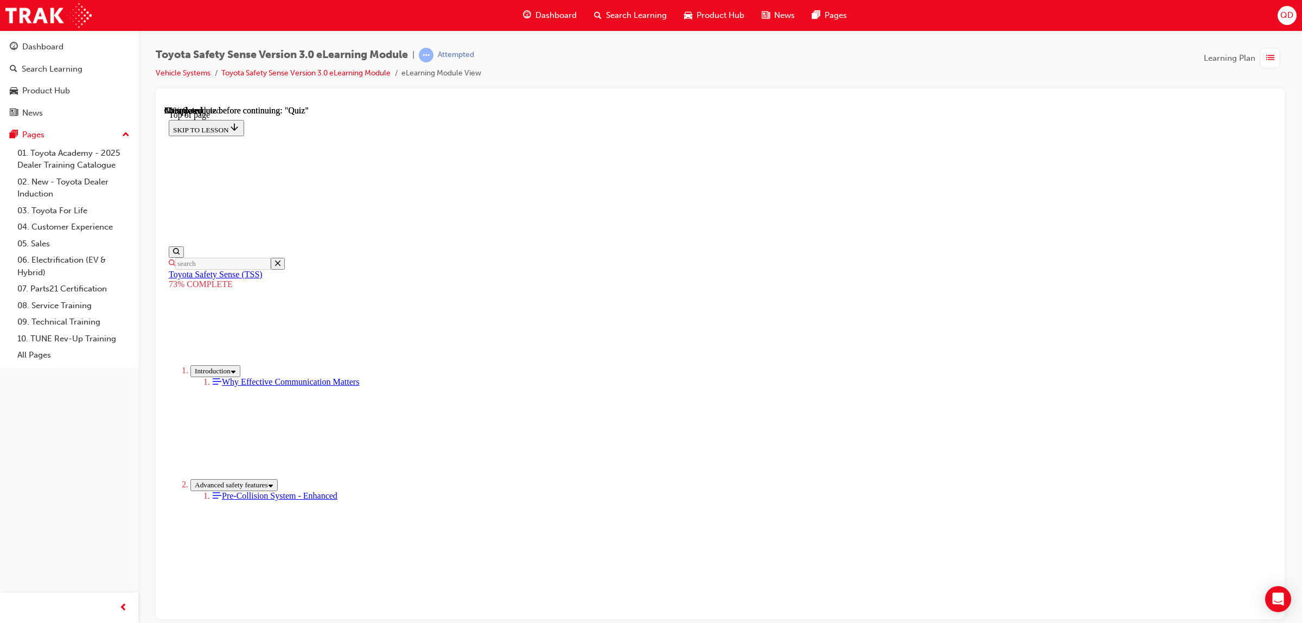
drag, startPoint x: 701, startPoint y: 335, endPoint x: 695, endPoint y: 371, distance: 36.3
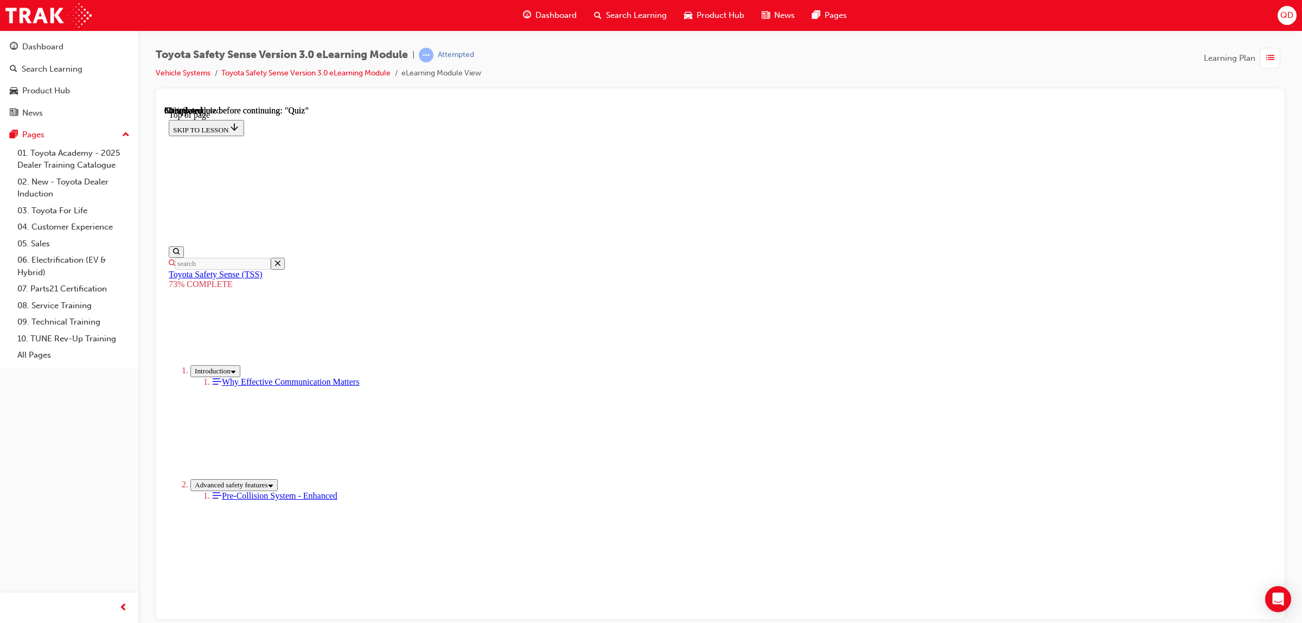
scroll to position [34, 0]
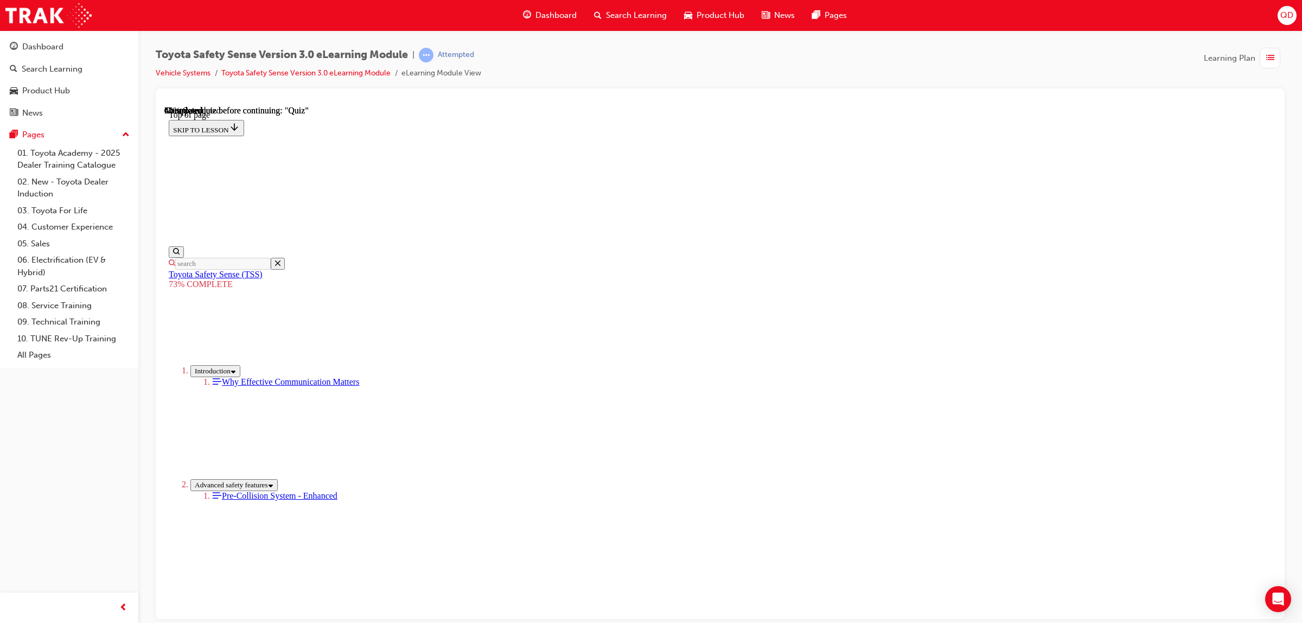
scroll to position [40, 0]
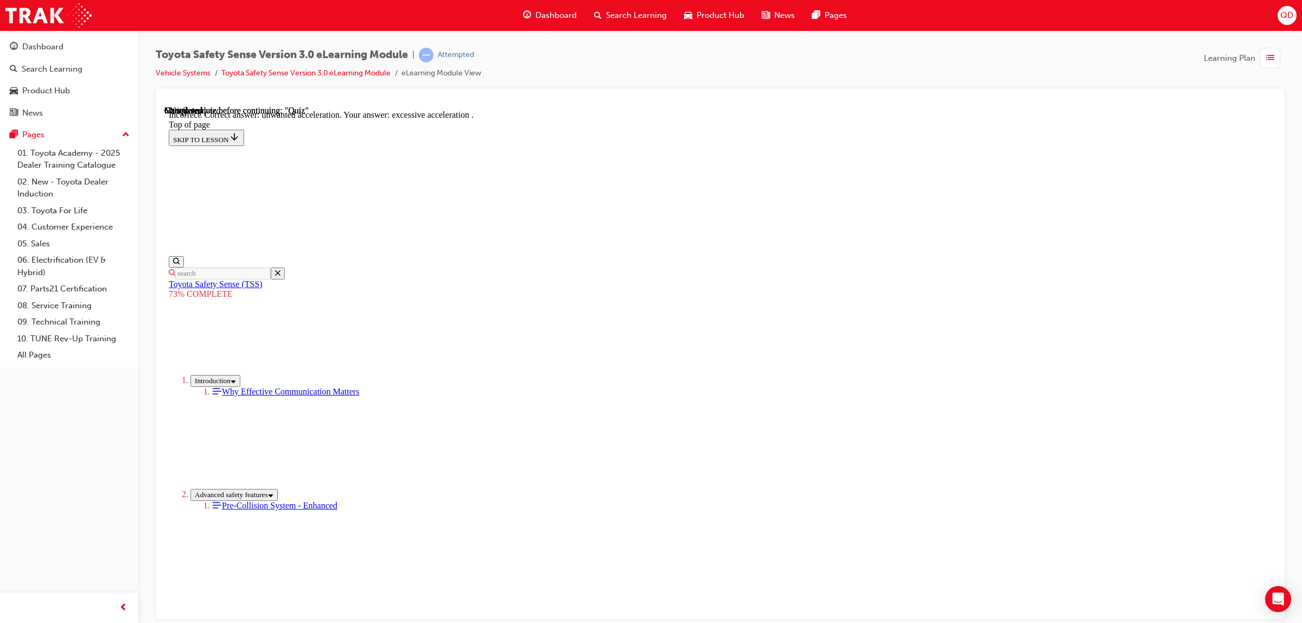
scroll to position [150, 0]
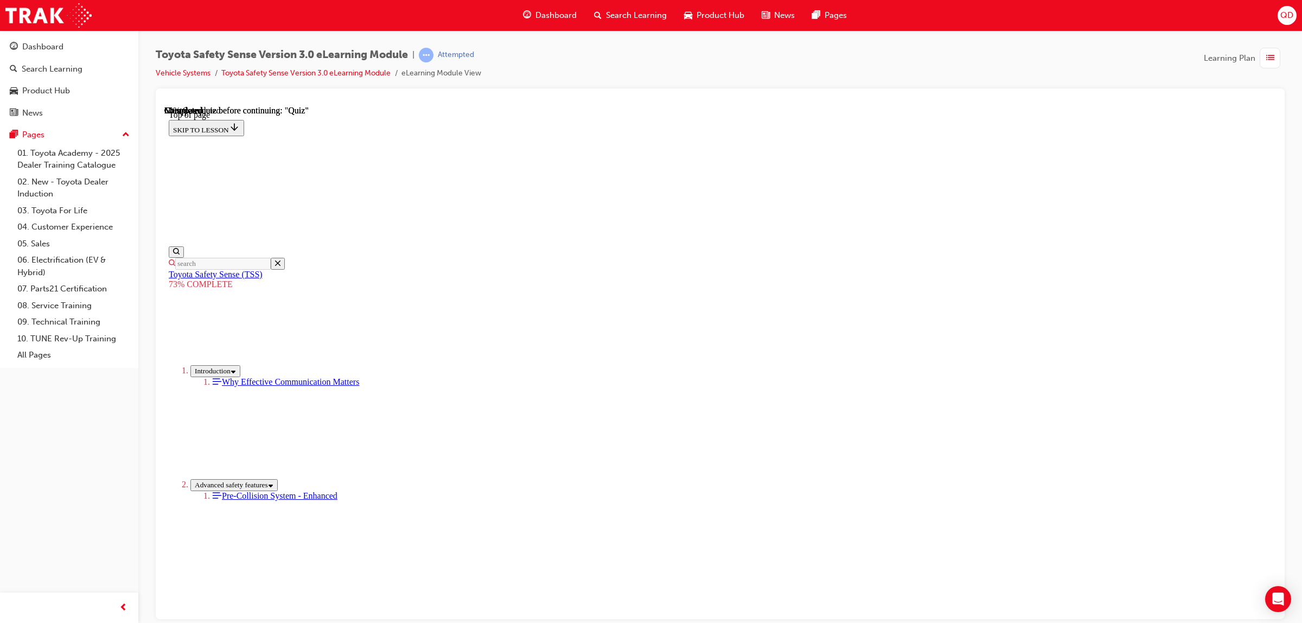
scroll to position [117, 0]
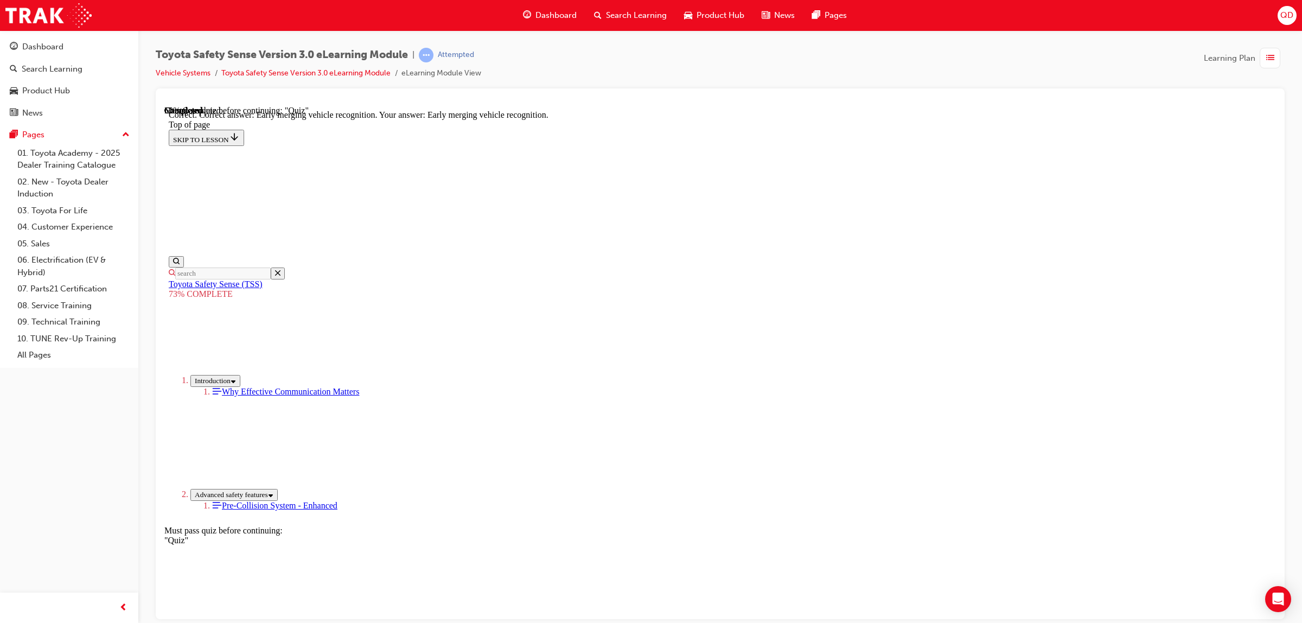
drag, startPoint x: 788, startPoint y: 505, endPoint x: 796, endPoint y: 539, distance: 35.1
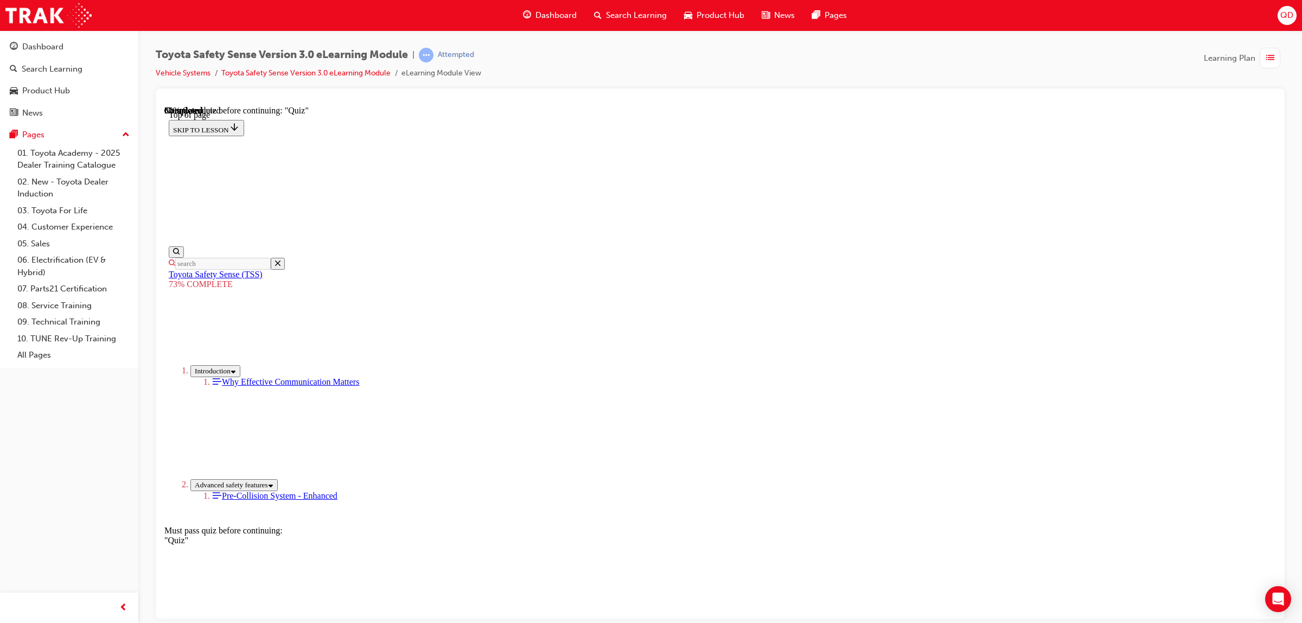
scroll to position [39, 0]
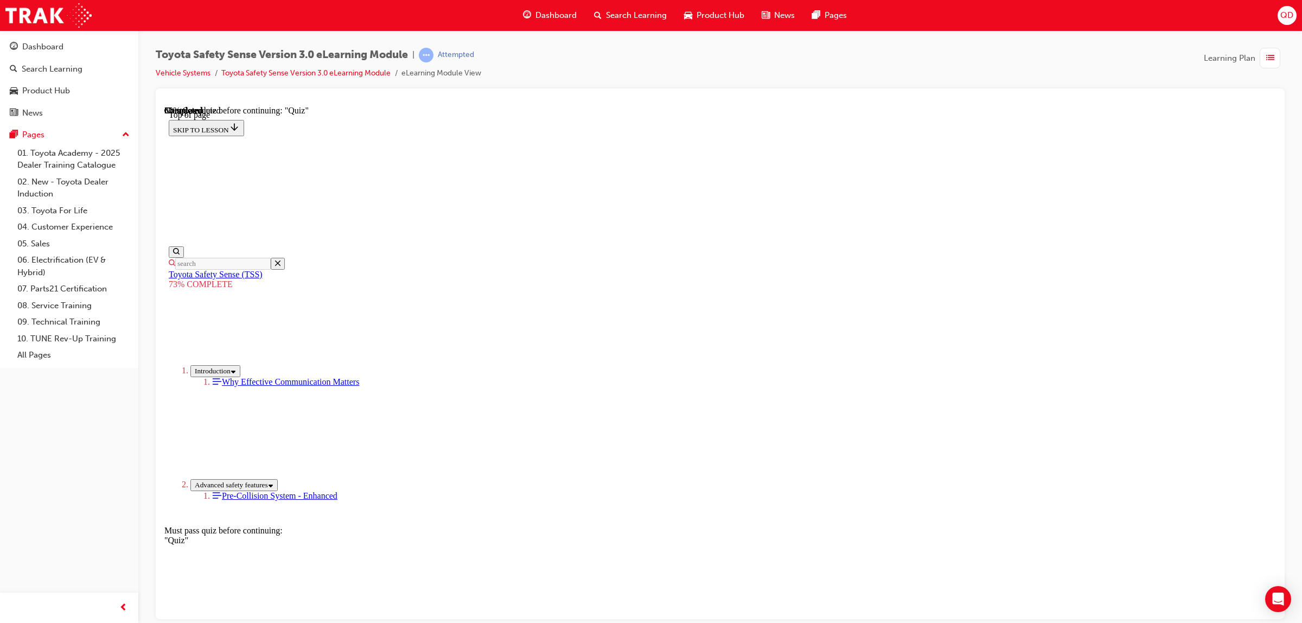
drag, startPoint x: 727, startPoint y: 541, endPoint x: 727, endPoint y: 547, distance: 6.0
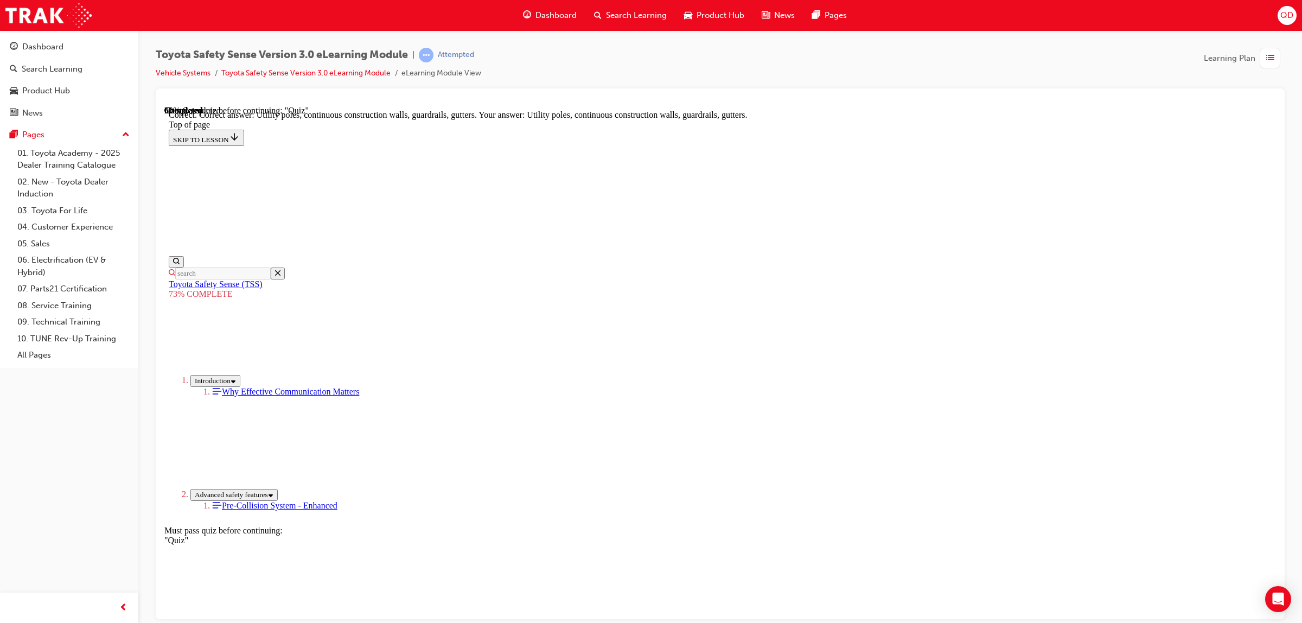
scroll to position [175, 0]
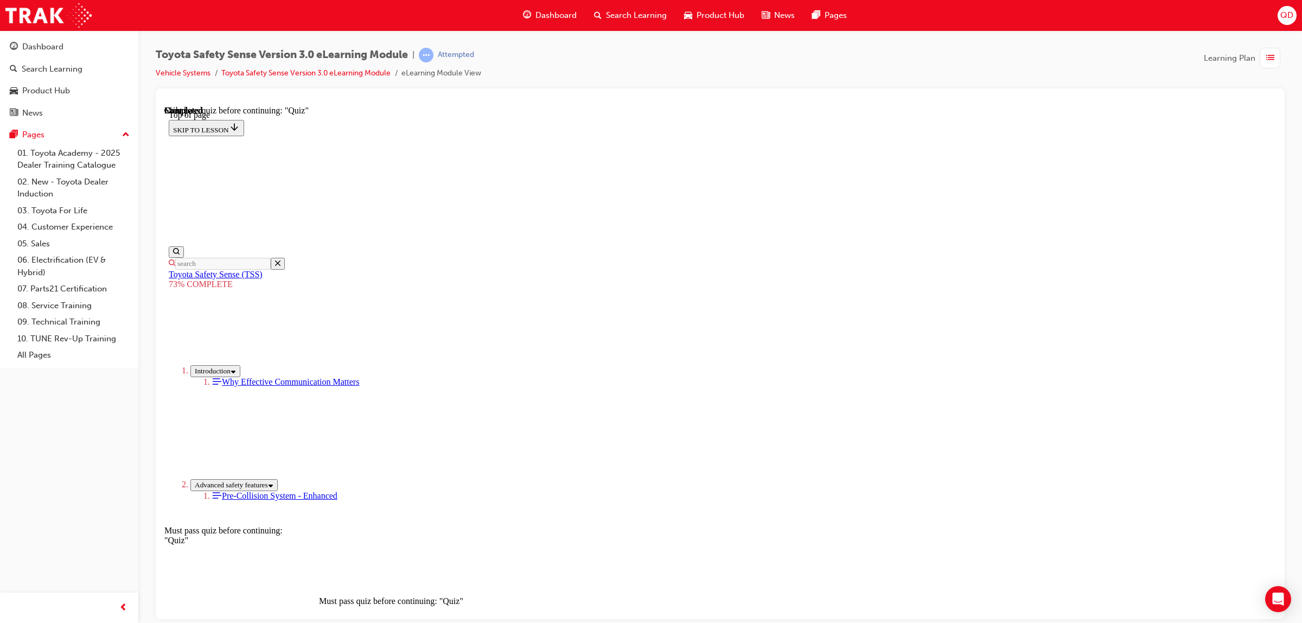
drag, startPoint x: 601, startPoint y: 392, endPoint x: 617, endPoint y: 401, distance: 18.0
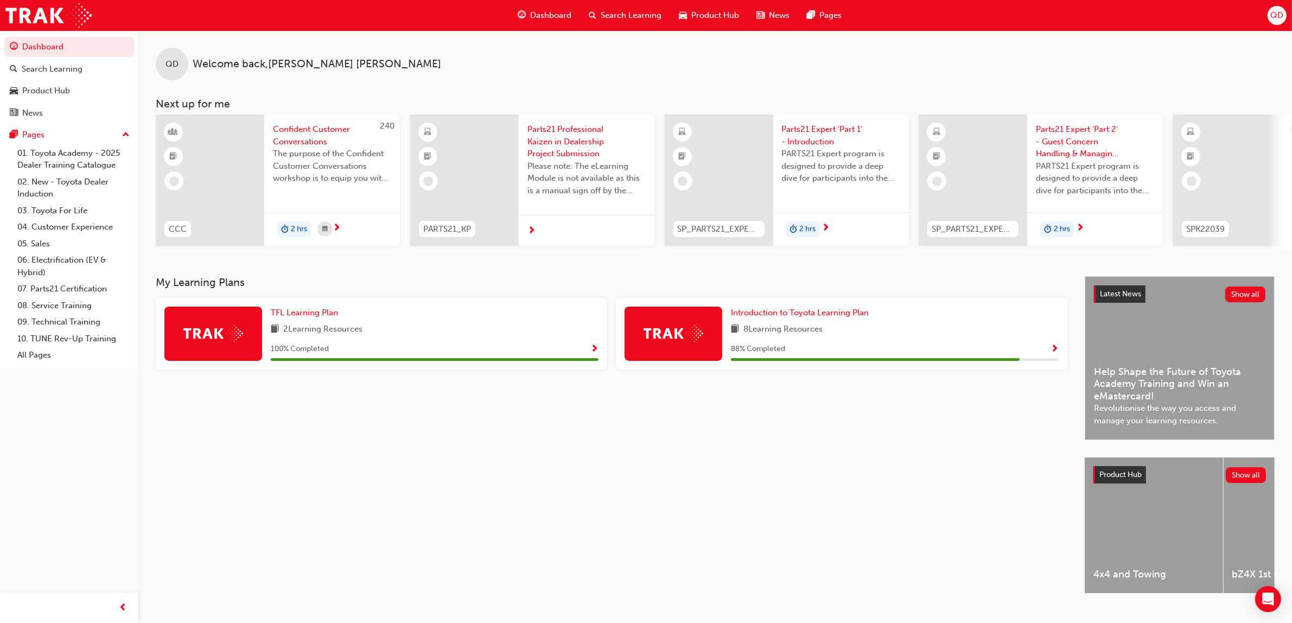
click at [562, 17] on span "Dashboard" at bounding box center [550, 15] width 41 height 12
click at [620, 10] on span "Search Learning" at bounding box center [631, 15] width 61 height 12
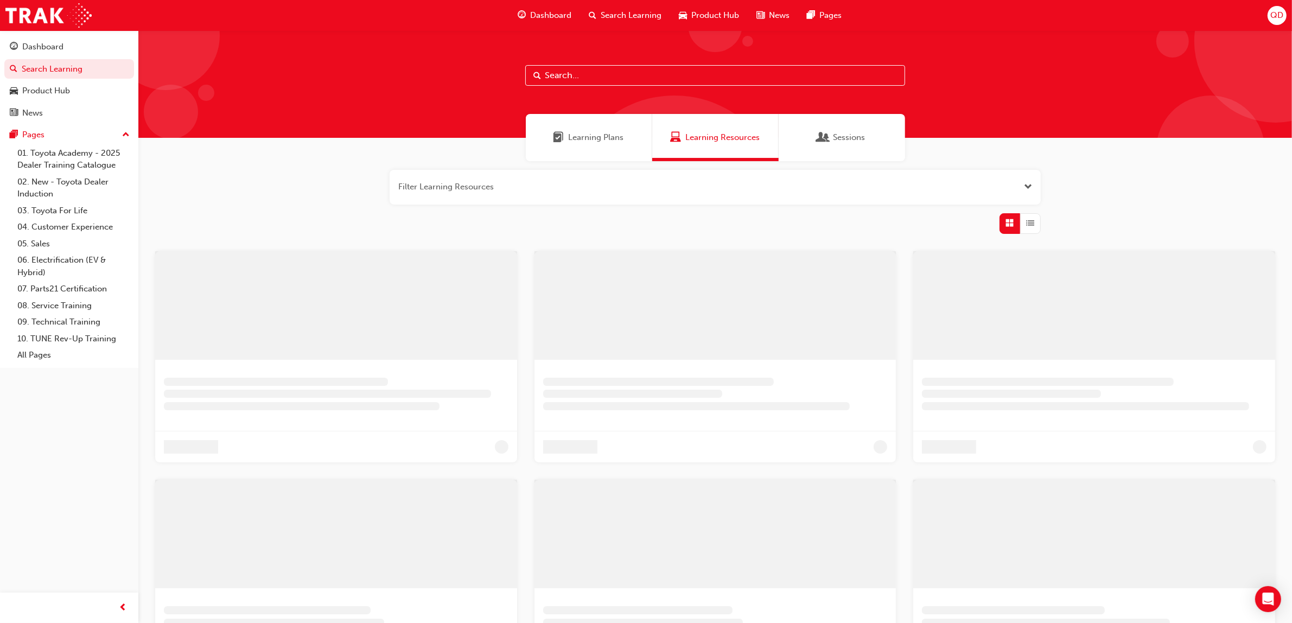
click at [519, 129] on div "Learning Plans Learning Resources Sessions" at bounding box center [714, 137] width 1153 height 47
click at [631, 139] on div "Learning Plans" at bounding box center [589, 137] width 126 height 47
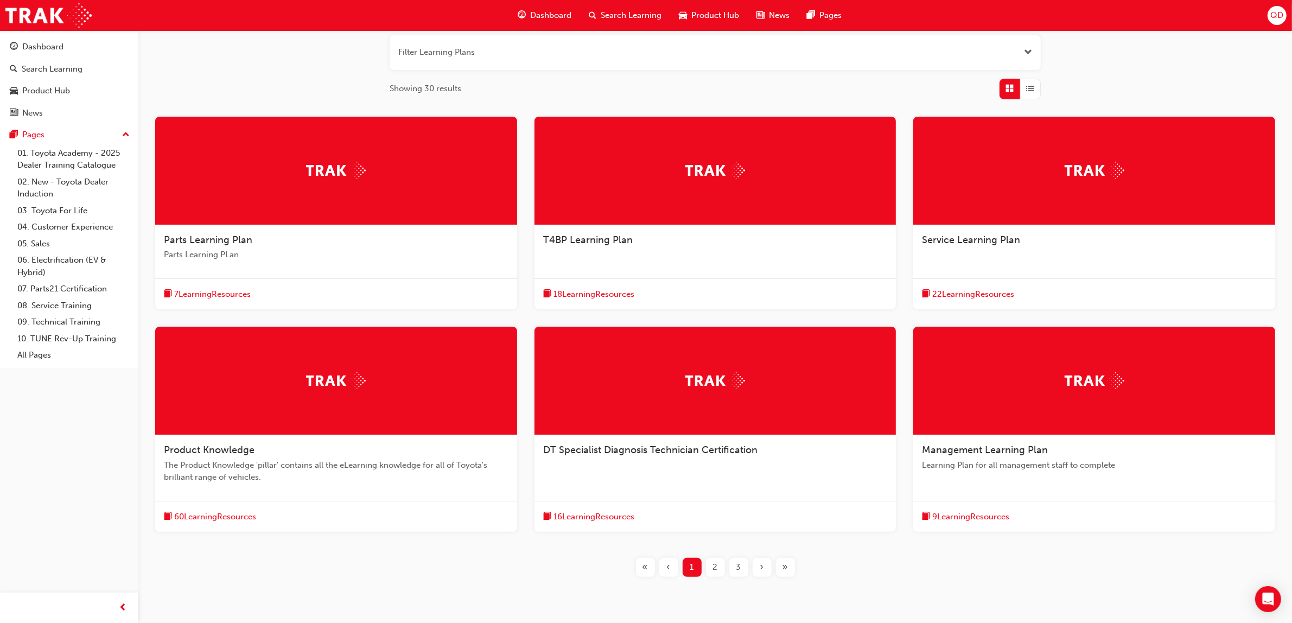
scroll to position [136, 0]
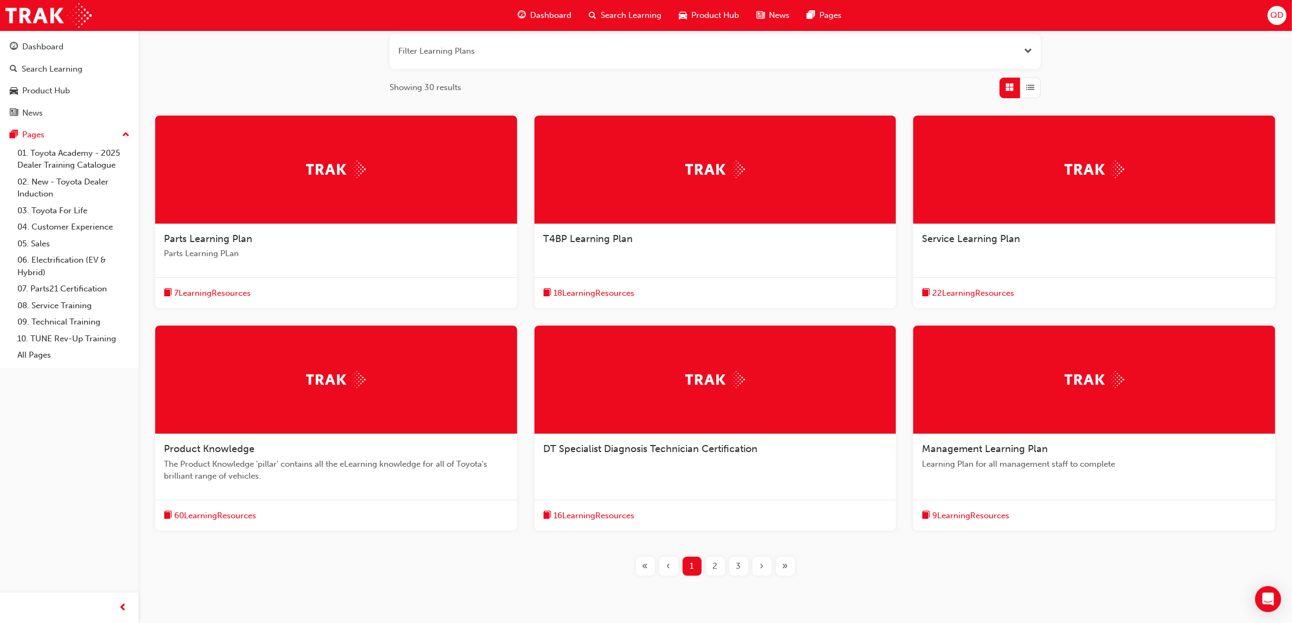
click at [720, 567] on div "2" at bounding box center [715, 566] width 19 height 19
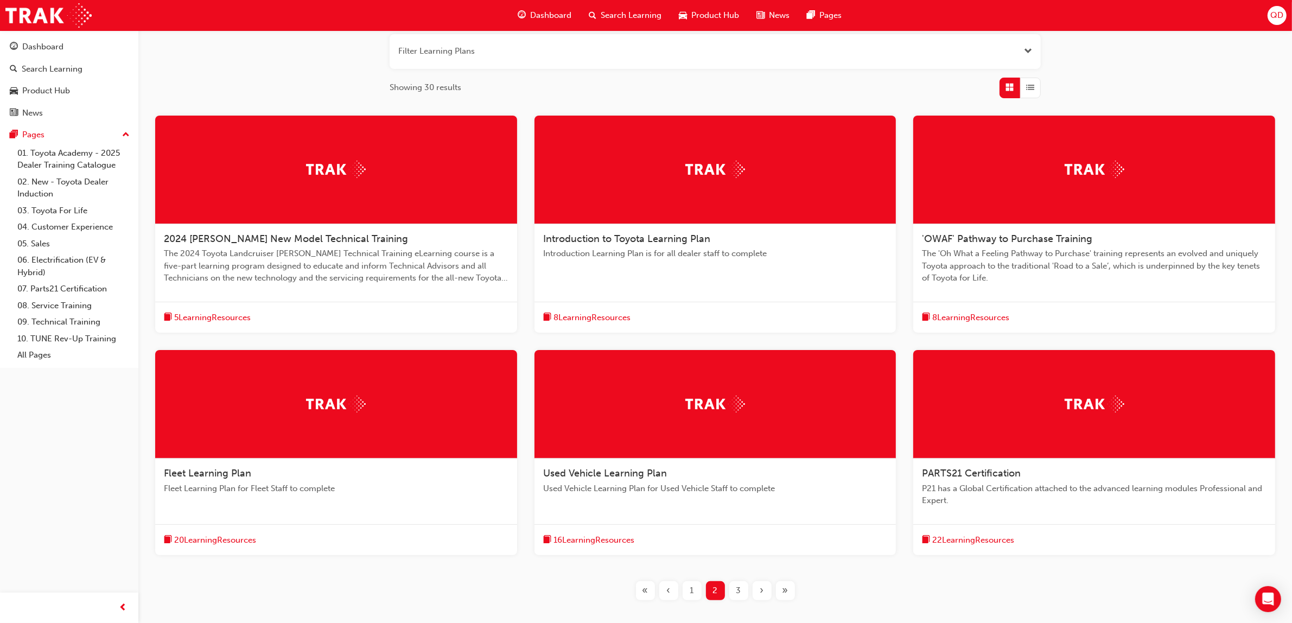
click at [739, 590] on span "3" at bounding box center [738, 590] width 5 height 12
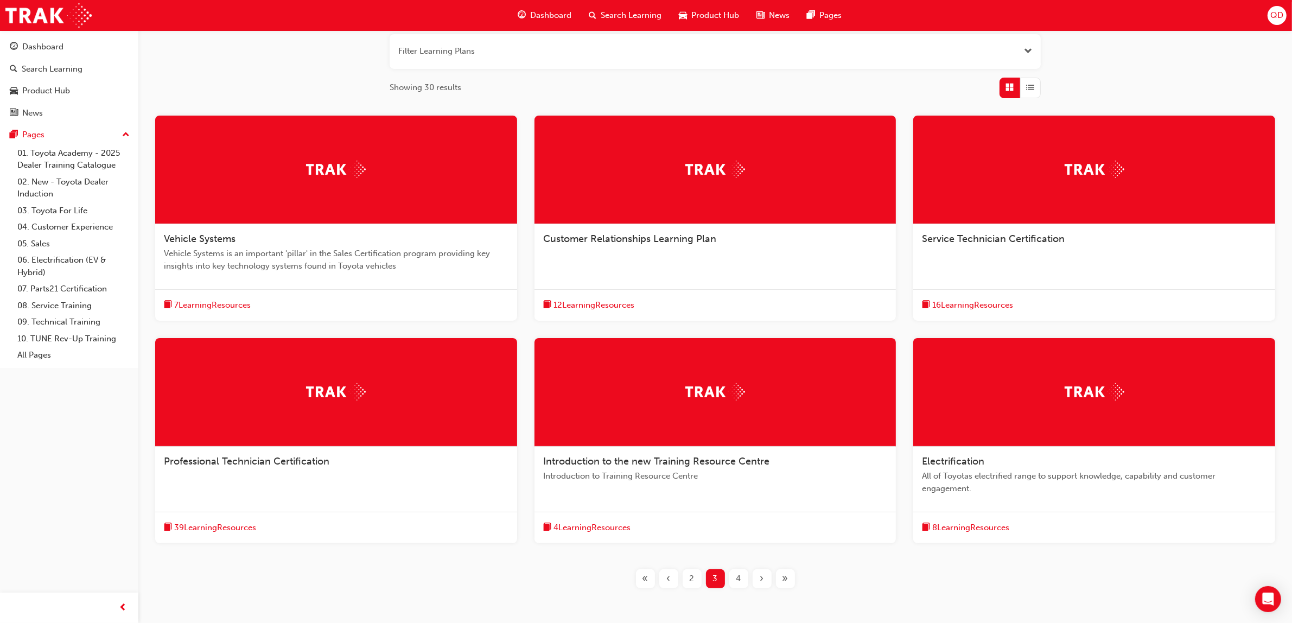
click at [1001, 285] on div "Service Technician Certification 16 Learning Resources" at bounding box center [1094, 218] width 362 height 205
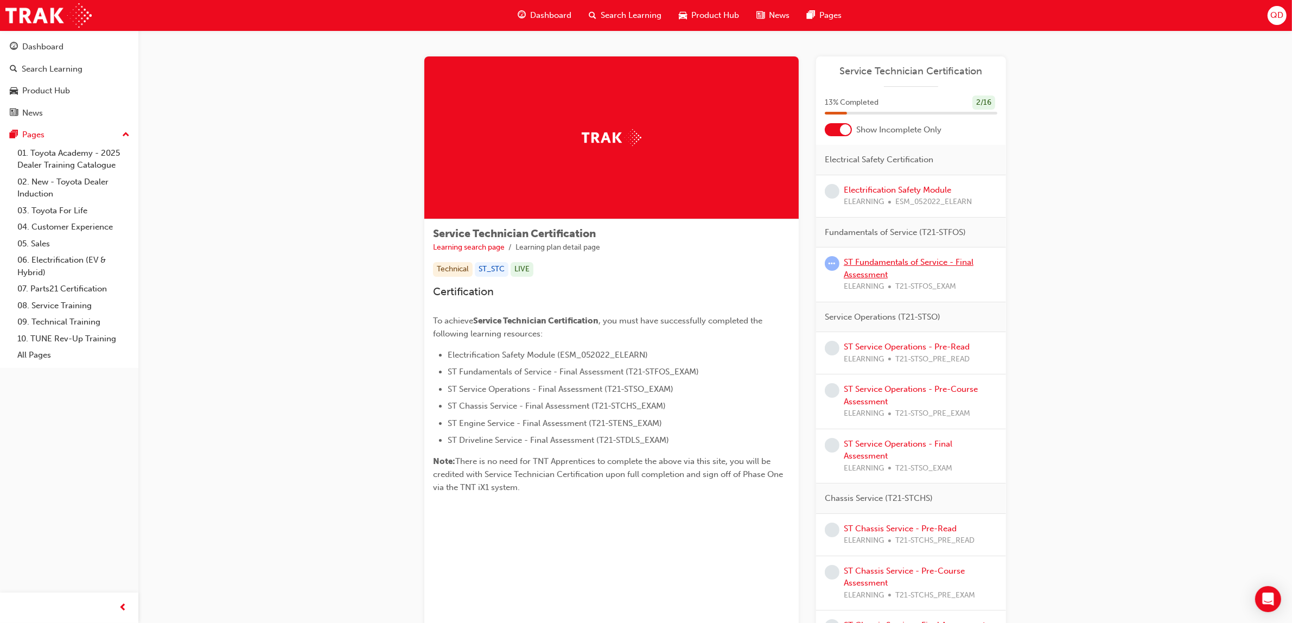
click at [898, 258] on link "ST Fundamentals of Service - Final Assessment" at bounding box center [909, 268] width 130 height 22
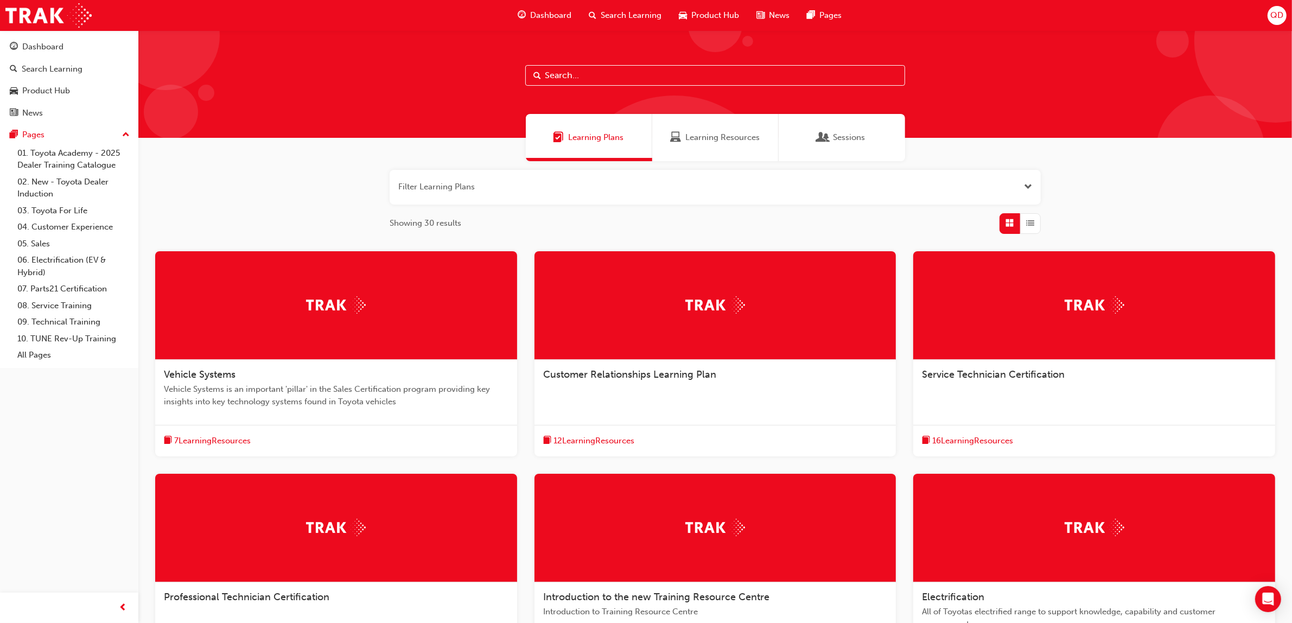
click at [399, 386] on span "Vehicle Systems is an important 'pillar' in the Sales Certification program pro…" at bounding box center [336, 395] width 344 height 24
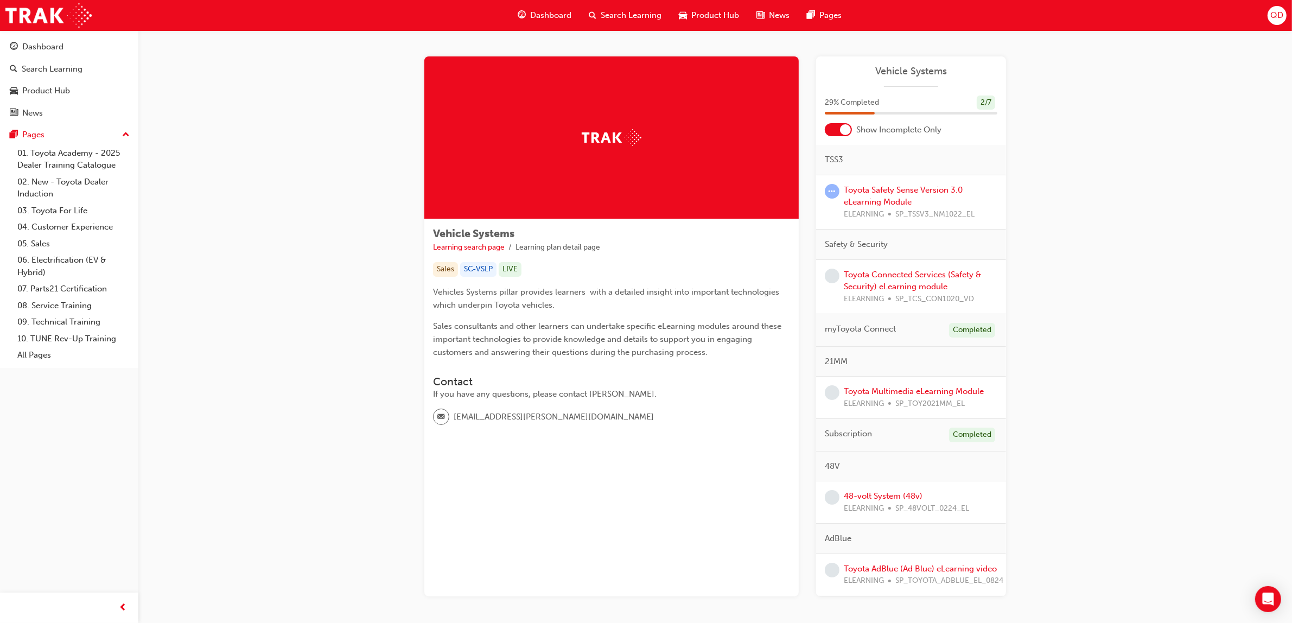
click at [931, 201] on div "Toyota Safety Sense Version 3.0 eLearning Module ELEARNING SP_TSSV3_NM1022_EL" at bounding box center [921, 202] width 154 height 37
click at [921, 187] on link "Toyota Safety Sense Version 3.0 eLearning Module" at bounding box center [903, 196] width 119 height 22
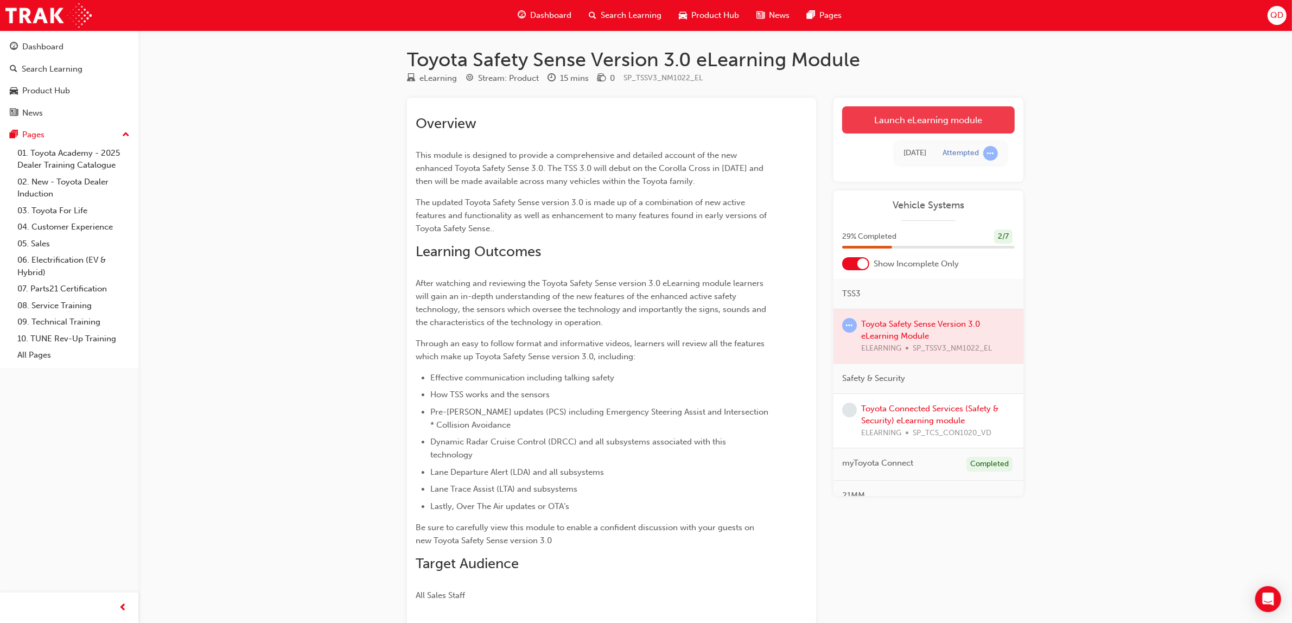
click at [929, 123] on link "Launch eLearning module" at bounding box center [928, 119] width 173 height 27
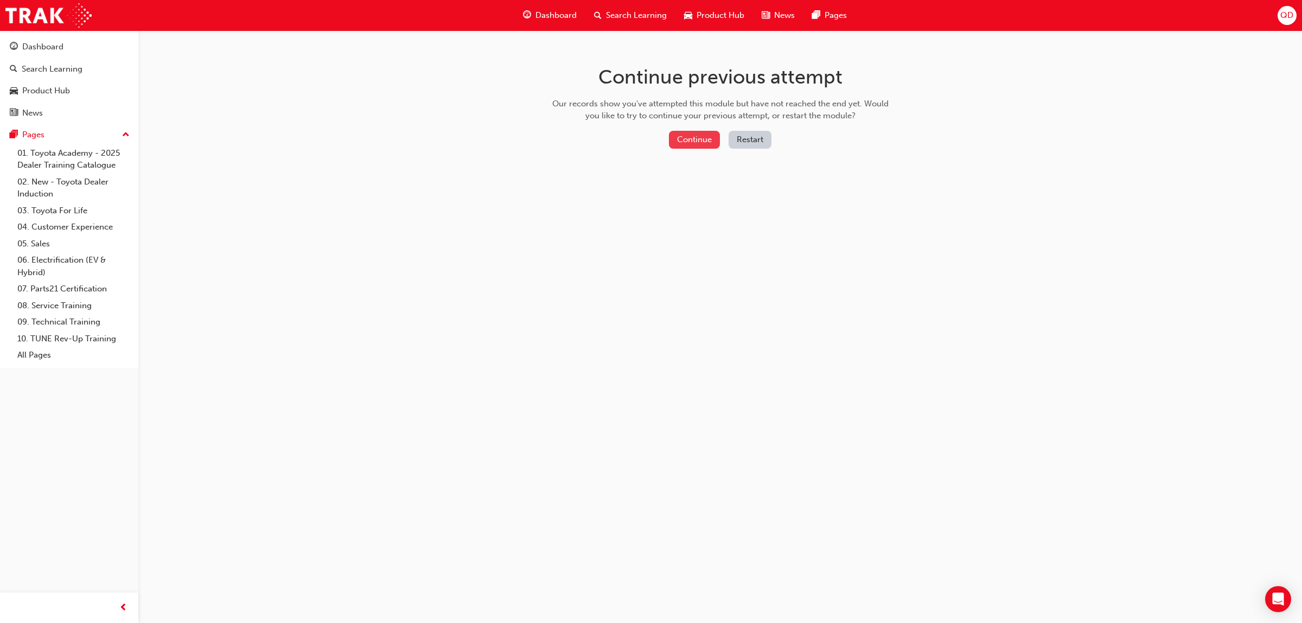
click at [685, 137] on button "Continue" at bounding box center [694, 140] width 51 height 18
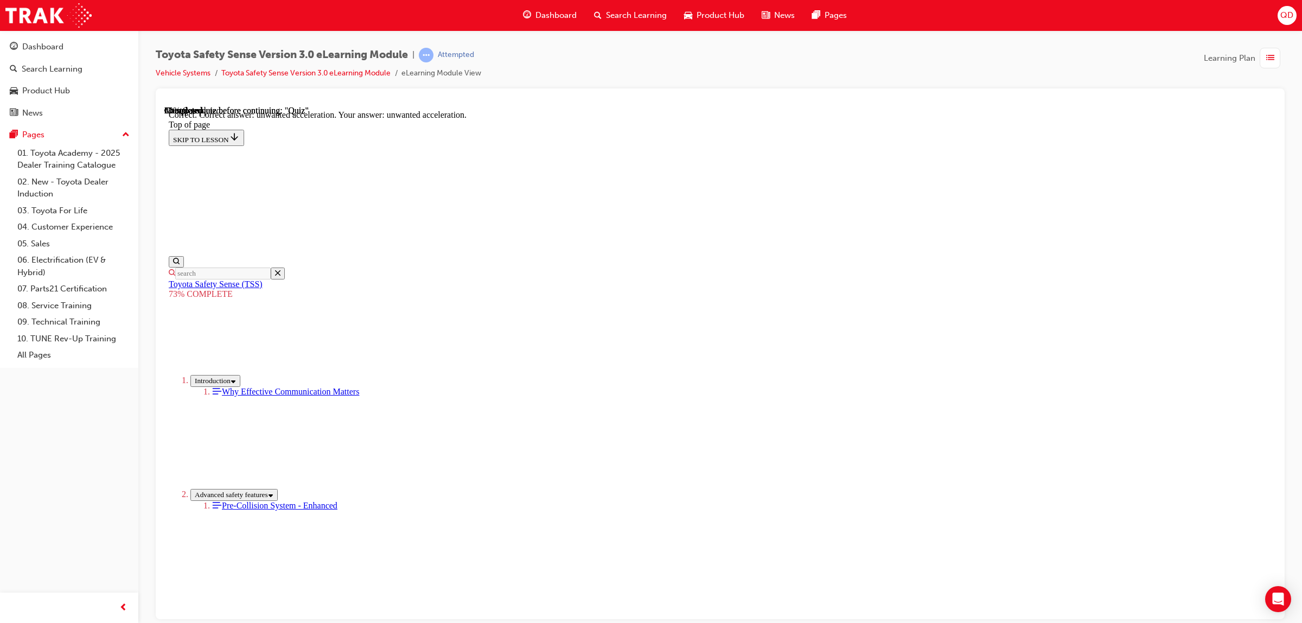
scroll to position [136, 0]
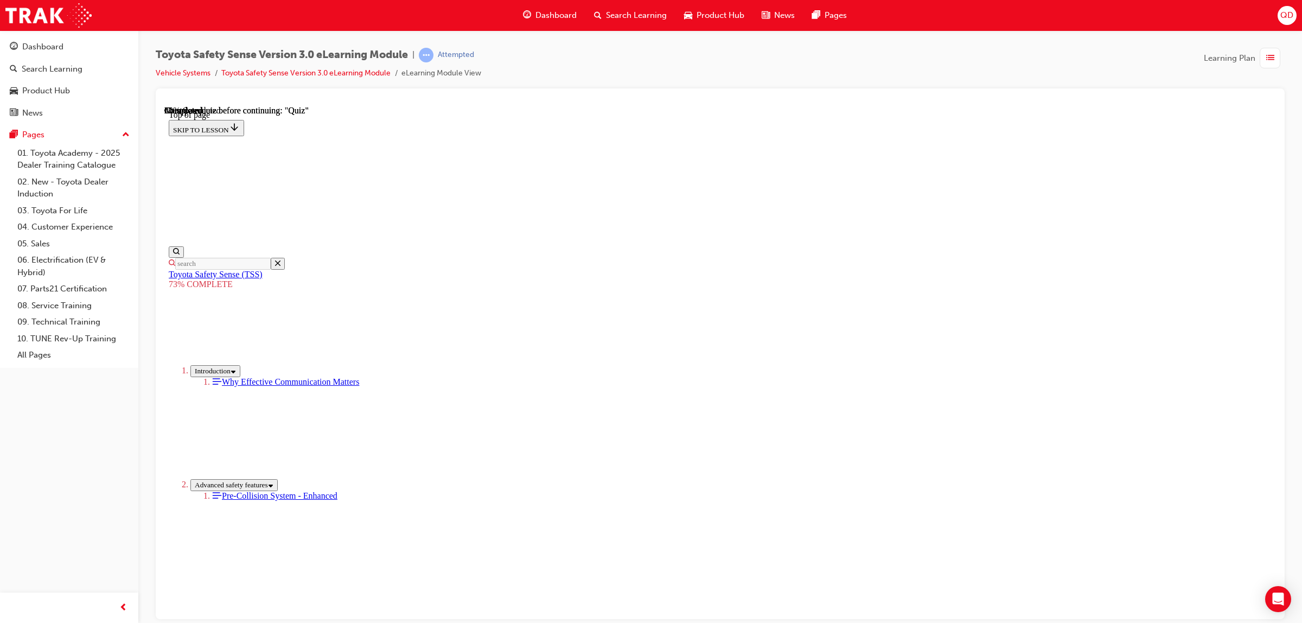
scroll to position [126, 0]
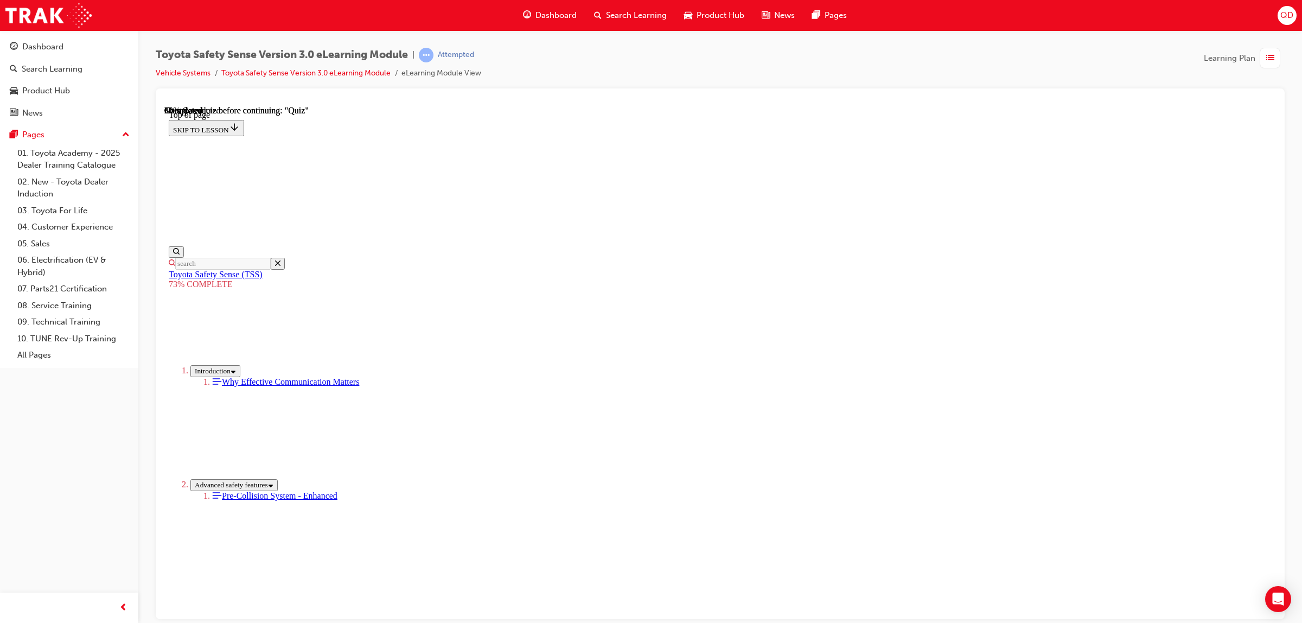
scroll to position [39, 0]
drag, startPoint x: 723, startPoint y: 414, endPoint x: 727, endPoint y: 455, distance: 41.0
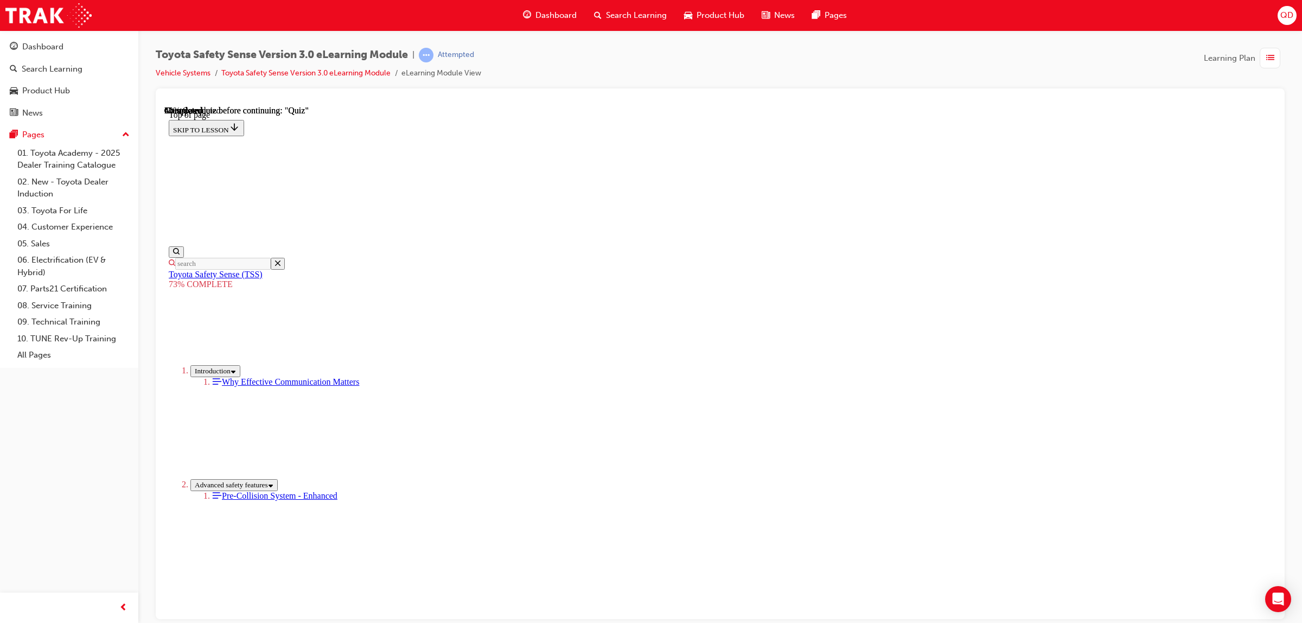
drag, startPoint x: 730, startPoint y: 330, endPoint x: 731, endPoint y: 361, distance: 30.9
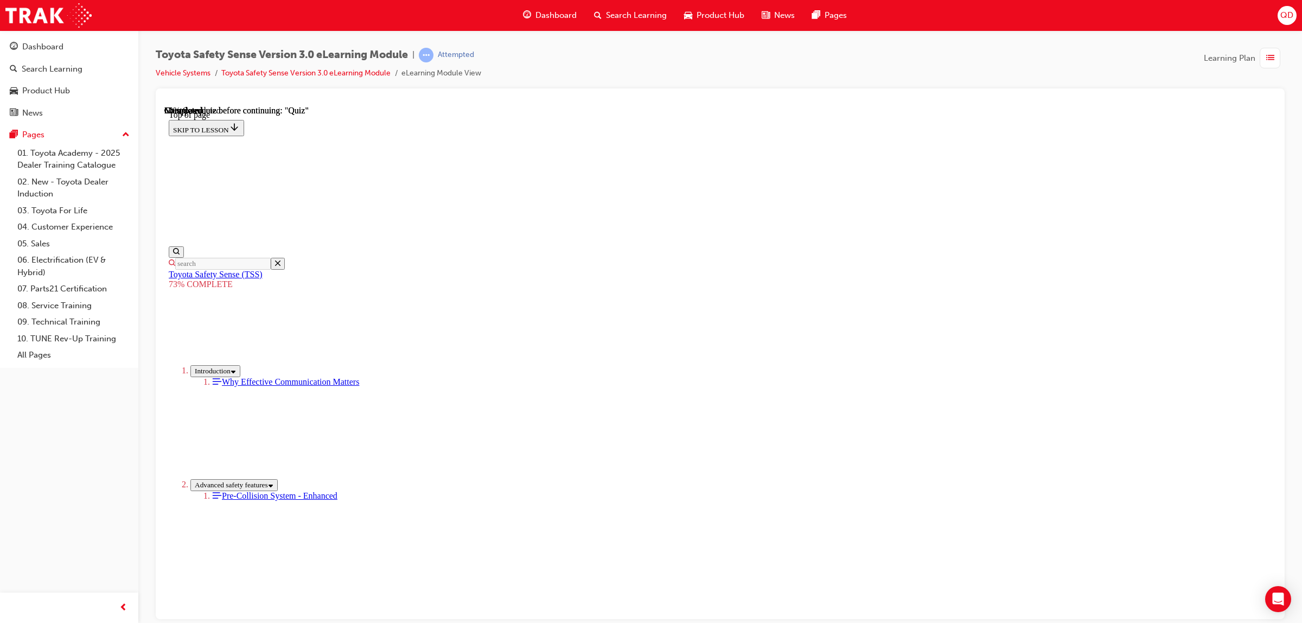
scroll to position [39, 0]
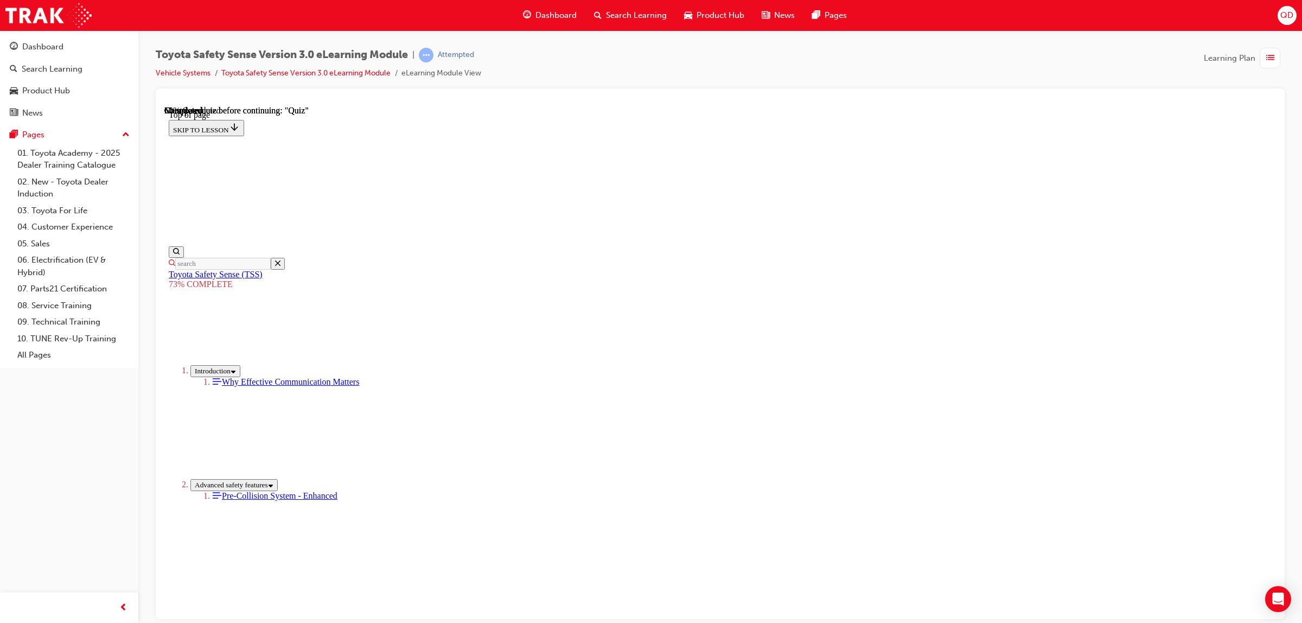
scroll to position [34, 0]
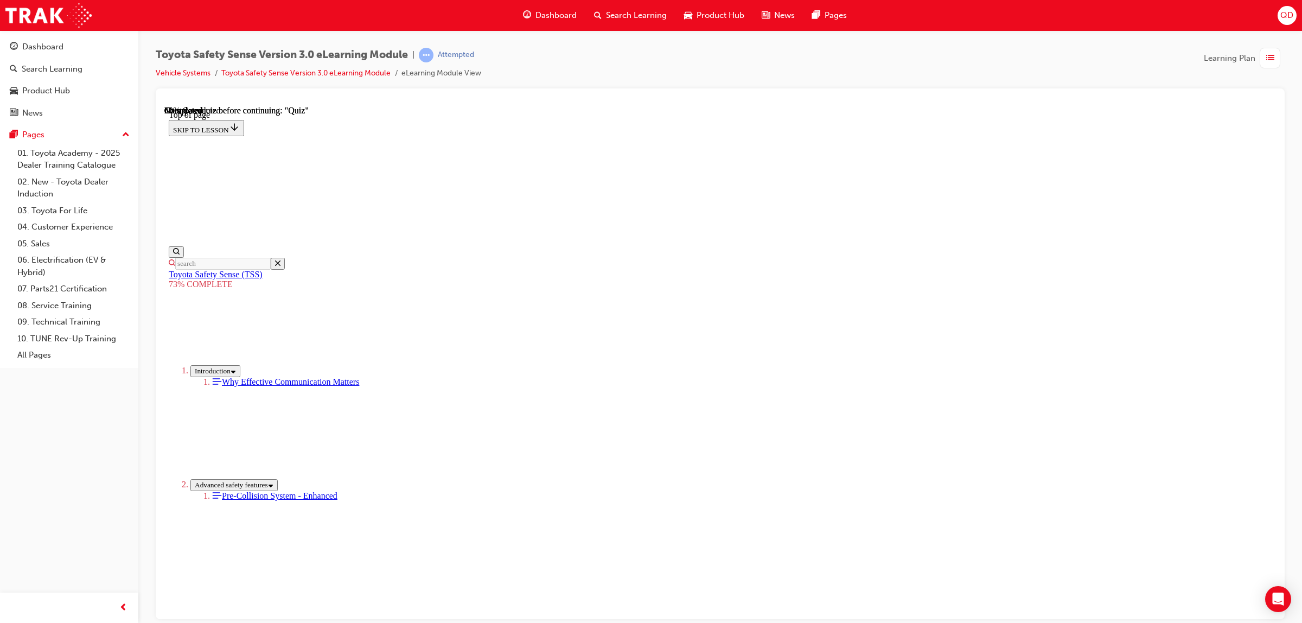
scroll to position [39, 0]
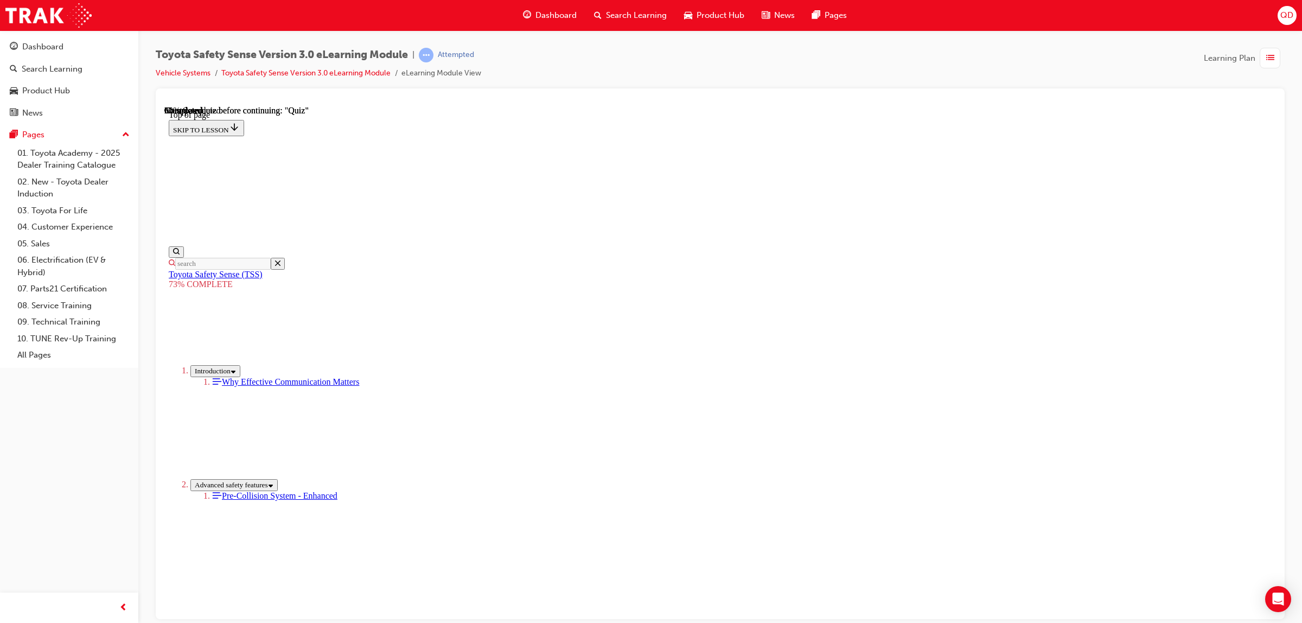
scroll to position [40, 0]
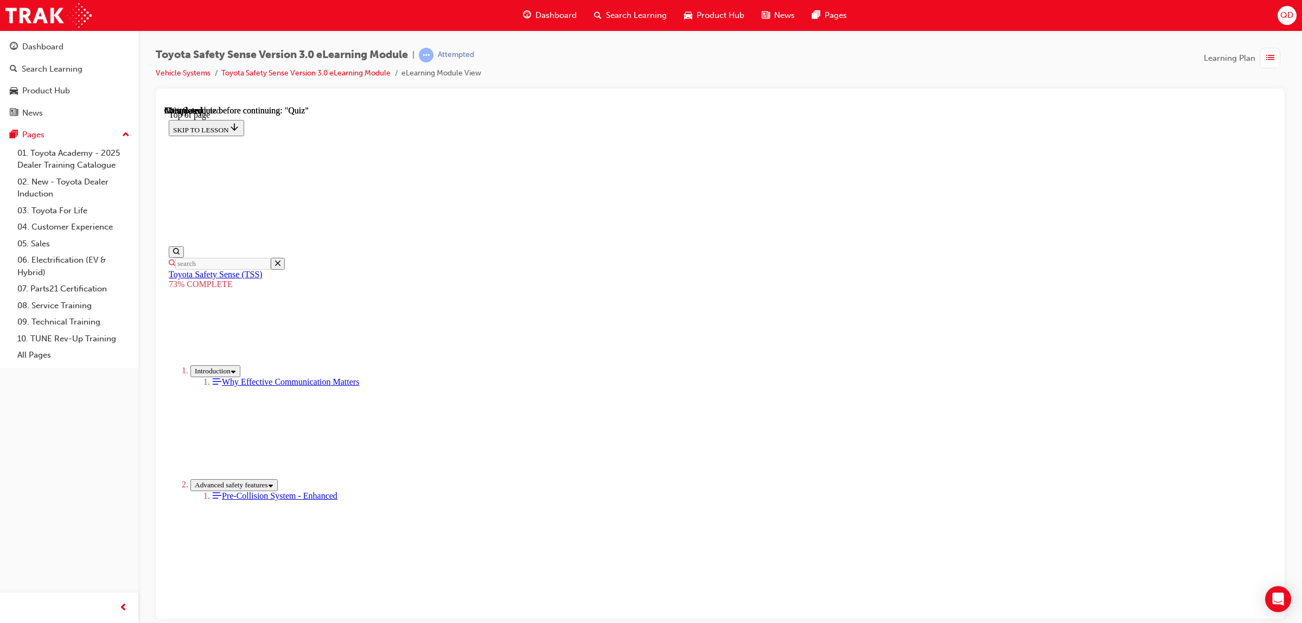
scroll to position [39, 0]
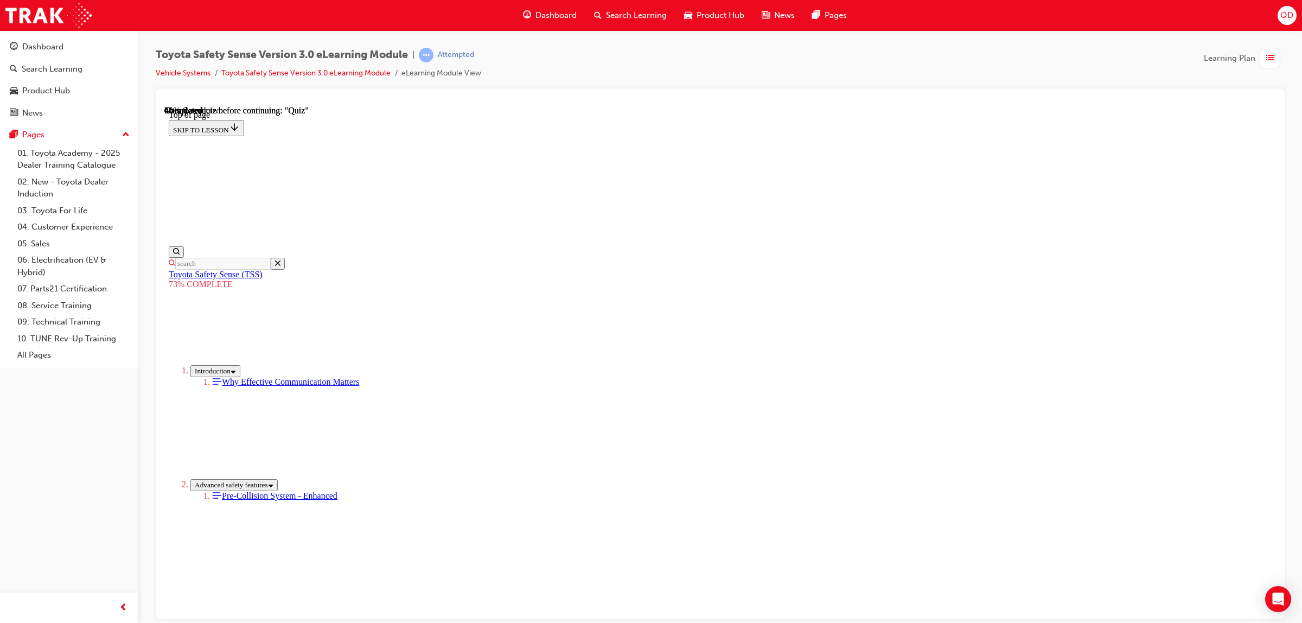
drag, startPoint x: 755, startPoint y: 504, endPoint x: 761, endPoint y: 550, distance: 45.9
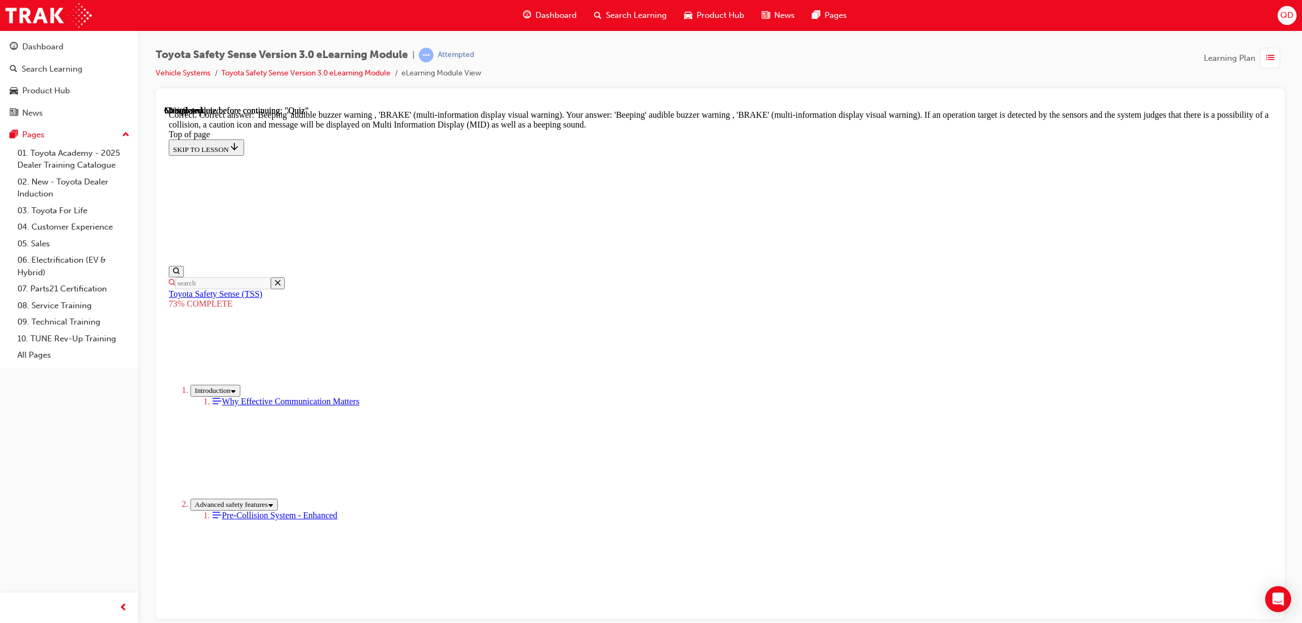
drag, startPoint x: 780, startPoint y: 546, endPoint x: 783, endPoint y: 554, distance: 8.6
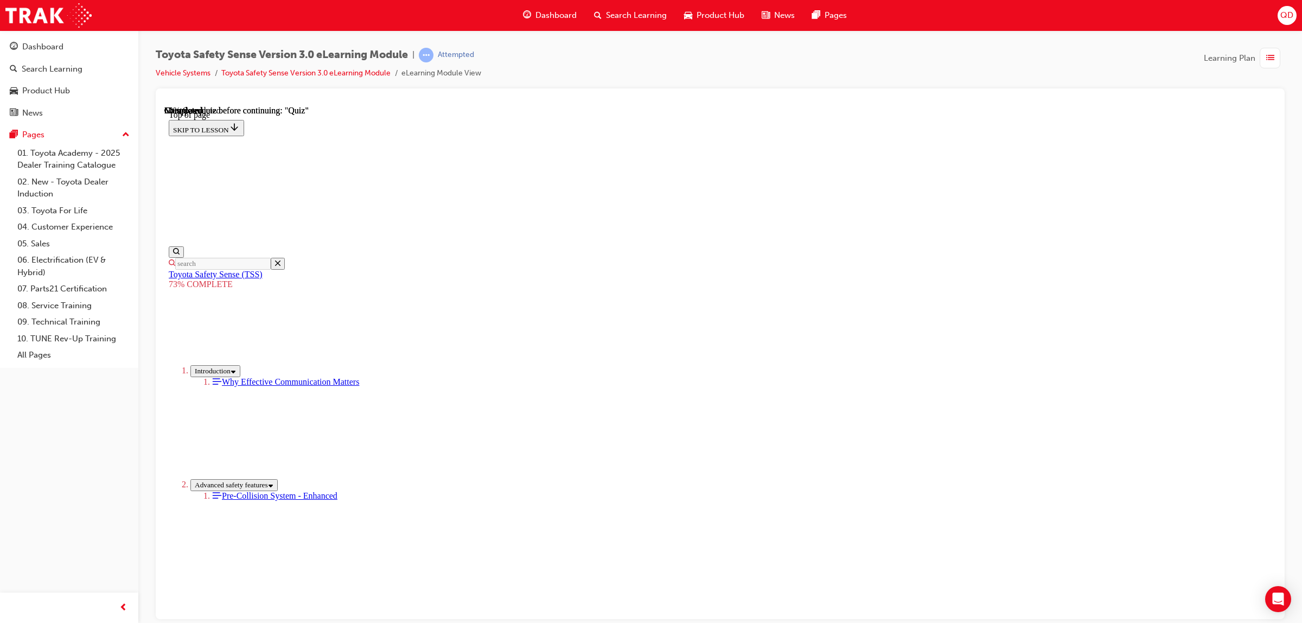
scroll to position [40, 0]
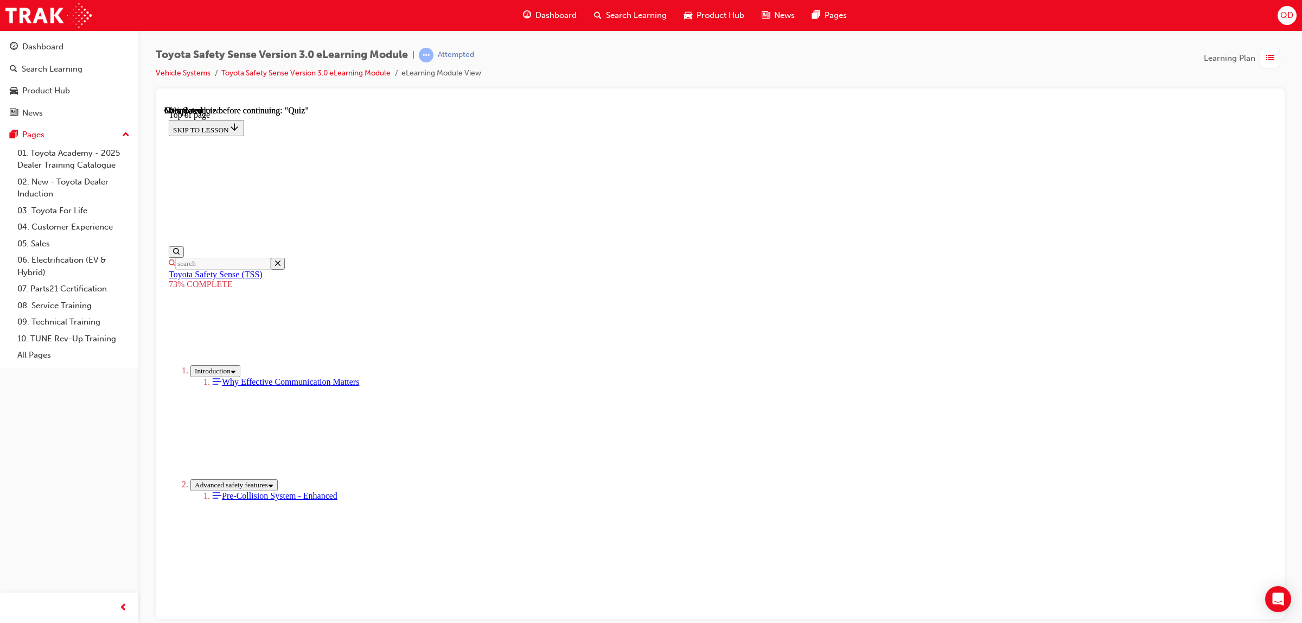
drag, startPoint x: 774, startPoint y: 564, endPoint x: 781, endPoint y: 570, distance: 9.3
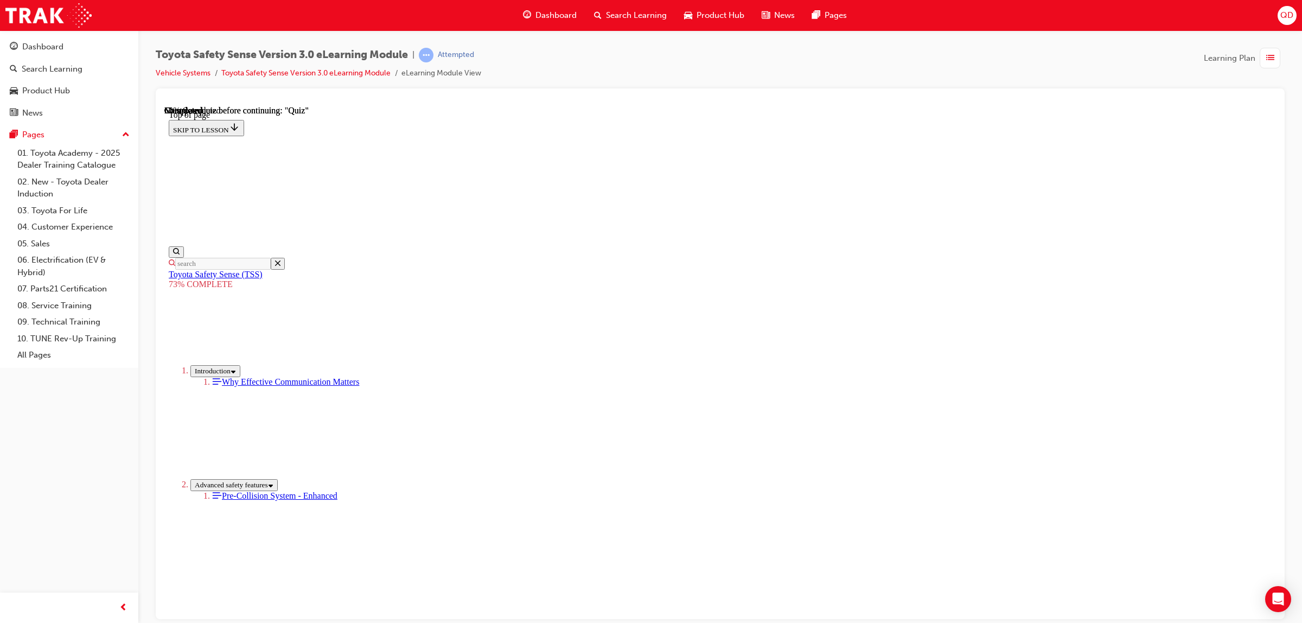
scroll to position [34, 0]
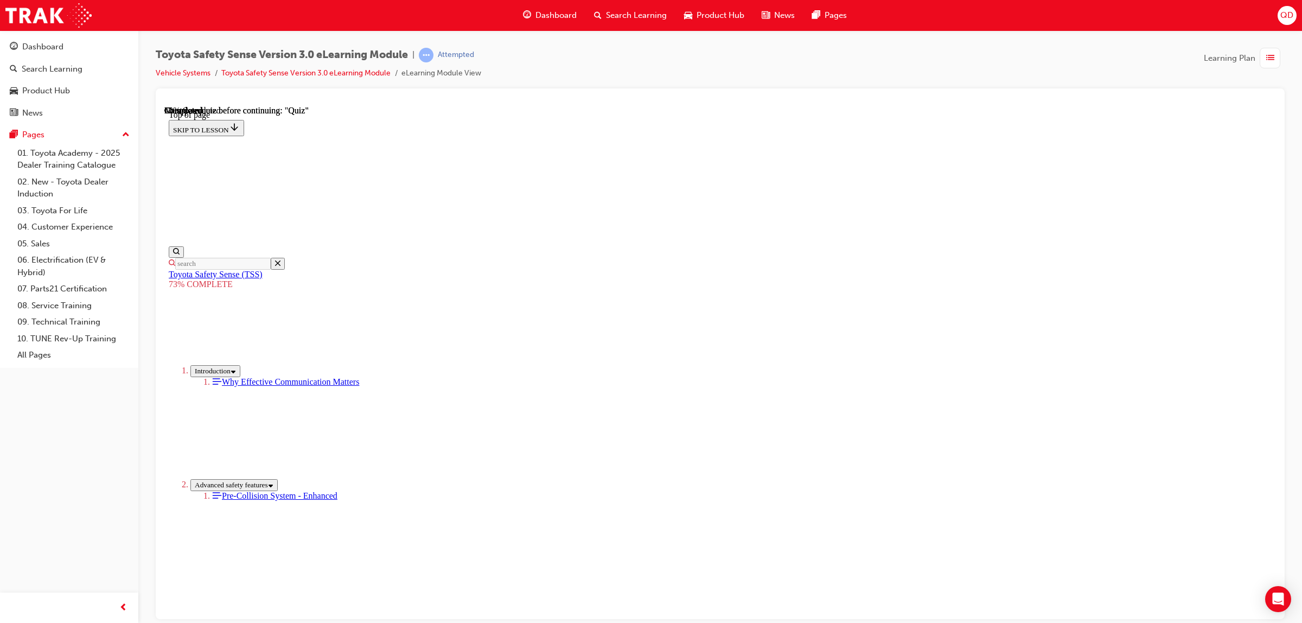
scroll to position [40, 0]
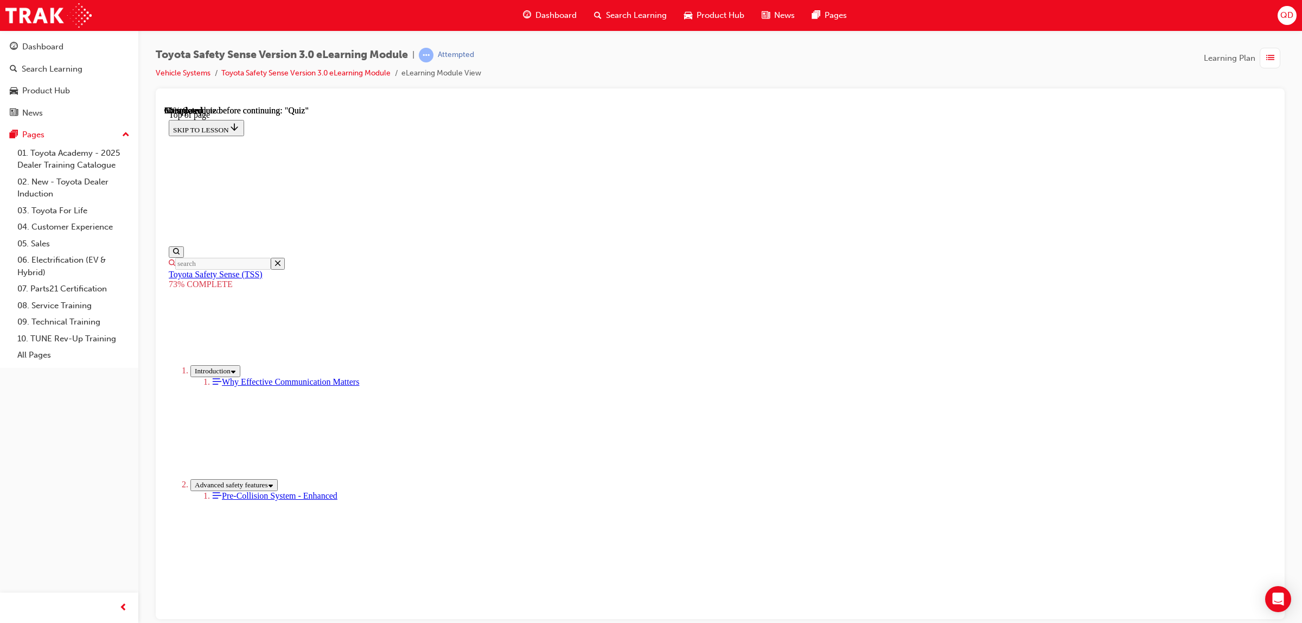
scroll to position [39, 0]
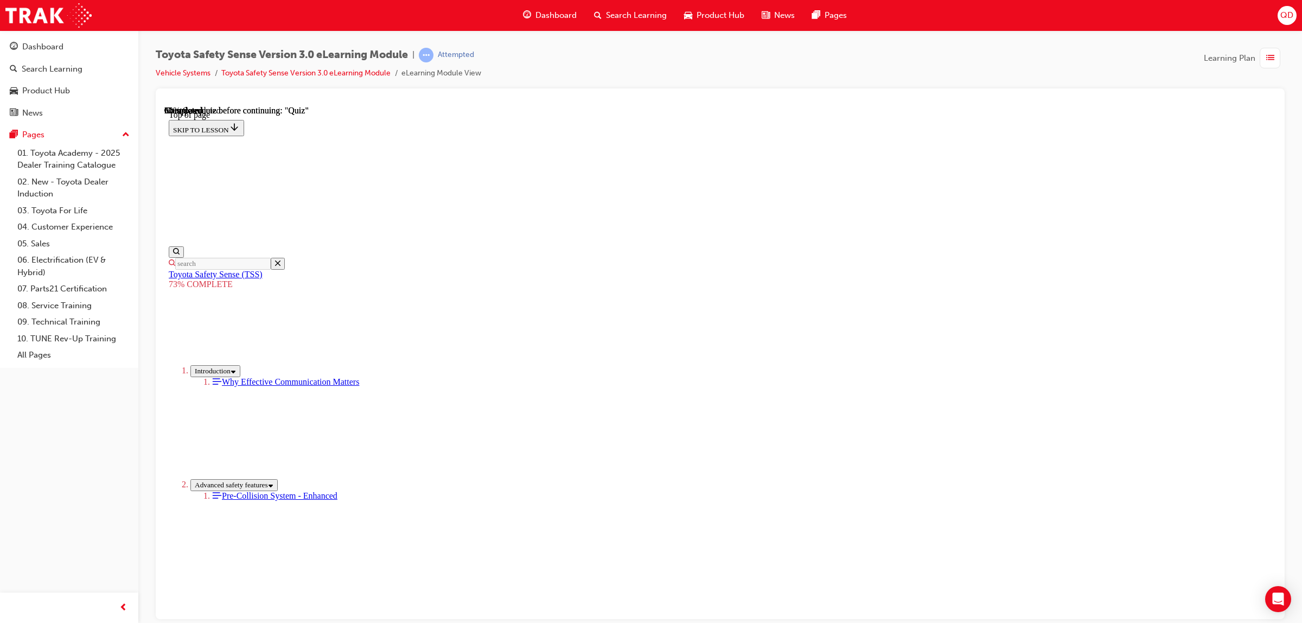
scroll to position [242, 0]
drag, startPoint x: 710, startPoint y: 417, endPoint x: 714, endPoint y: 448, distance: 30.7
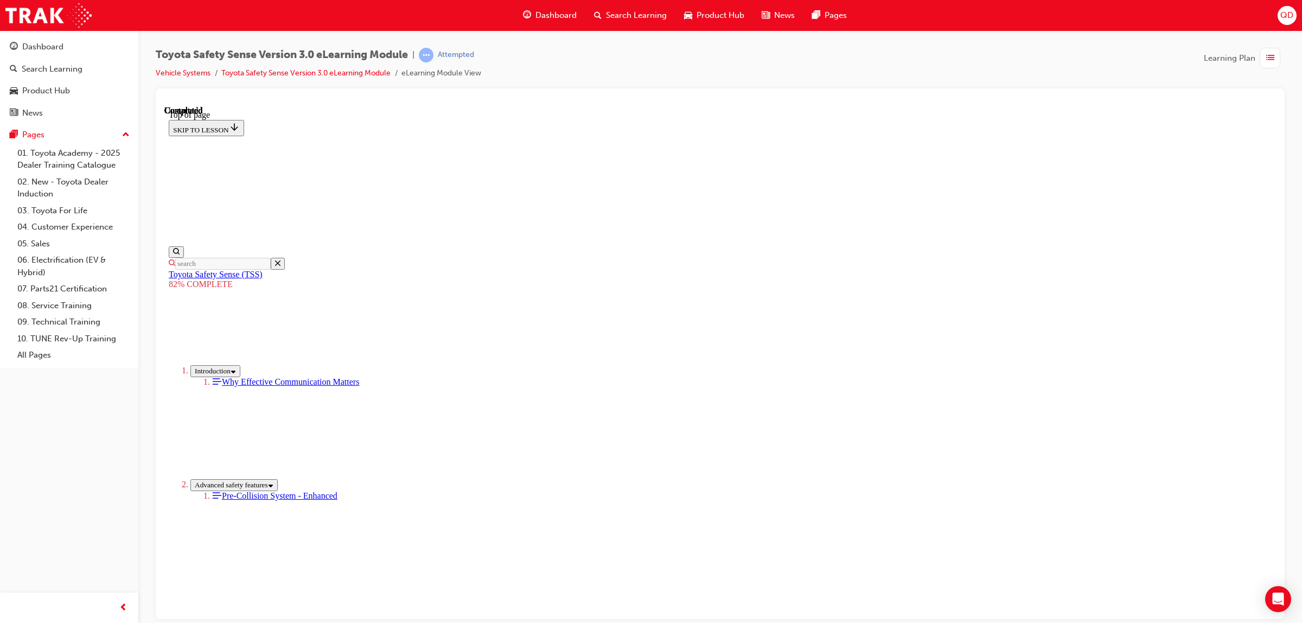
scroll to position [40, 0]
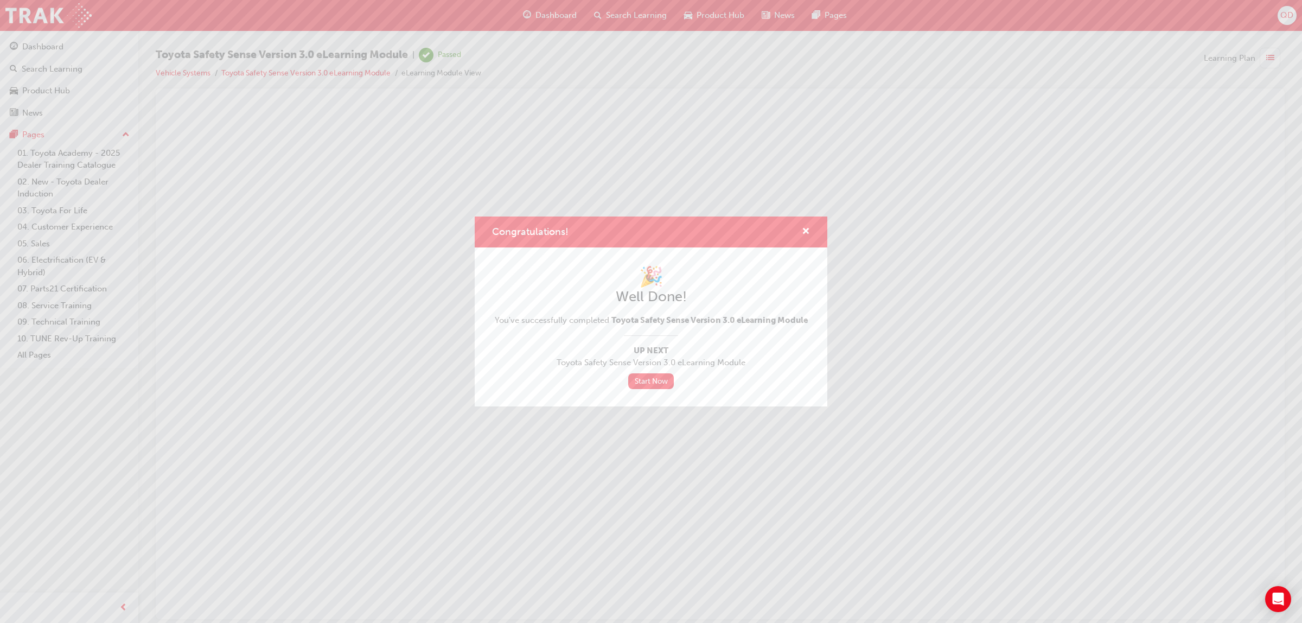
scroll to position [0, 0]
click at [809, 228] on button "Congratulations!" at bounding box center [806, 232] width 8 height 14
